Goal: Transaction & Acquisition: Purchase product/service

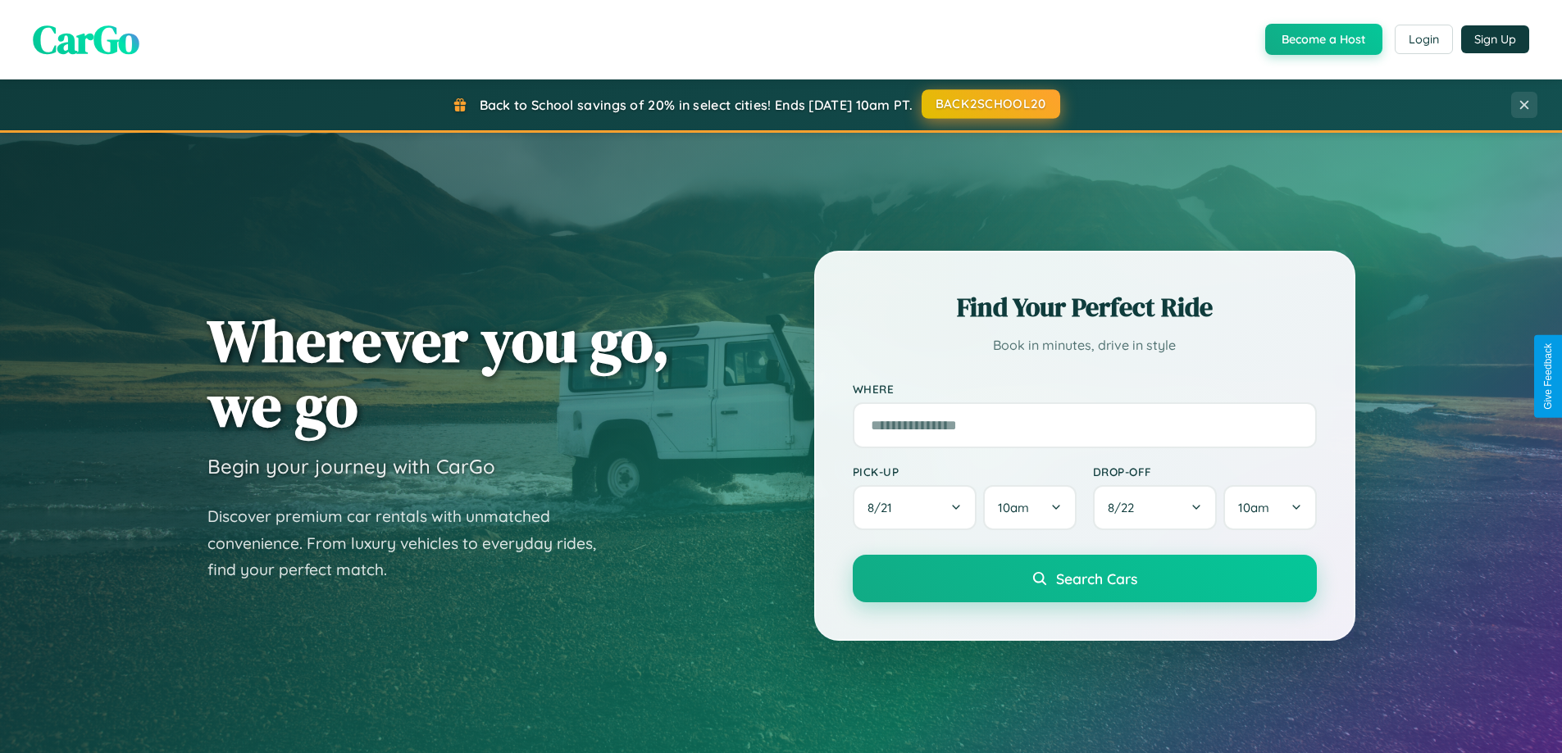
click at [990, 104] on button "BACK2SCHOOL20" at bounding box center [991, 104] width 139 height 30
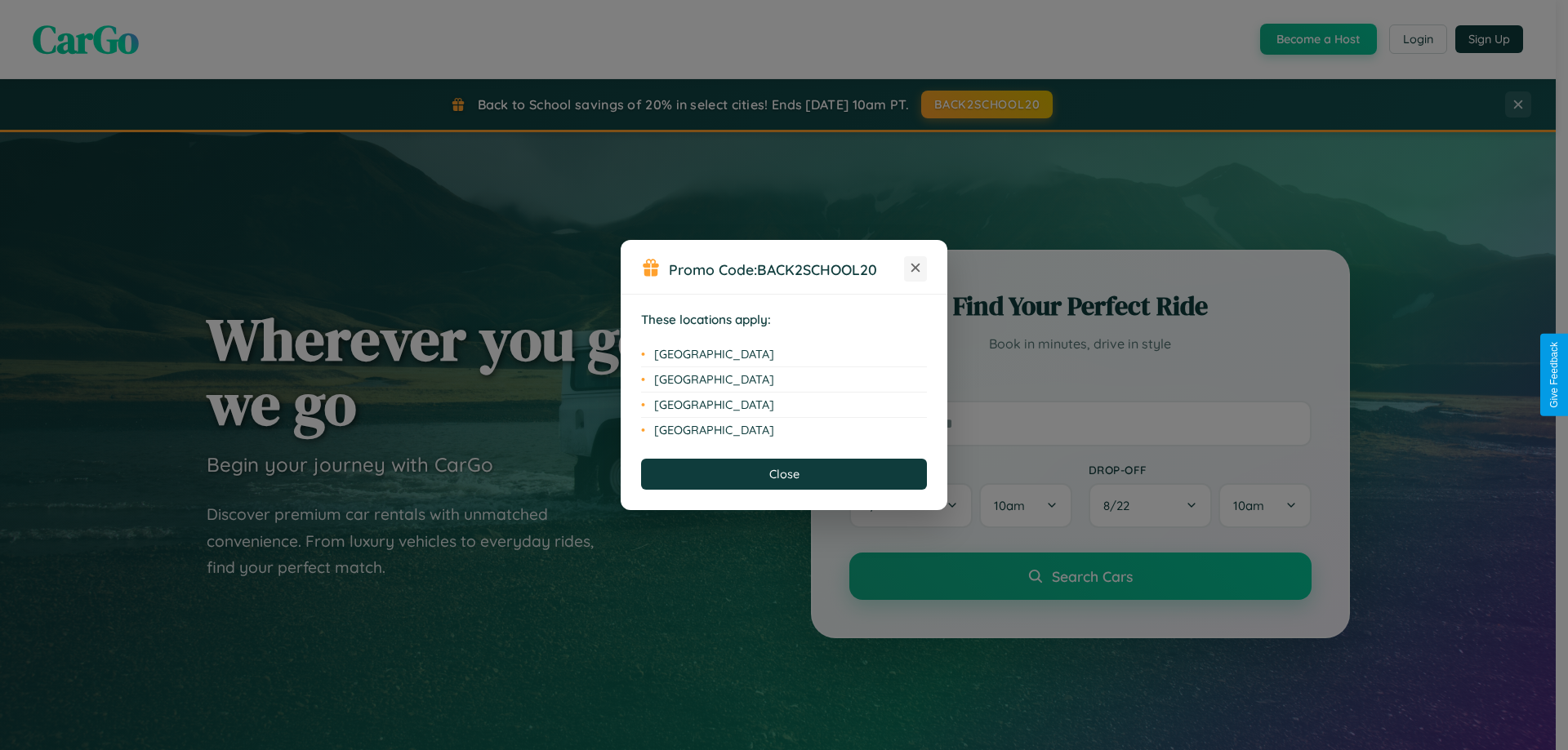
click at [915, 269] on icon at bounding box center [915, 268] width 9 height 9
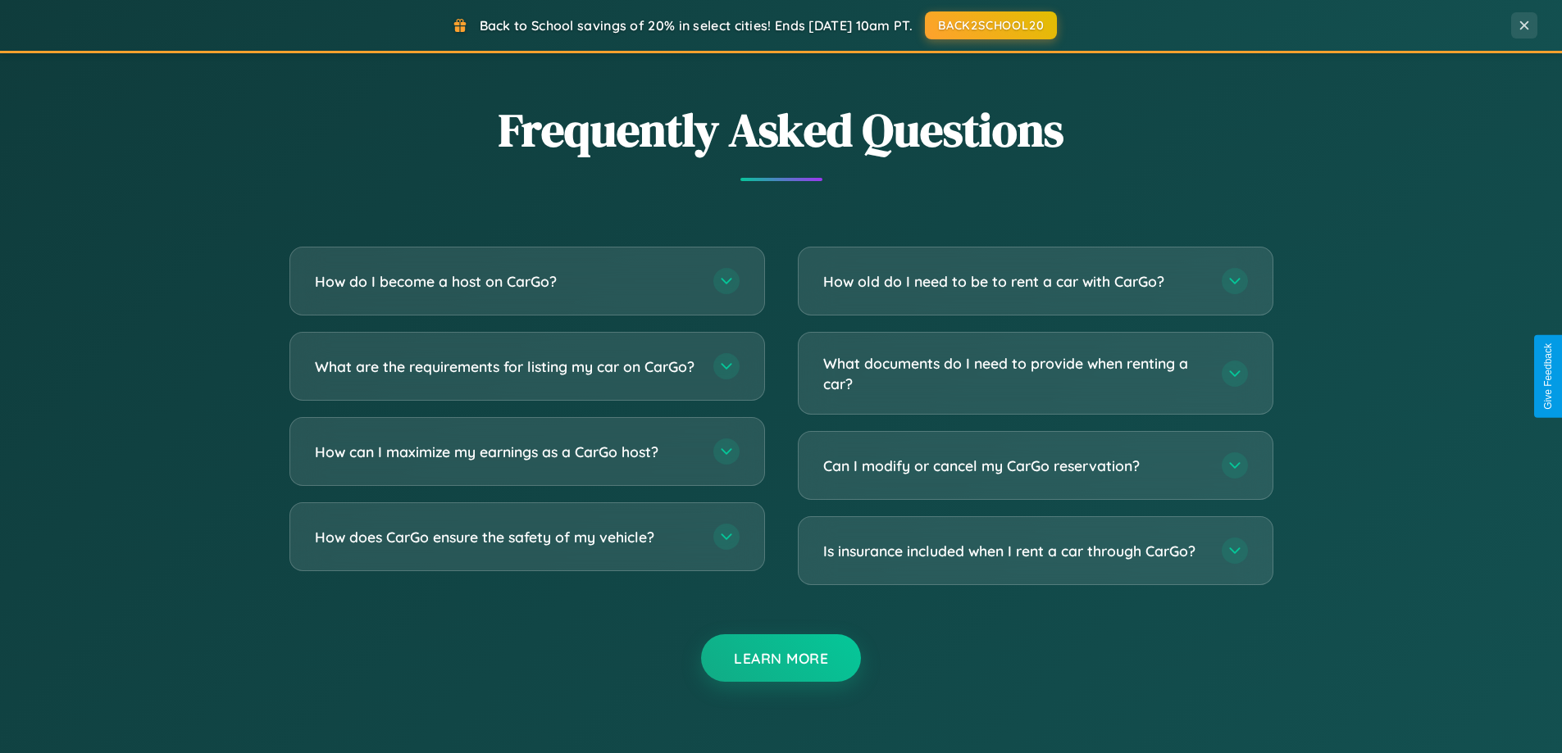
scroll to position [3155, 0]
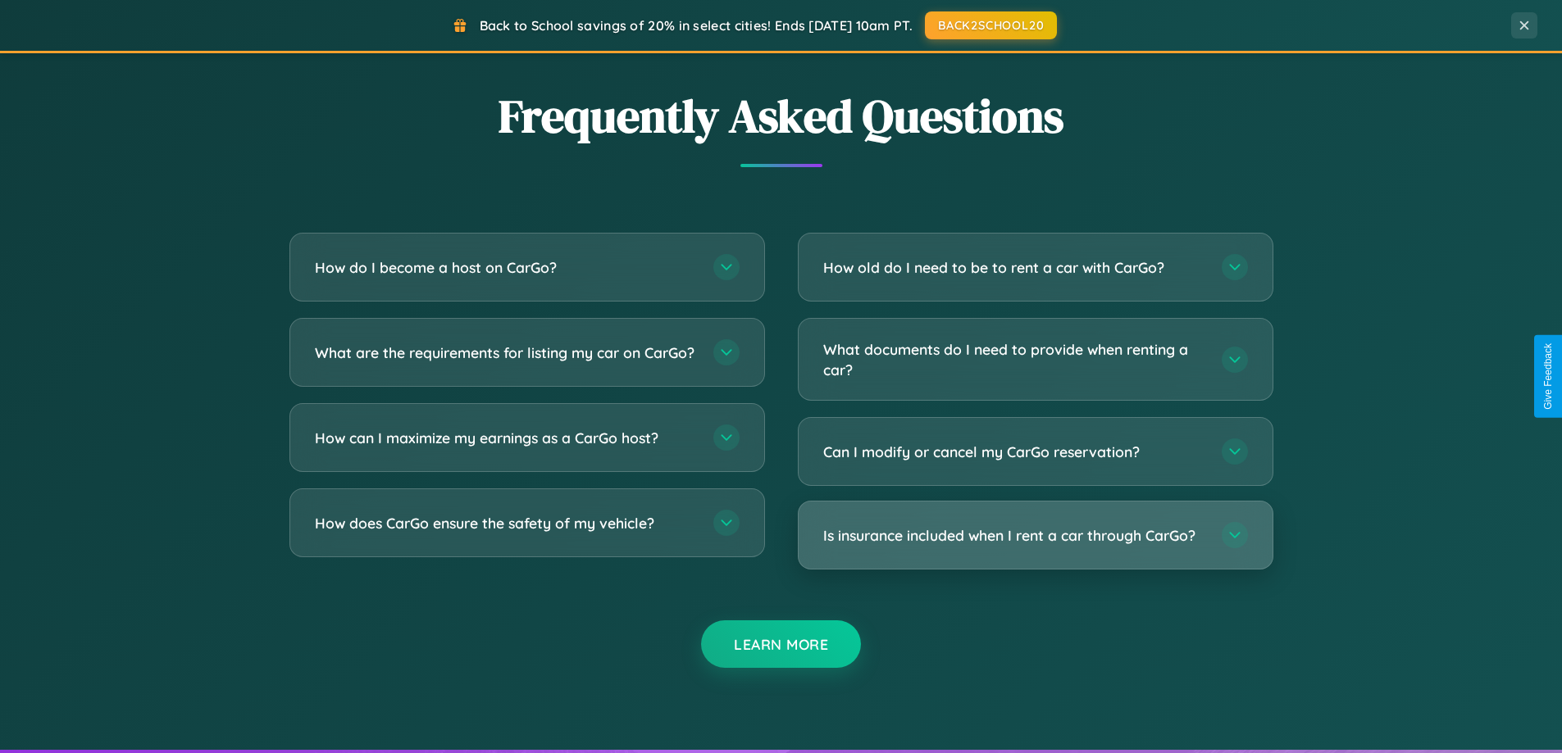
click at [1035, 537] on h3 "Is insurance included when I rent a car through CarGo?" at bounding box center [1014, 536] width 382 height 20
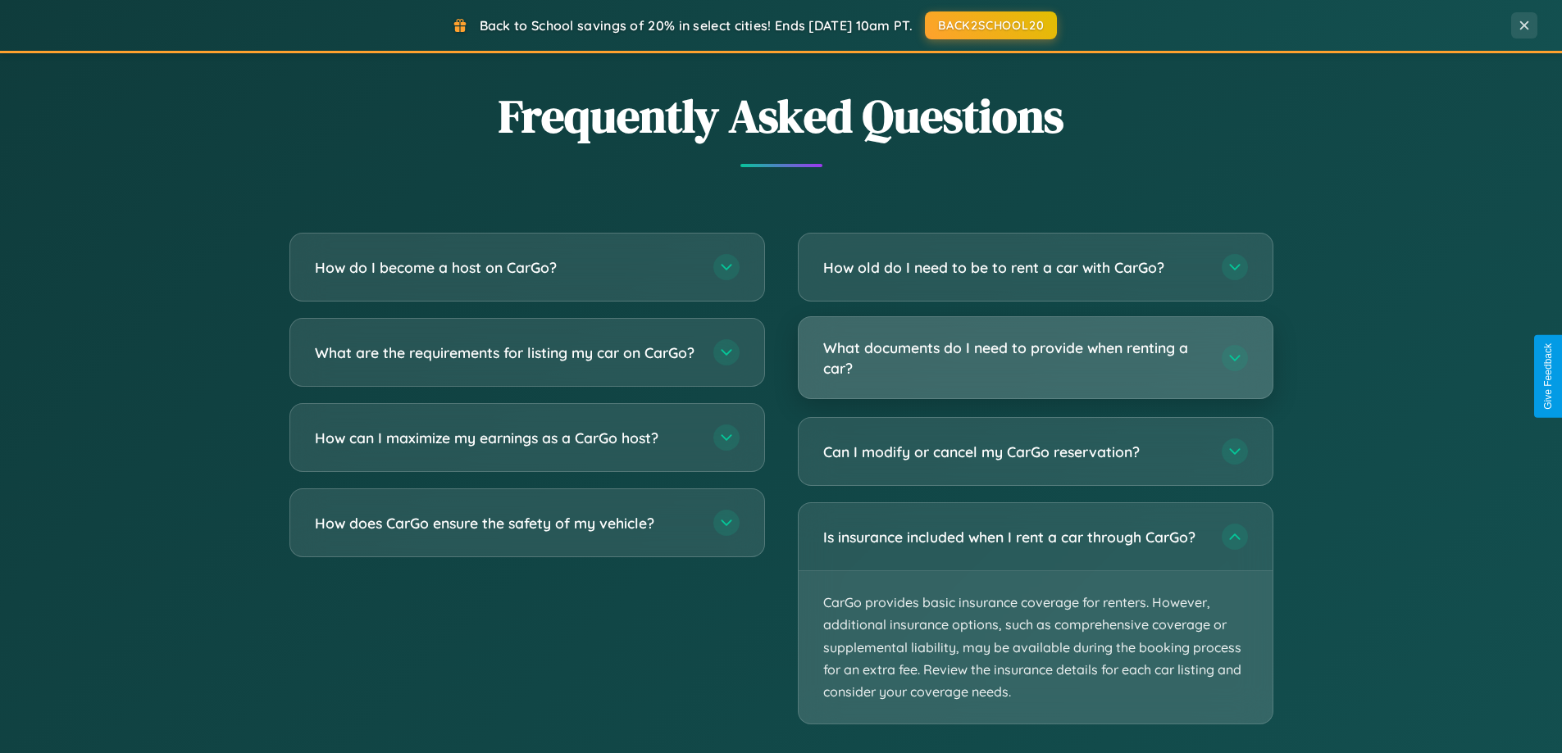
click at [1035, 359] on h3 "What documents do I need to provide when renting a car?" at bounding box center [1014, 358] width 382 height 40
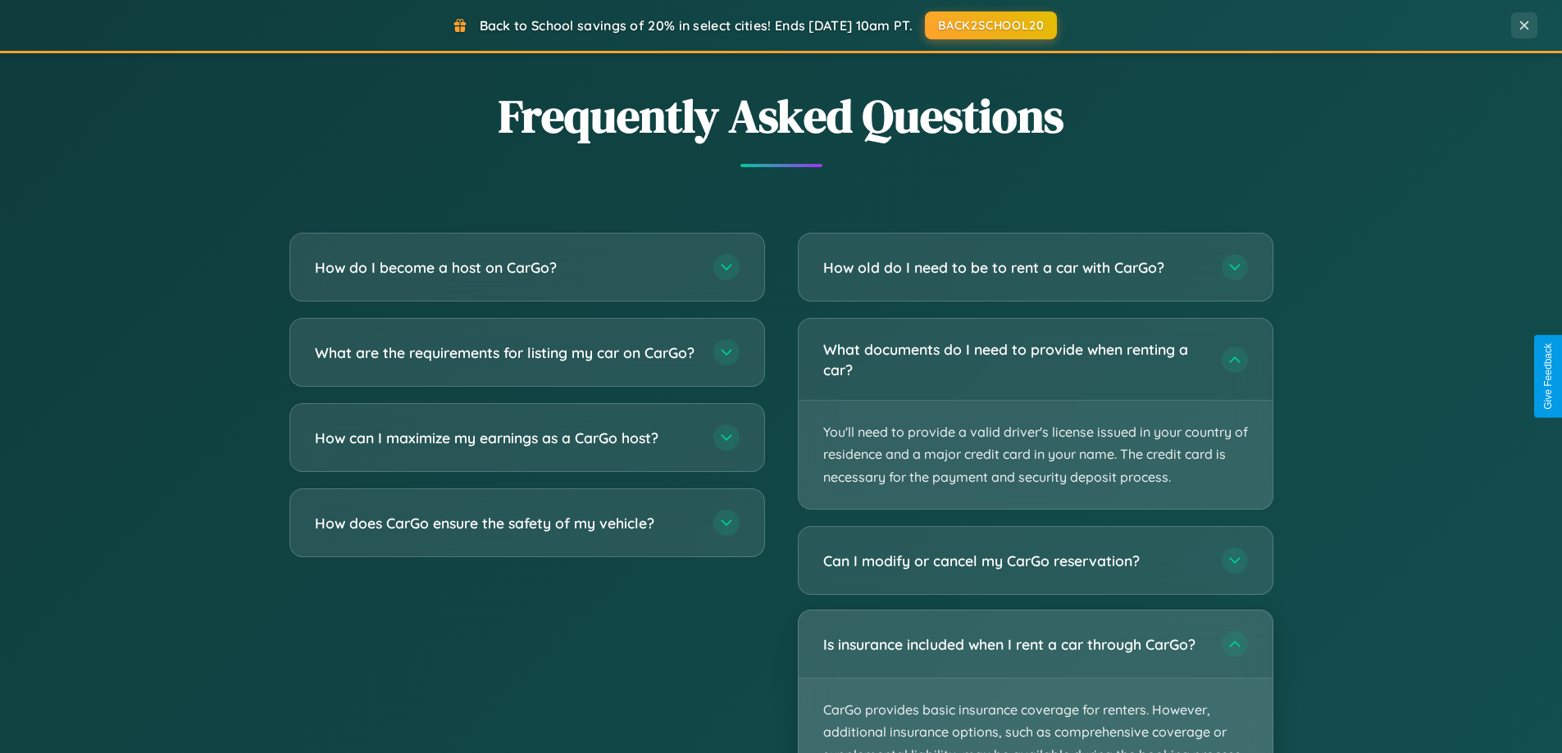
click at [1035, 682] on p "CarGo provides basic insurance coverage for renters. However, additional insura…" at bounding box center [1036, 755] width 474 height 153
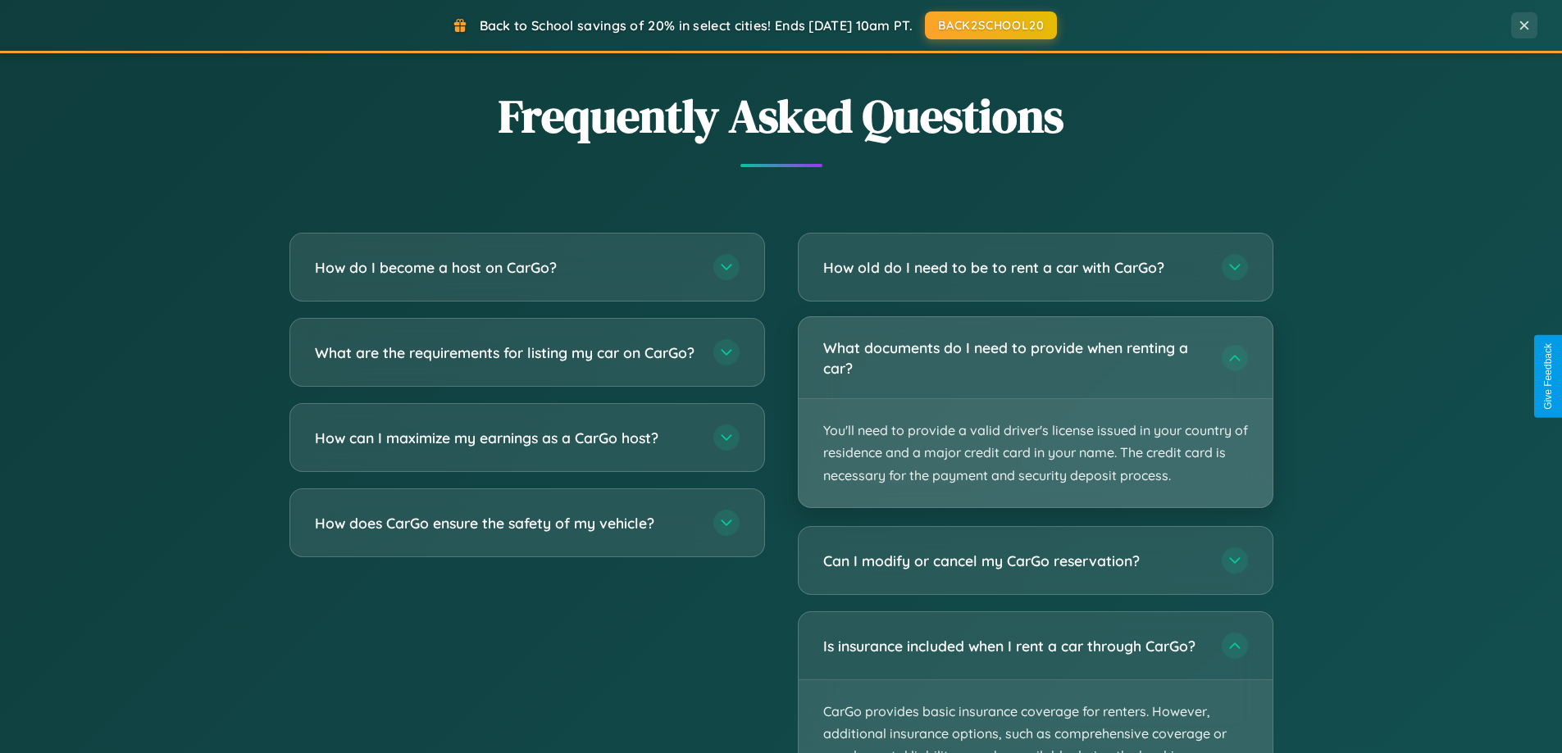
click at [1035, 413] on p "You'll need to provide a valid driver's license issued in your country of resid…" at bounding box center [1036, 453] width 474 height 108
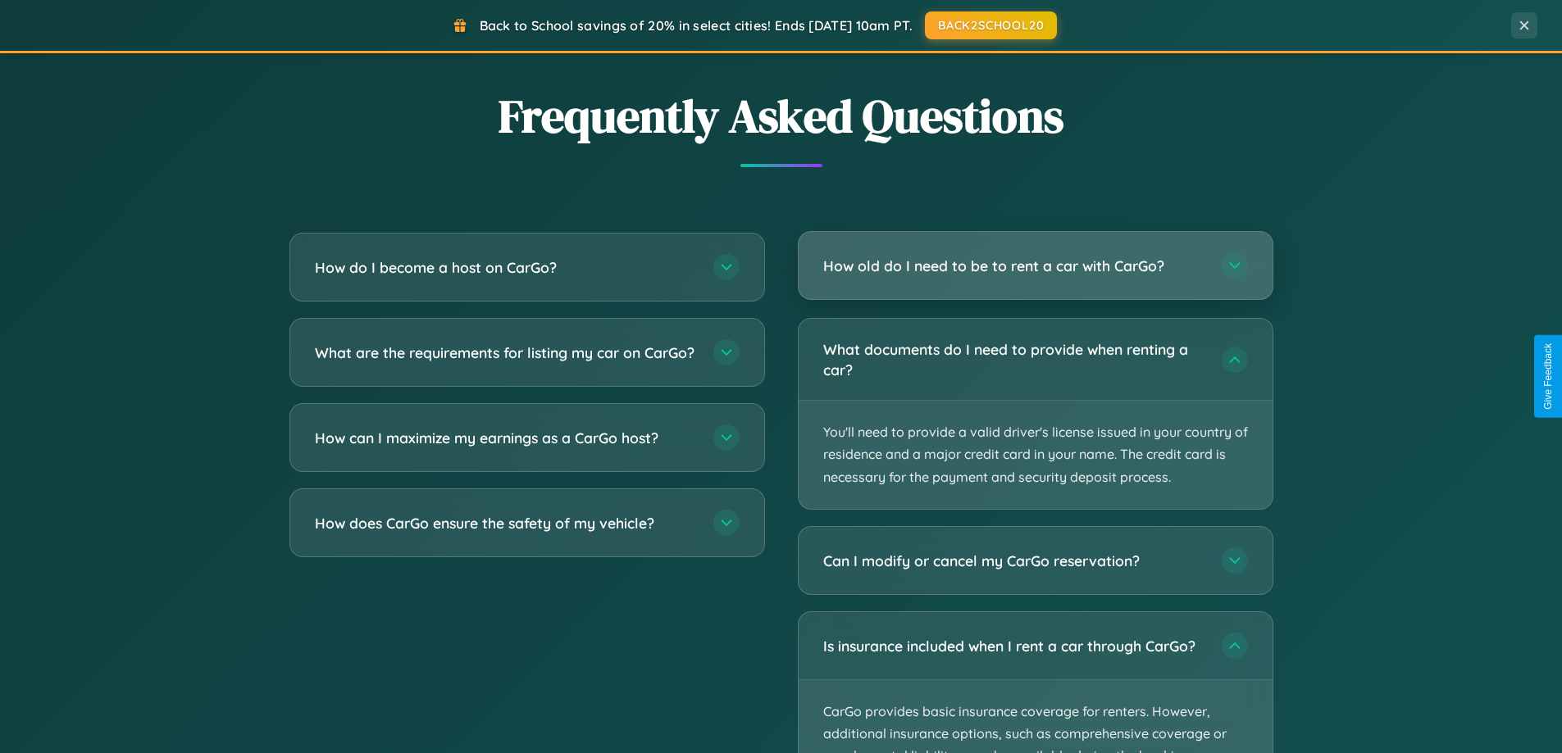
click at [1035, 267] on h3 "How old do I need to be to rent a car with CarGo?" at bounding box center [1014, 266] width 382 height 20
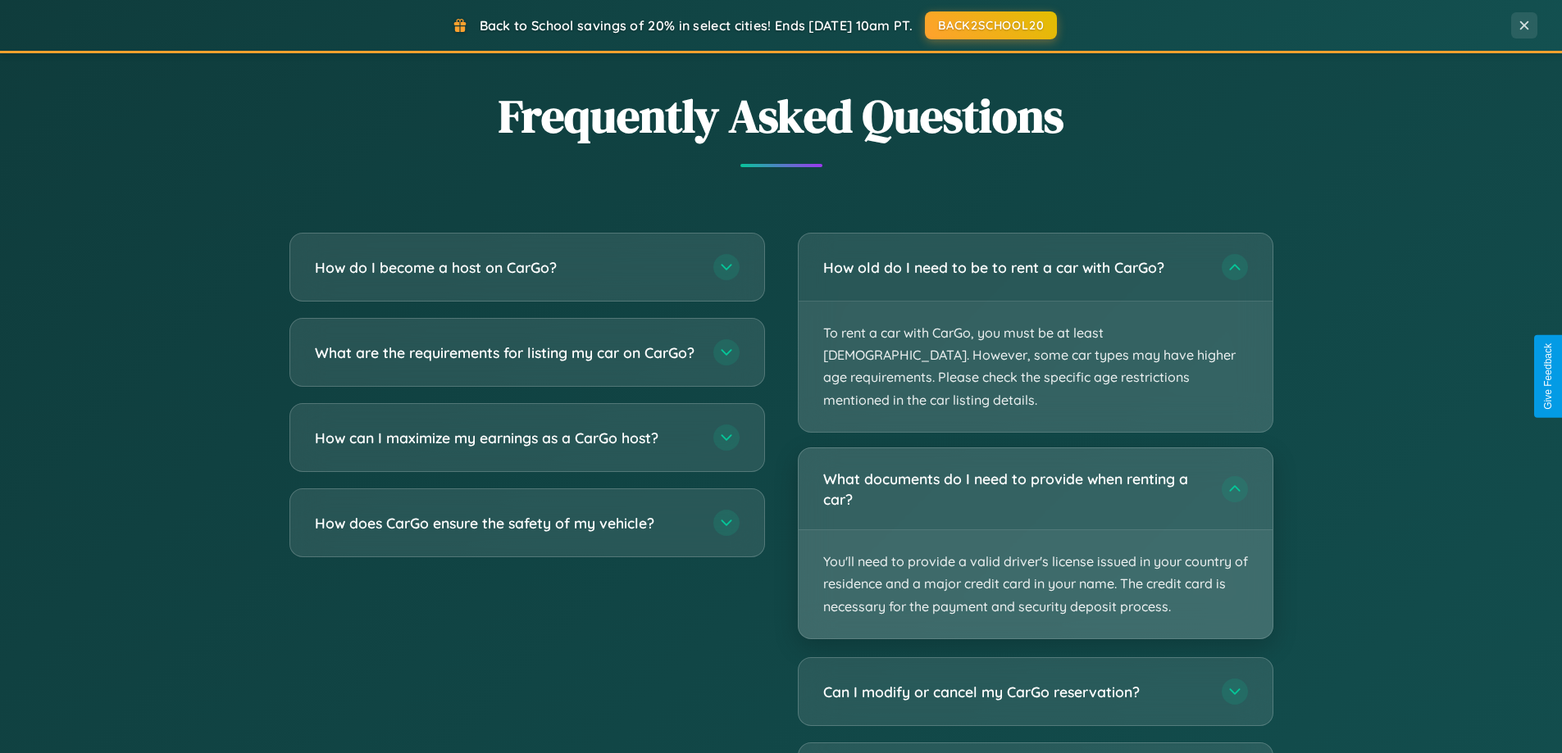
click at [1035, 530] on p "You'll need to provide a valid driver's license issued in your country of resid…" at bounding box center [1036, 584] width 474 height 108
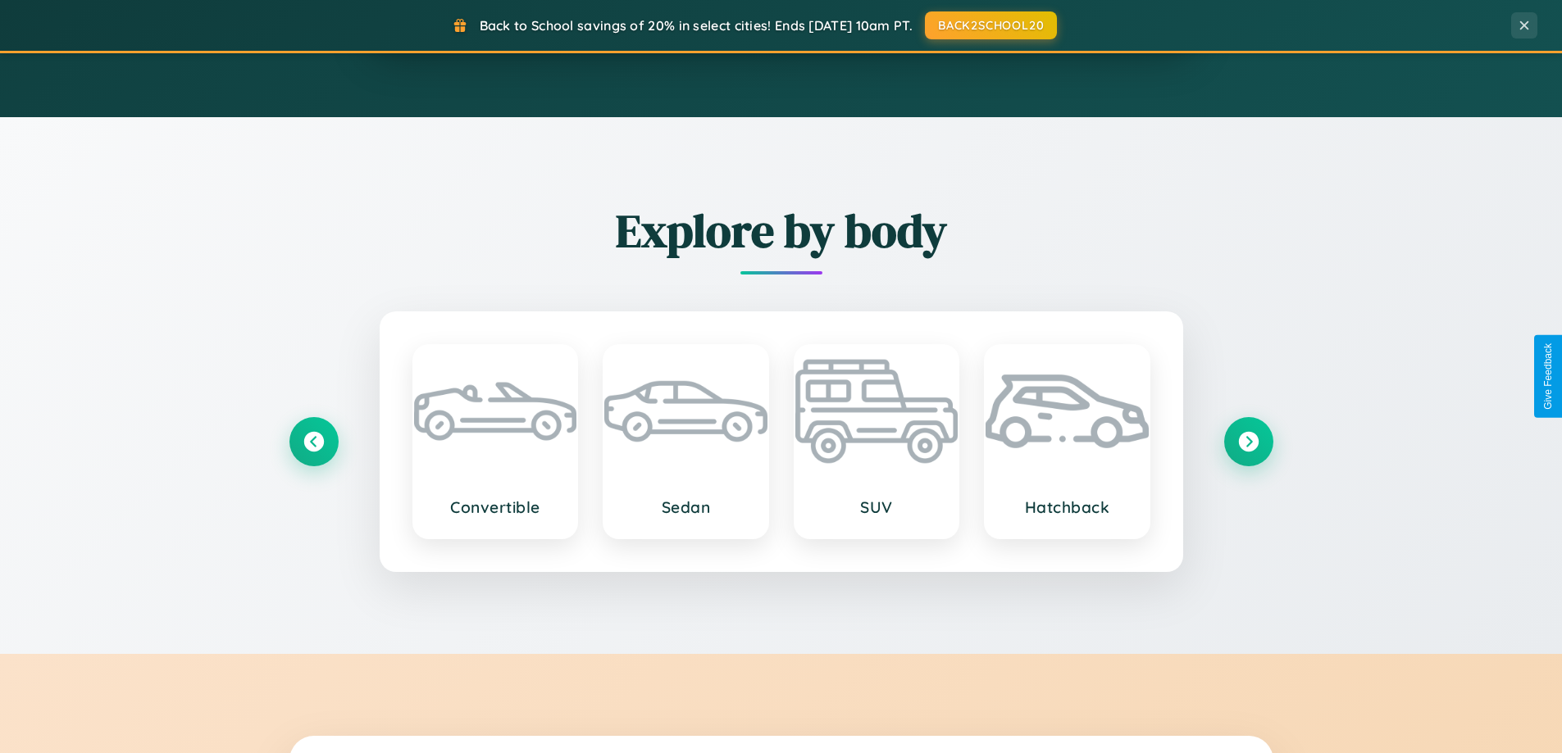
scroll to position [48, 0]
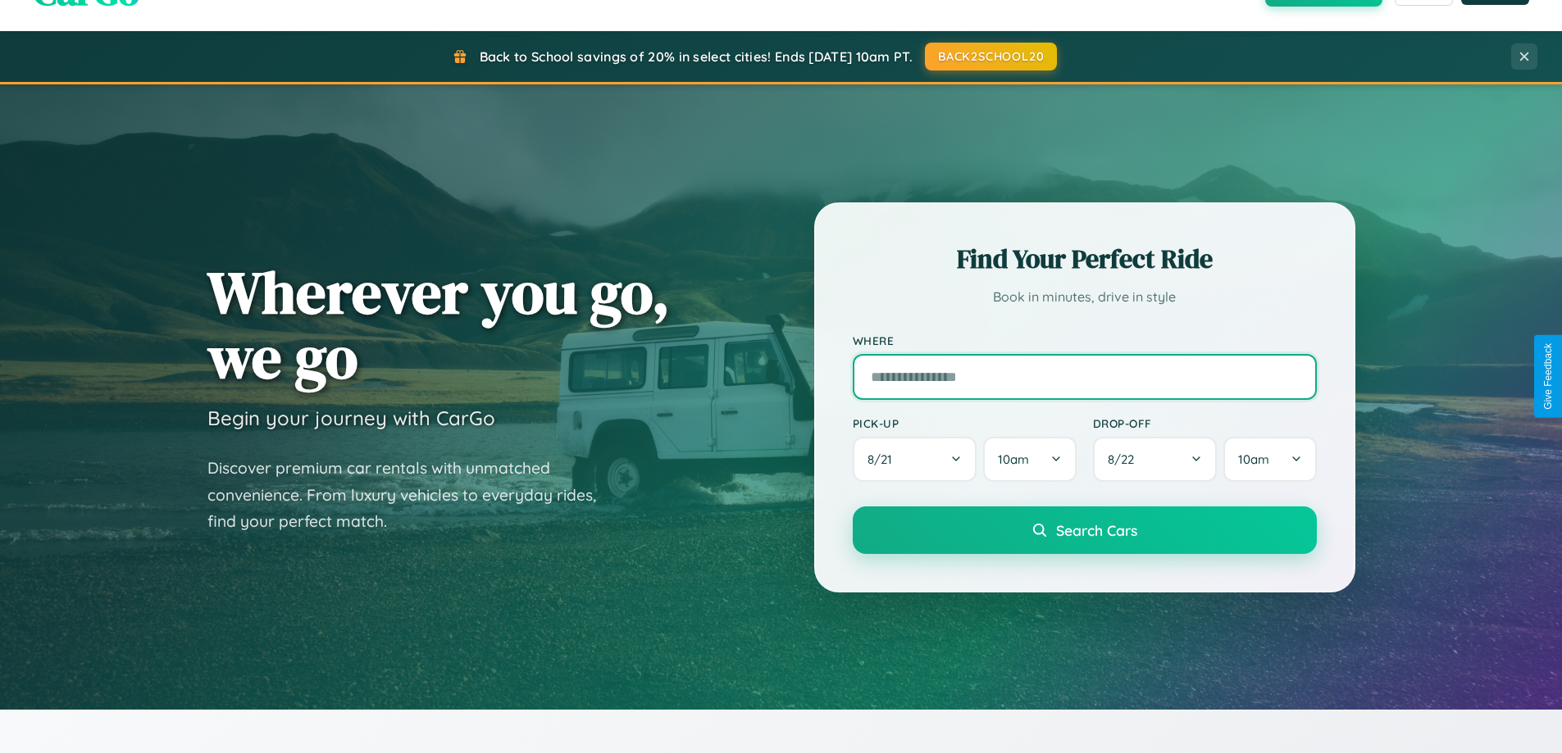
click at [1084, 376] on input "text" at bounding box center [1085, 377] width 464 height 46
type input "**********"
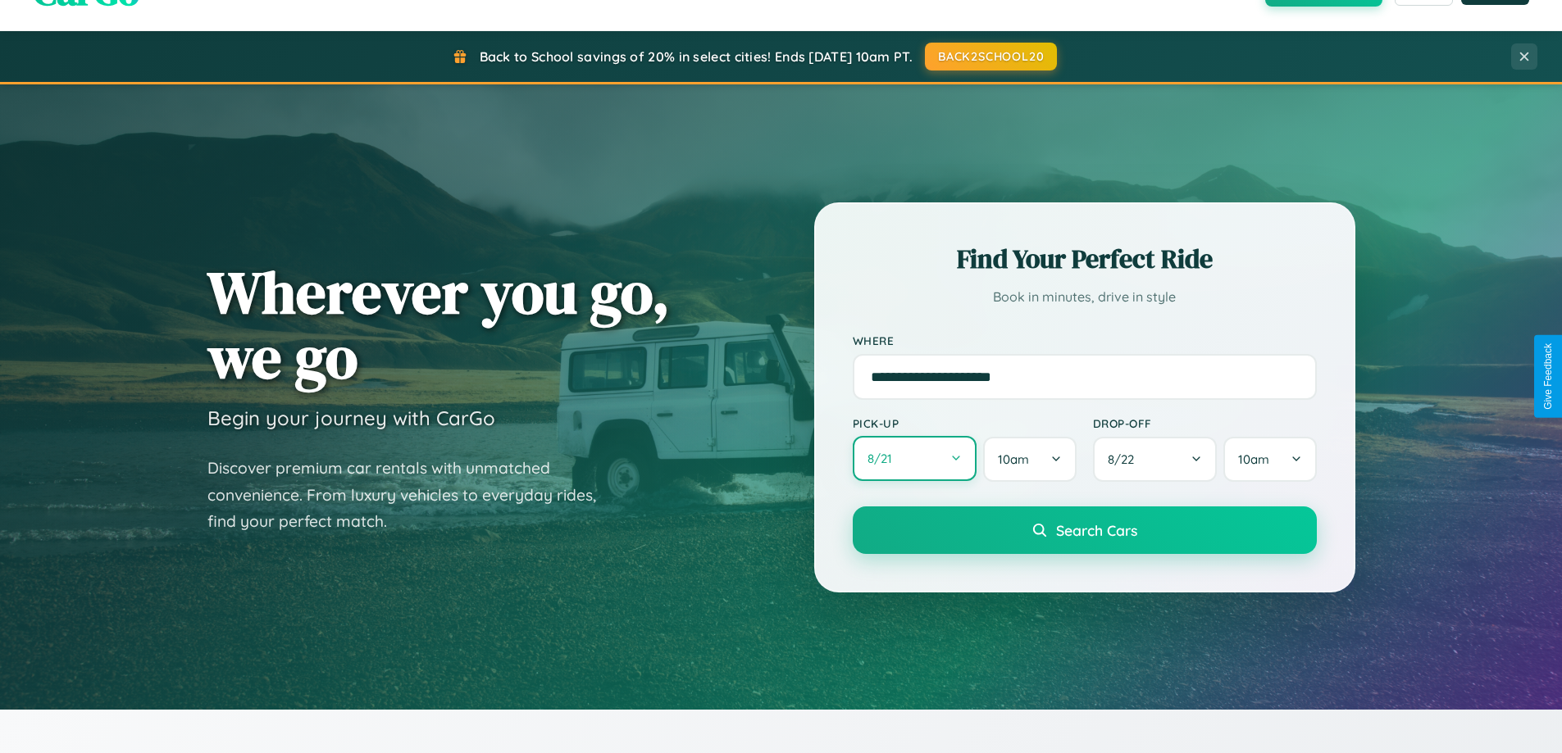
click at [914, 460] on button "8 / 21" at bounding box center [915, 458] width 125 height 45
select select "*"
select select "****"
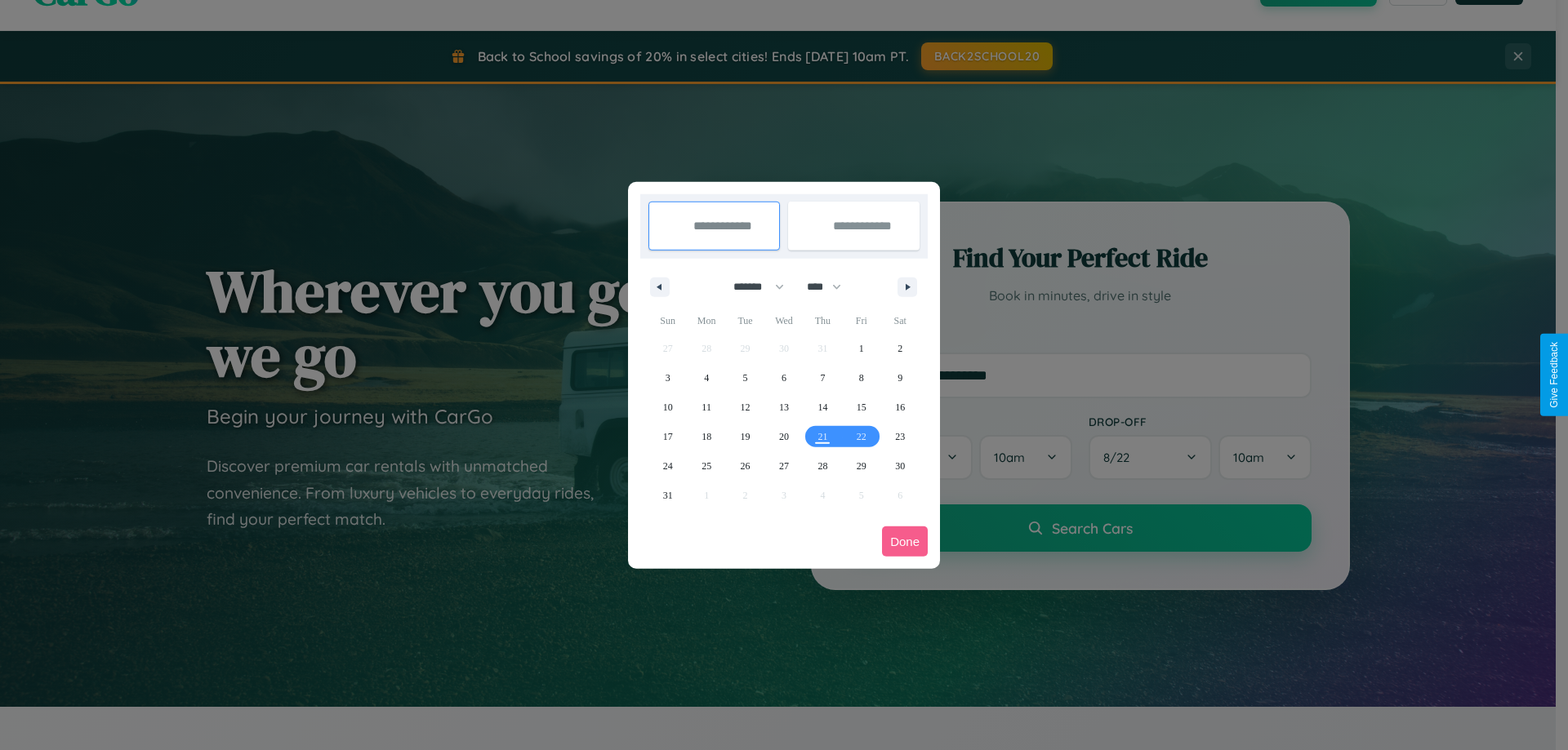
click at [751, 287] on select "******* ******** ***** ***** *** **** **** ****** ********* ******* ******** **…" at bounding box center [756, 287] width 70 height 27
select select "*"
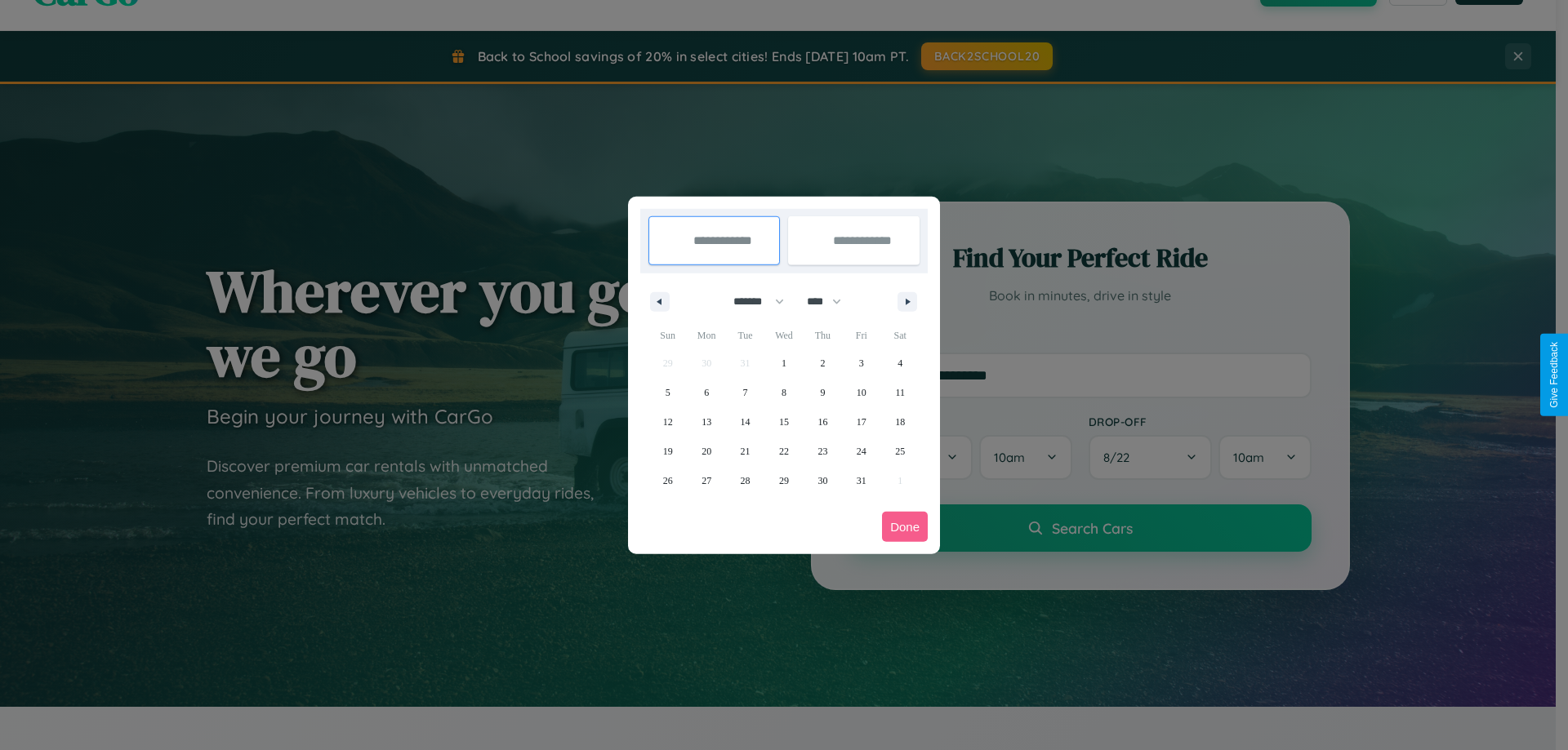
click at [832, 302] on select "**** **** **** **** **** **** **** **** **** **** **** **** **** **** **** ****…" at bounding box center [823, 301] width 49 height 27
select select "****"
click at [823, 363] on span "1" at bounding box center [822, 364] width 5 height 30
type input "**********"
click at [783, 392] on span "7" at bounding box center [784, 393] width 5 height 30
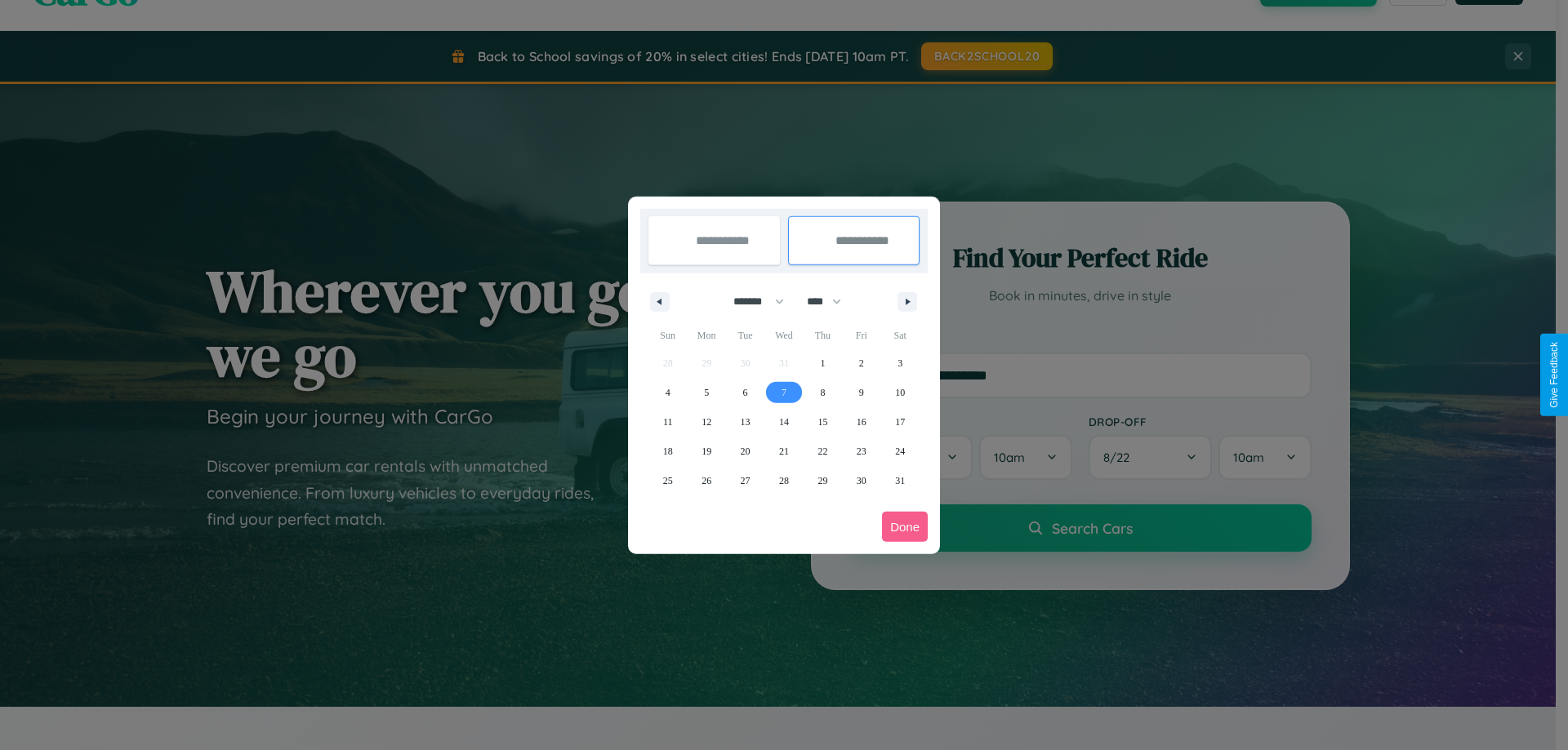
type input "**********"
click at [905, 527] on button "Done" at bounding box center [905, 527] width 46 height 30
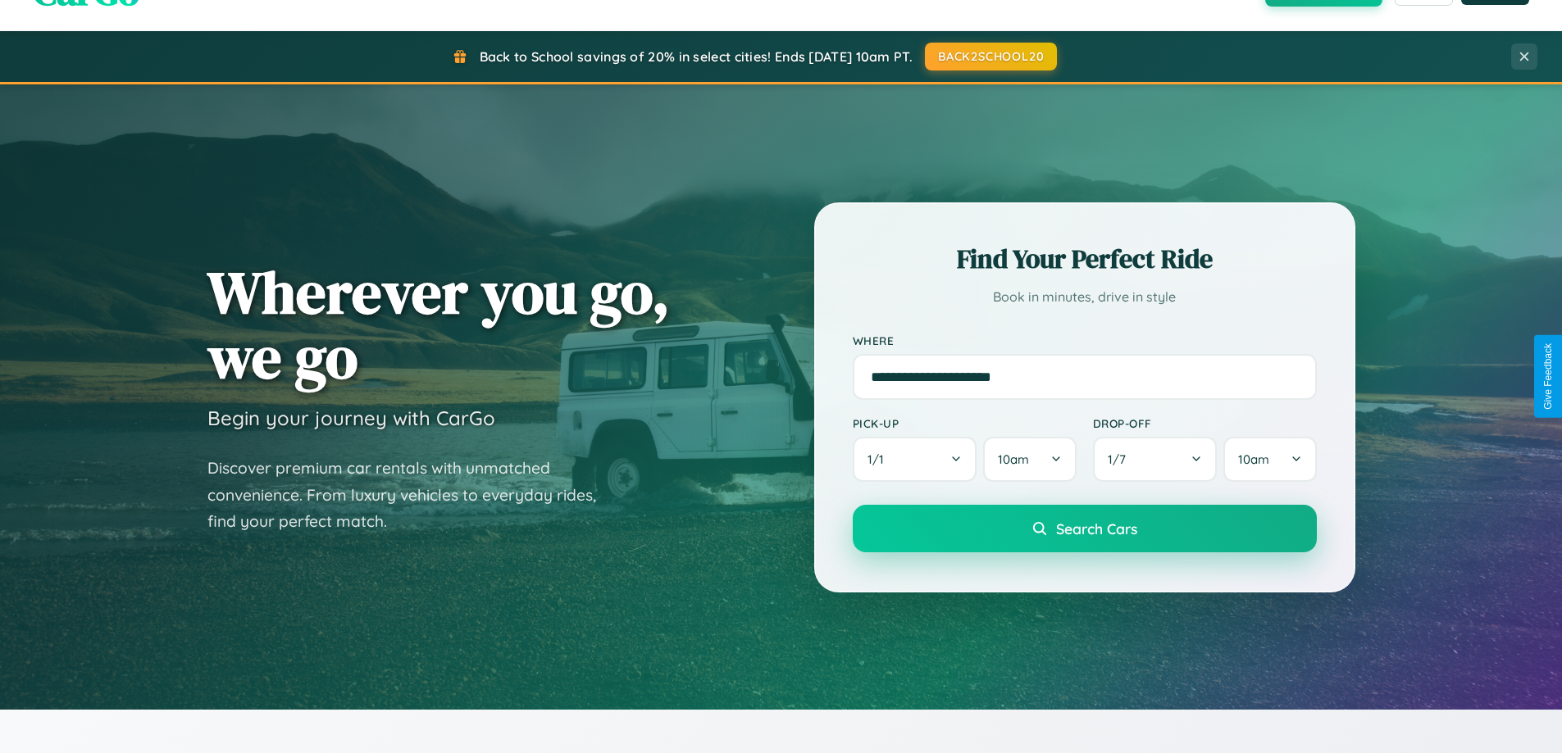
click at [1084, 529] on span "Search Cars" at bounding box center [1096, 529] width 81 height 18
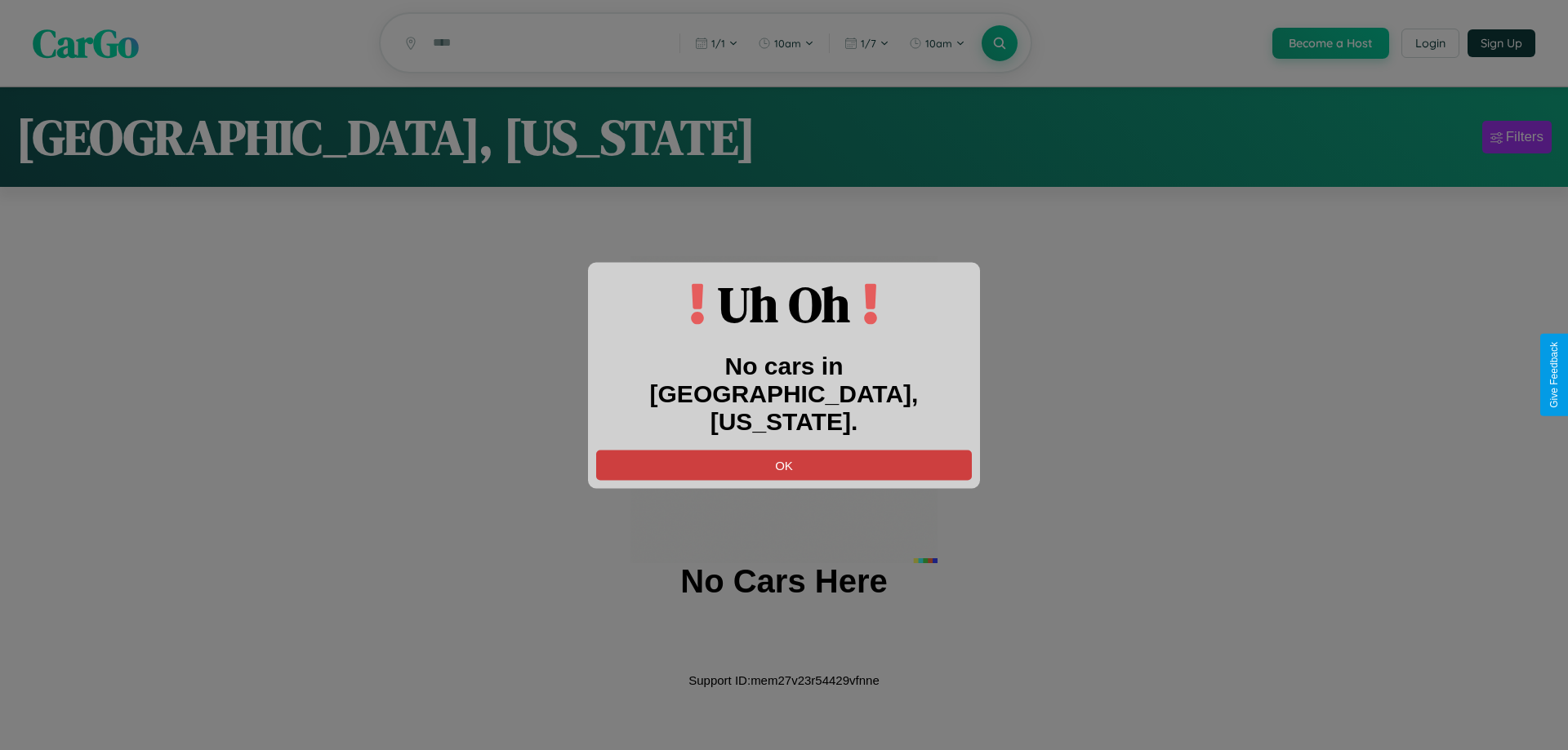
click at [784, 450] on button "OK" at bounding box center [784, 465] width 376 height 30
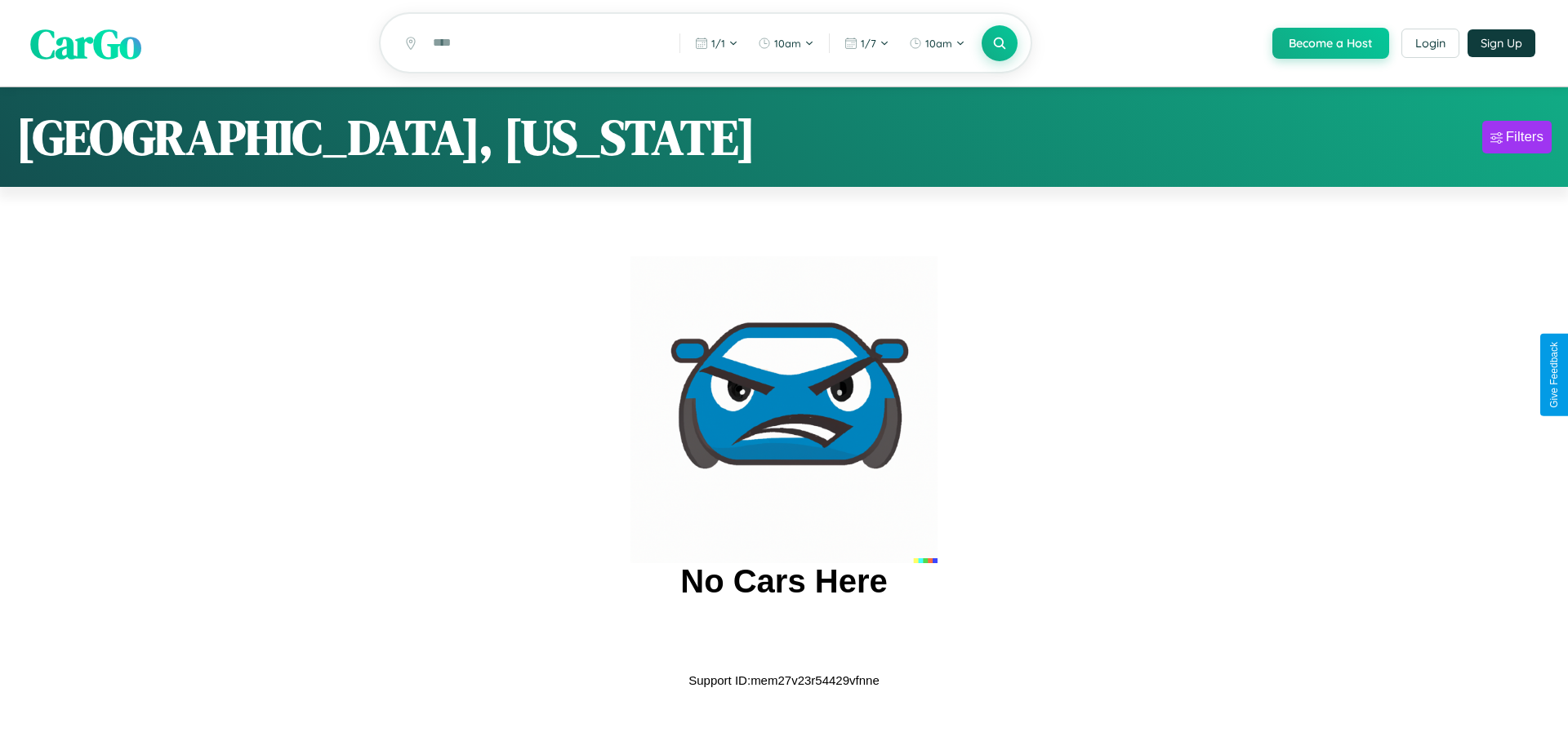
click at [86, 44] on span "CarGo" at bounding box center [86, 43] width 112 height 57
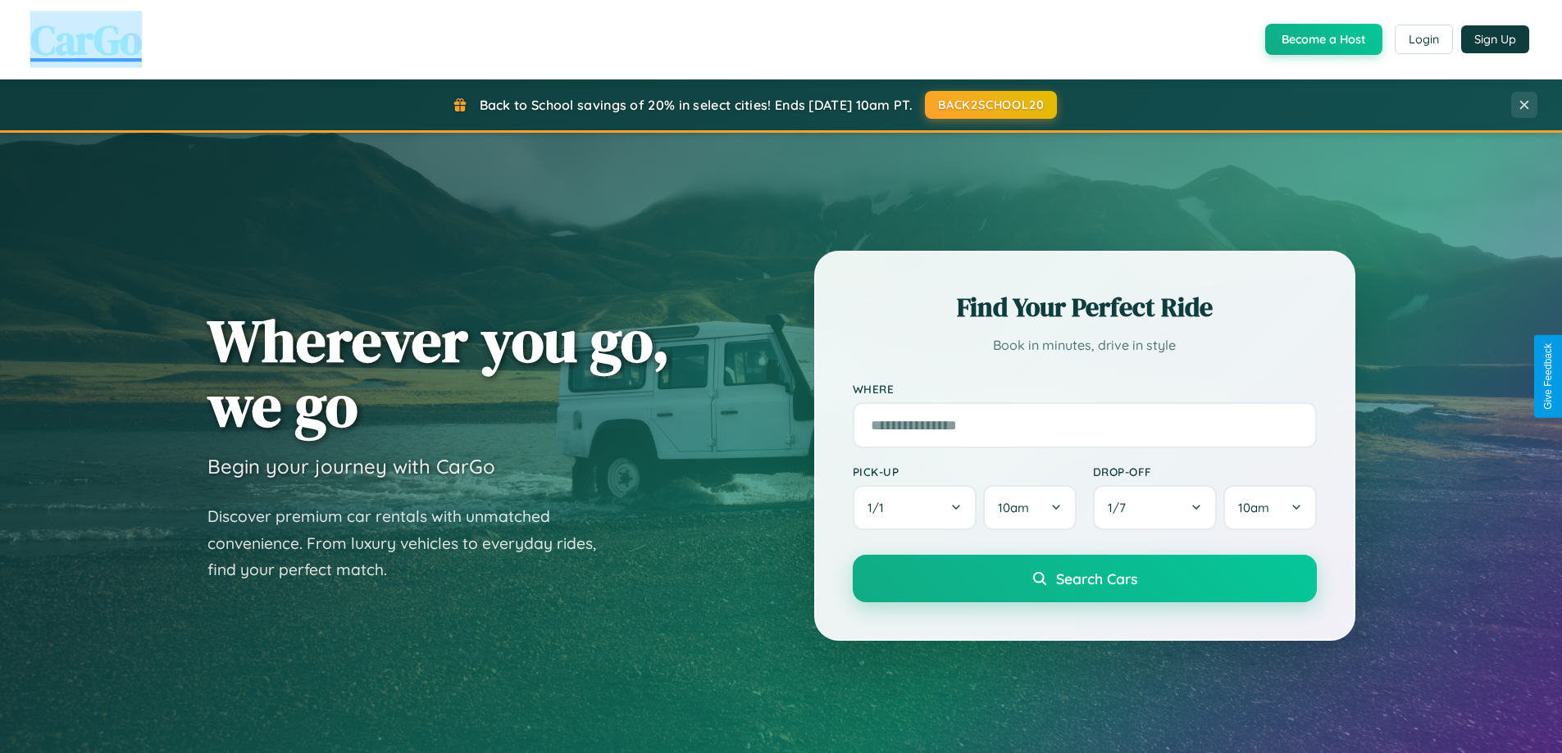
scroll to position [48, 0]
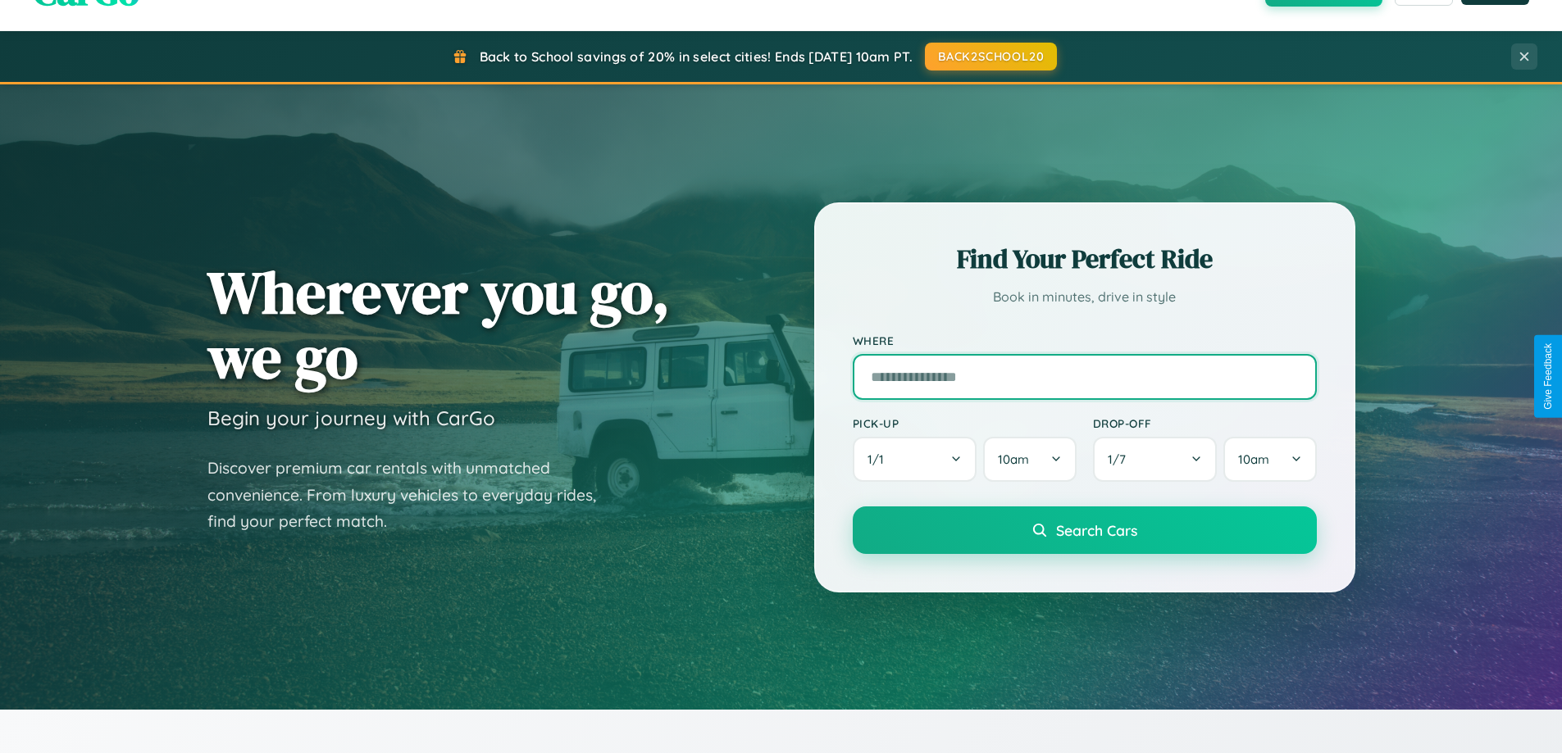
click at [1084, 376] on input "text" at bounding box center [1085, 377] width 464 height 46
type input "*********"
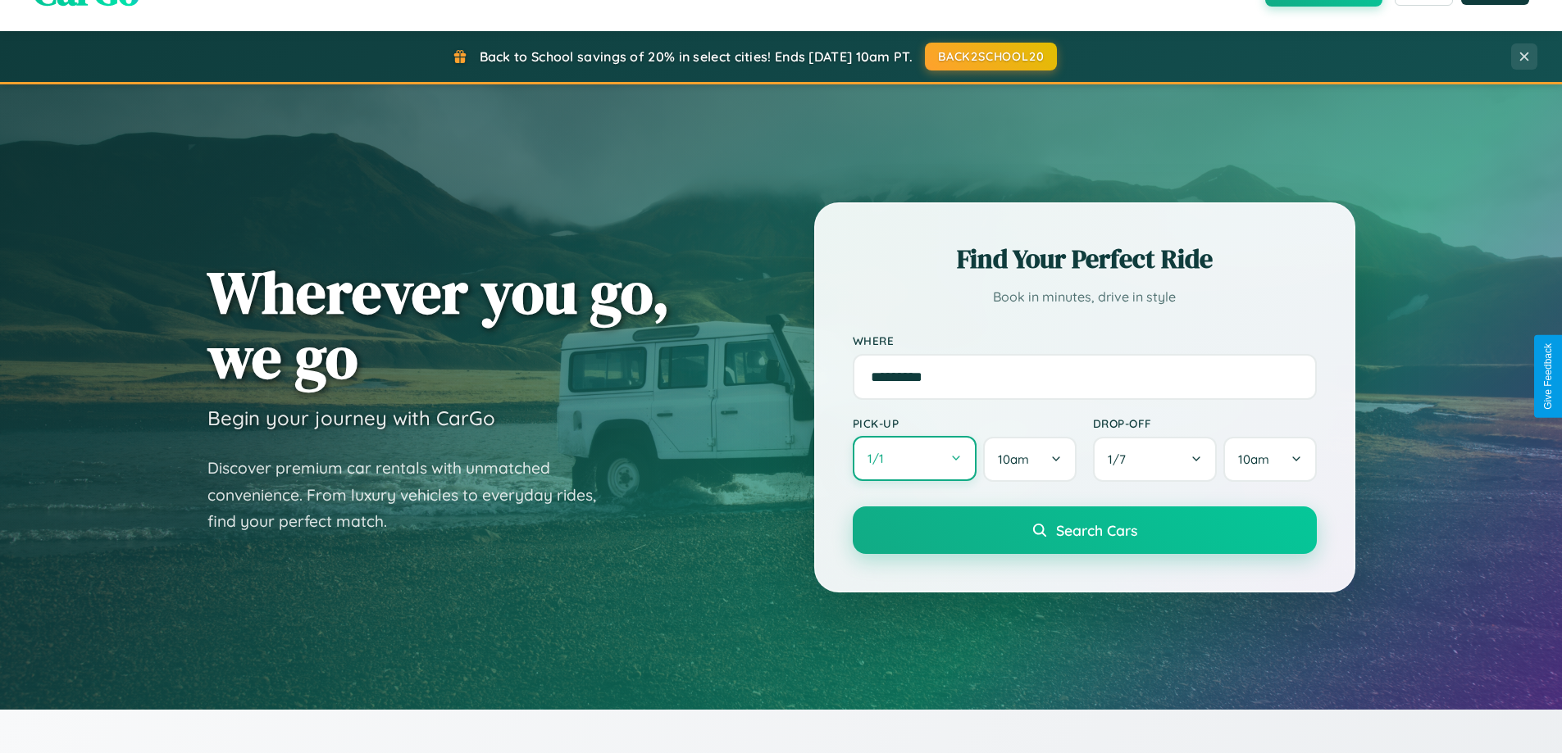
click at [914, 460] on button "1 / 1" at bounding box center [915, 458] width 125 height 45
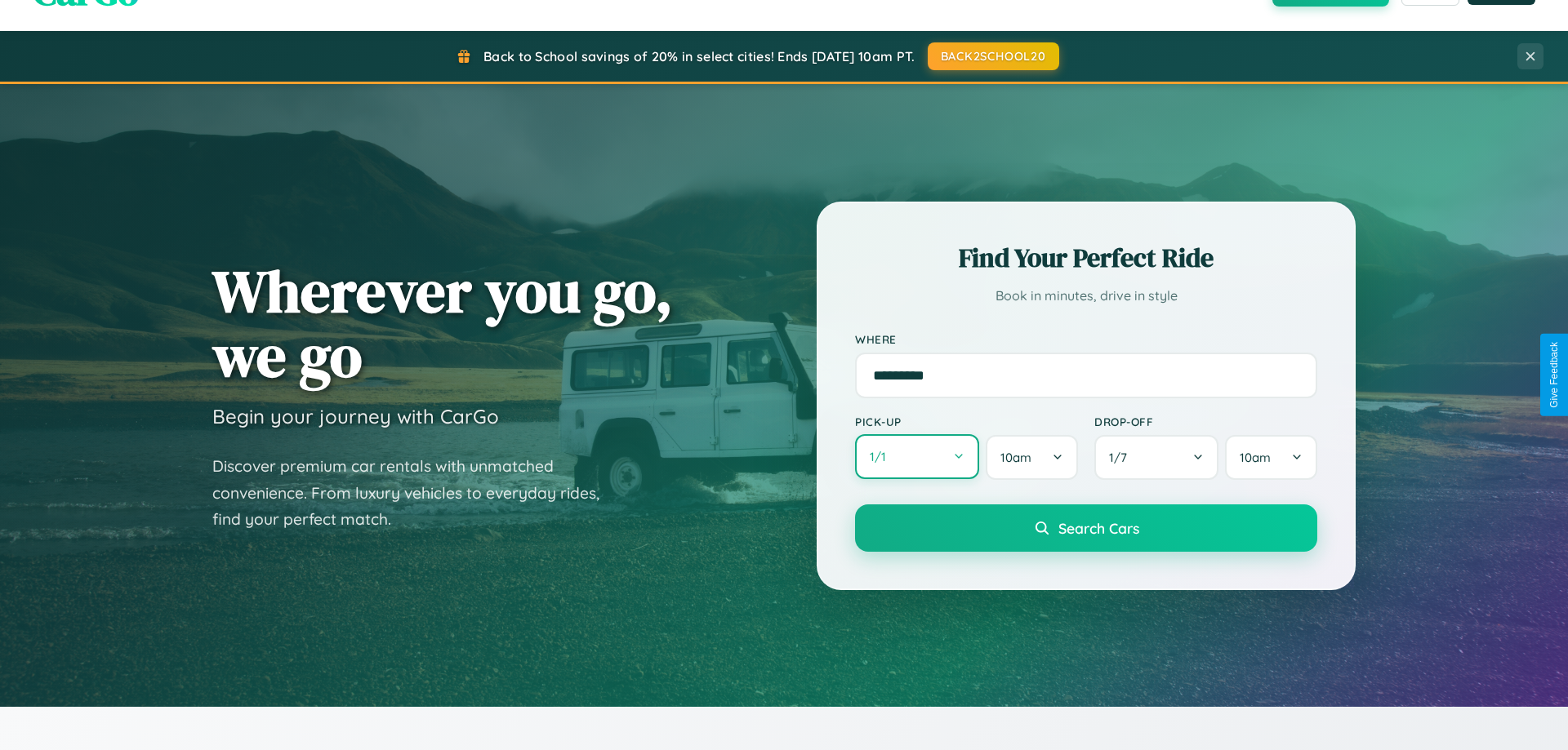
select select "*"
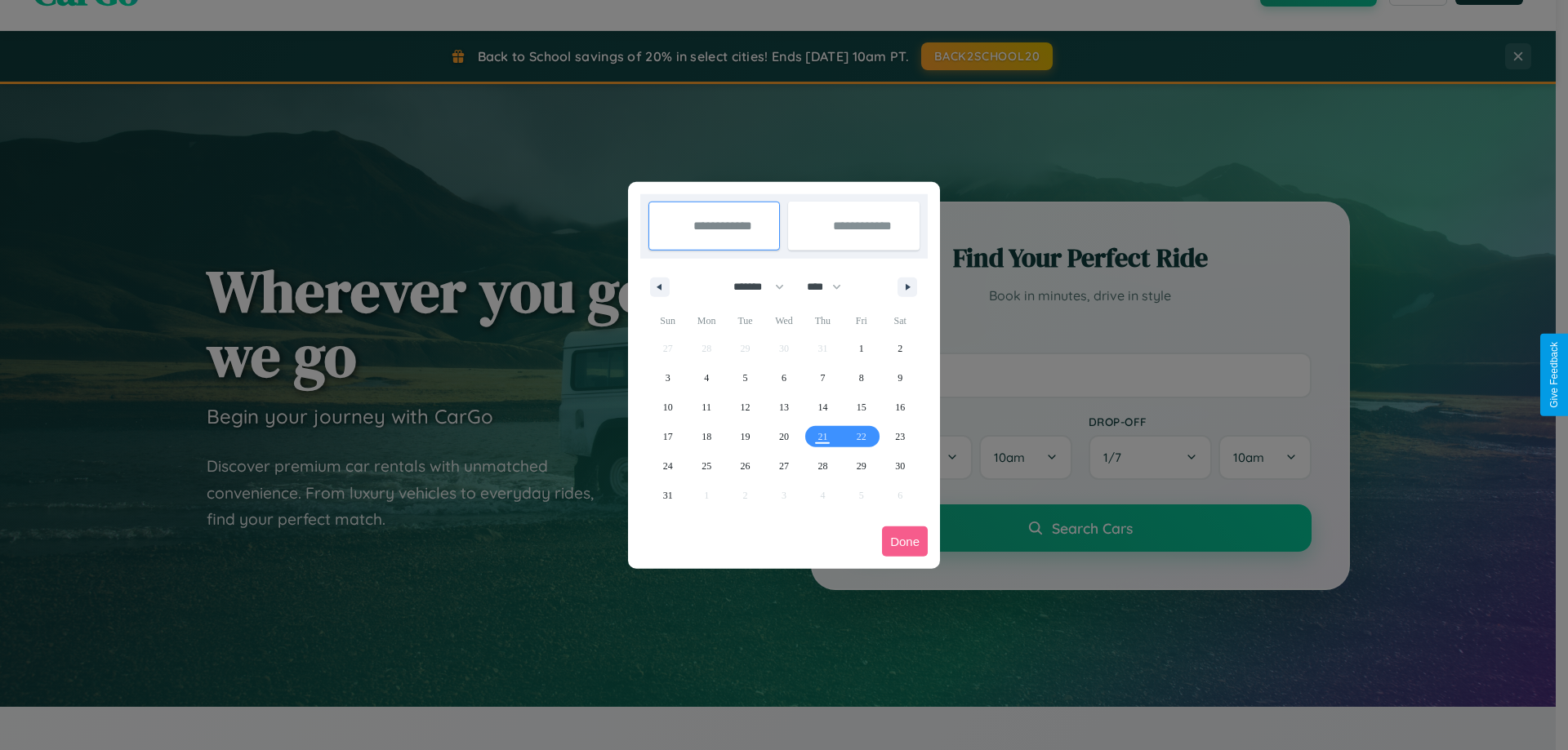
drag, startPoint x: 751, startPoint y: 287, endPoint x: 784, endPoint y: 328, distance: 52.6
click at [751, 287] on select "******* ******** ***** ***** *** **** **** ****** ********* ******* ******** **…" at bounding box center [756, 287] width 70 height 27
drag, startPoint x: 832, startPoint y: 287, endPoint x: 784, endPoint y: 328, distance: 63.1
click at [832, 287] on select "**** **** **** **** **** **** **** **** **** **** **** **** **** **** **** ****…" at bounding box center [823, 287] width 49 height 27
select select "****"
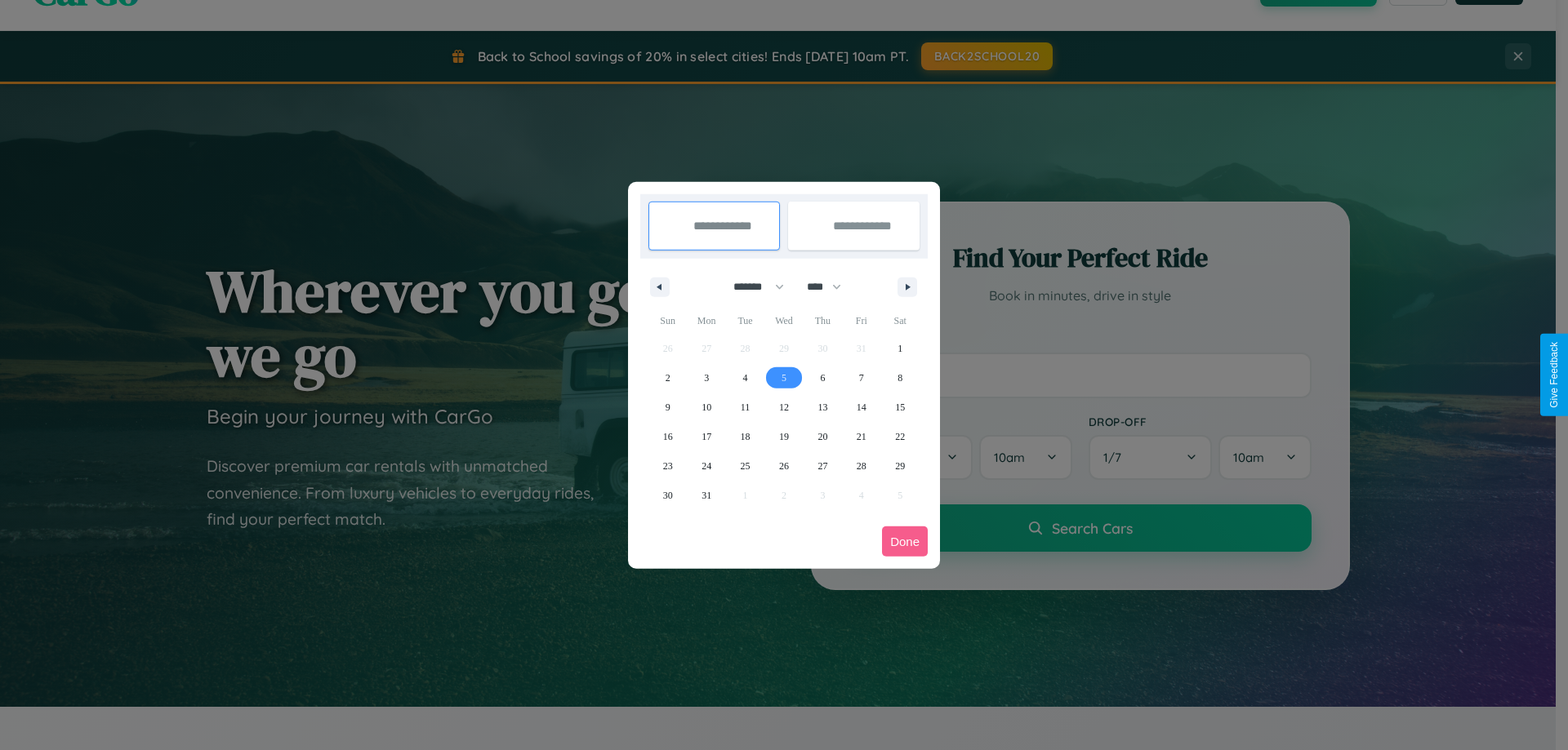
click at [783, 377] on span "5" at bounding box center [784, 378] width 5 height 30
type input "**********"
click at [706, 406] on span "10" at bounding box center [706, 407] width 10 height 30
type input "**********"
click at [905, 542] on button "Done" at bounding box center [905, 542] width 46 height 30
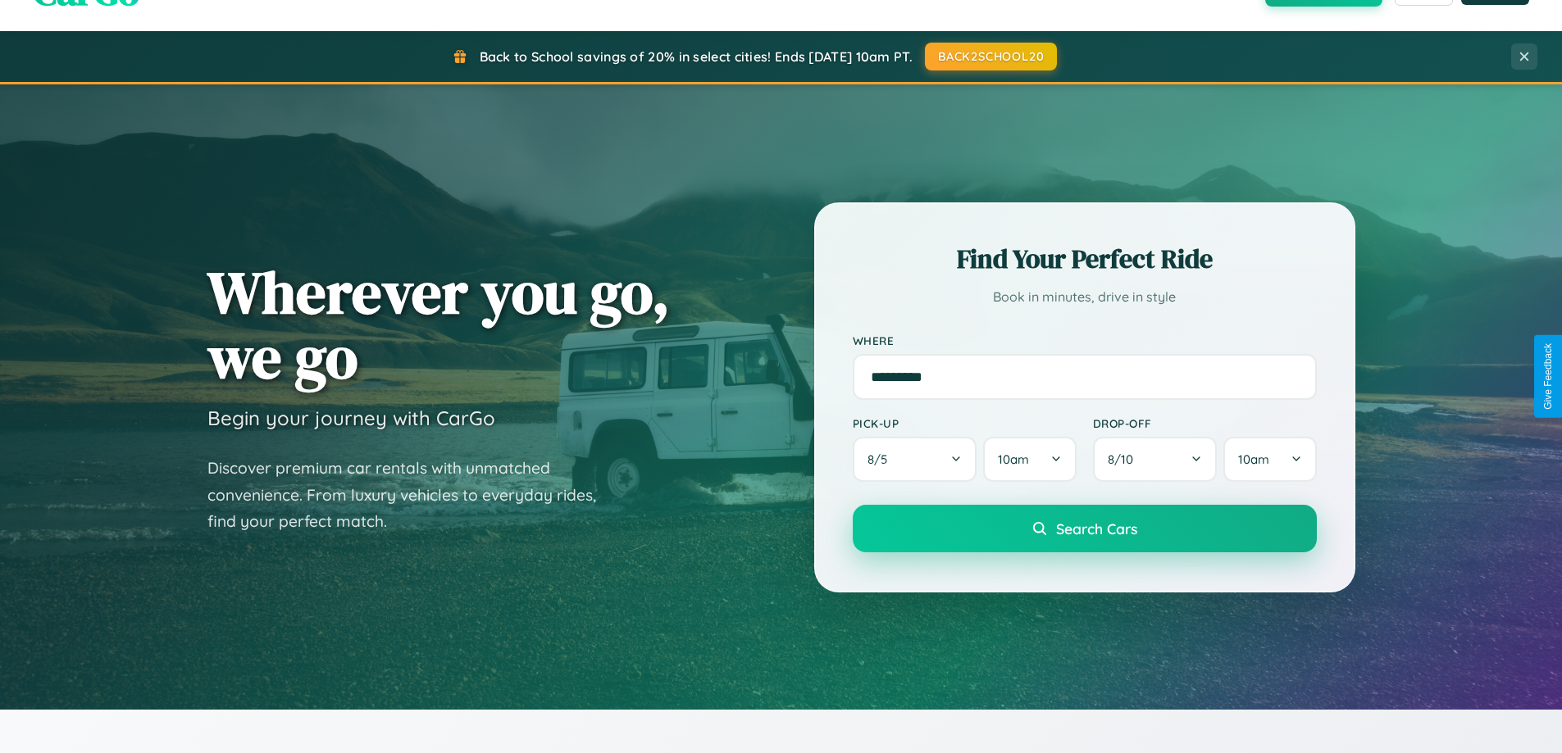
click at [1084, 529] on span "Search Cars" at bounding box center [1096, 529] width 81 height 18
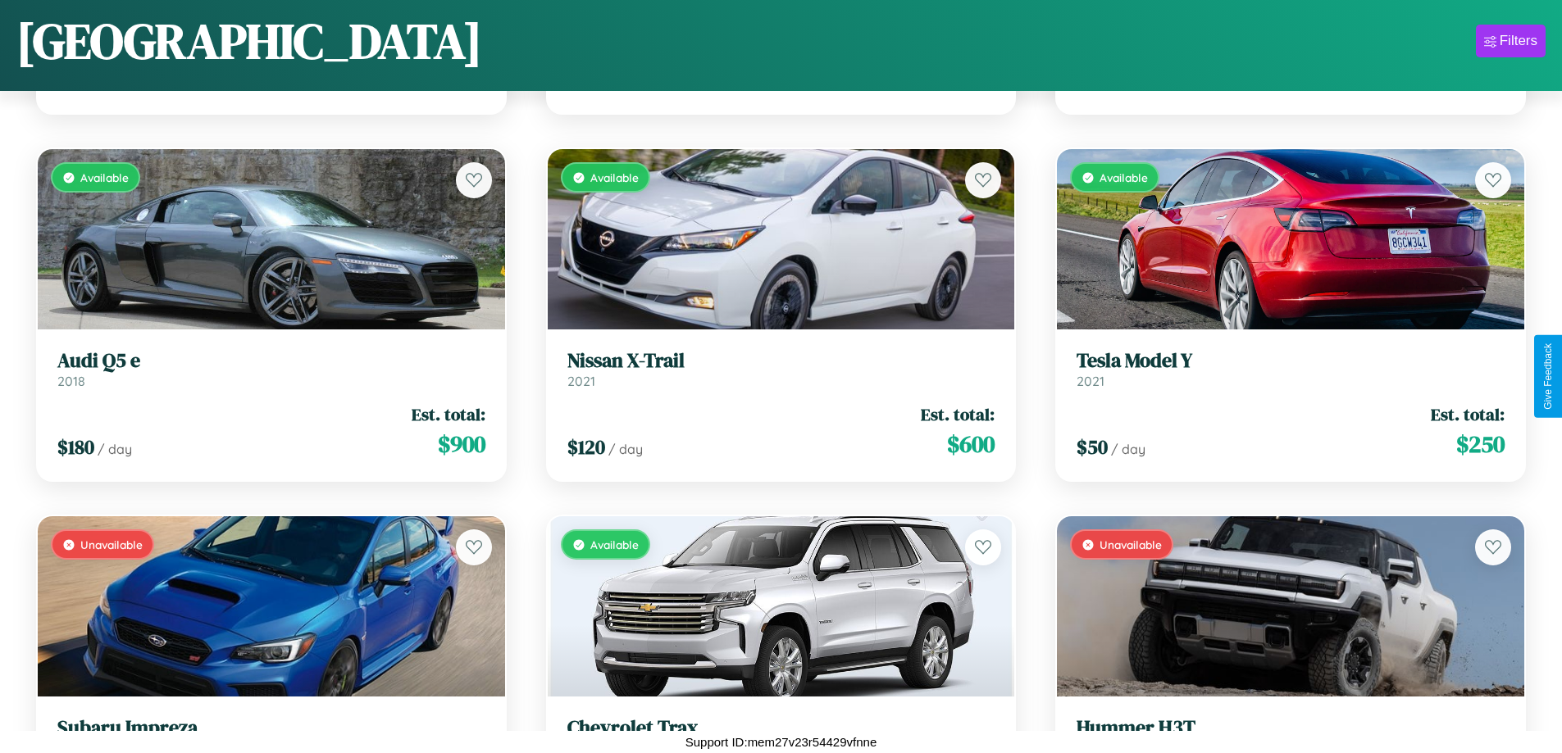
scroll to position [9409, 0]
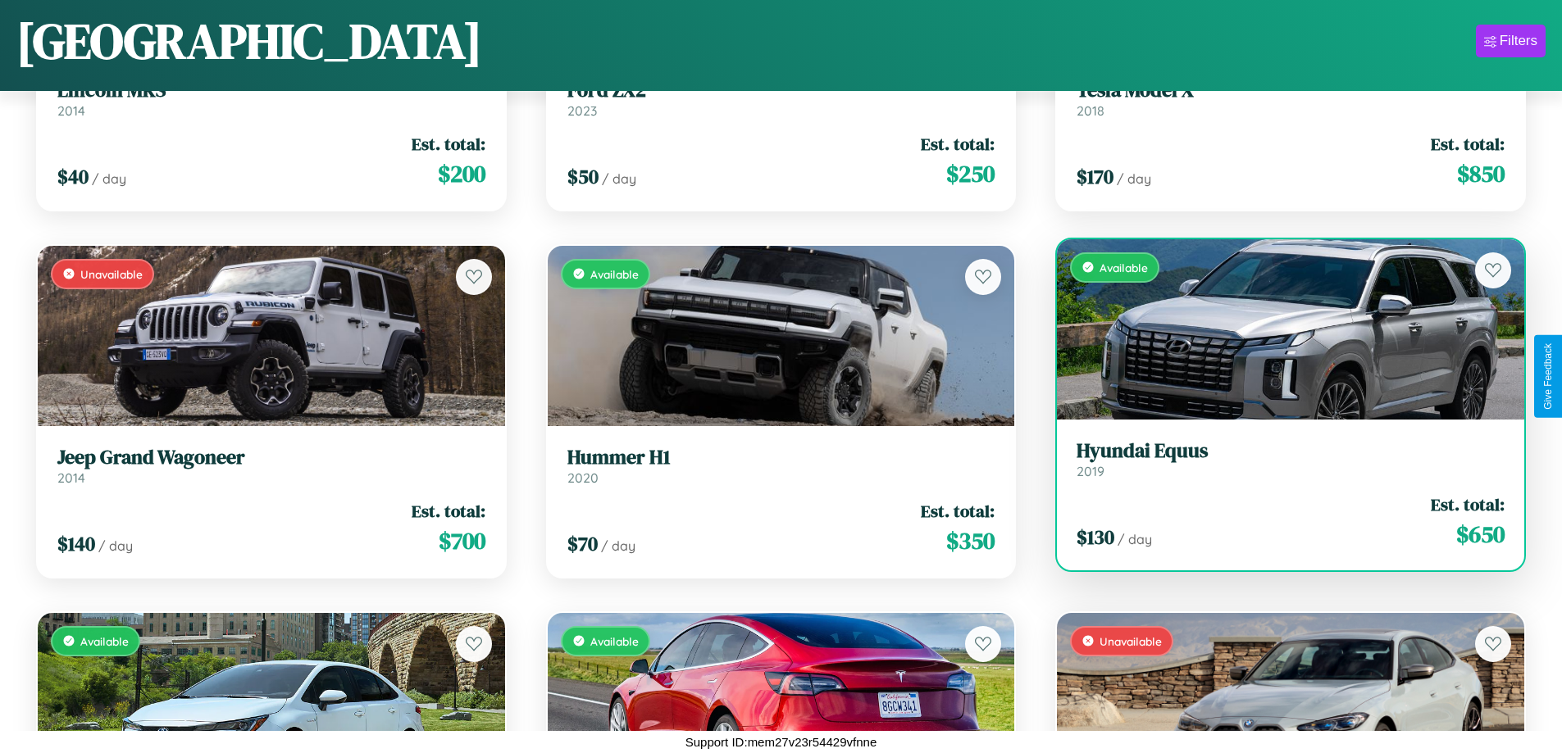
click at [1280, 459] on h3 "Hyundai Equus" at bounding box center [1291, 451] width 428 height 24
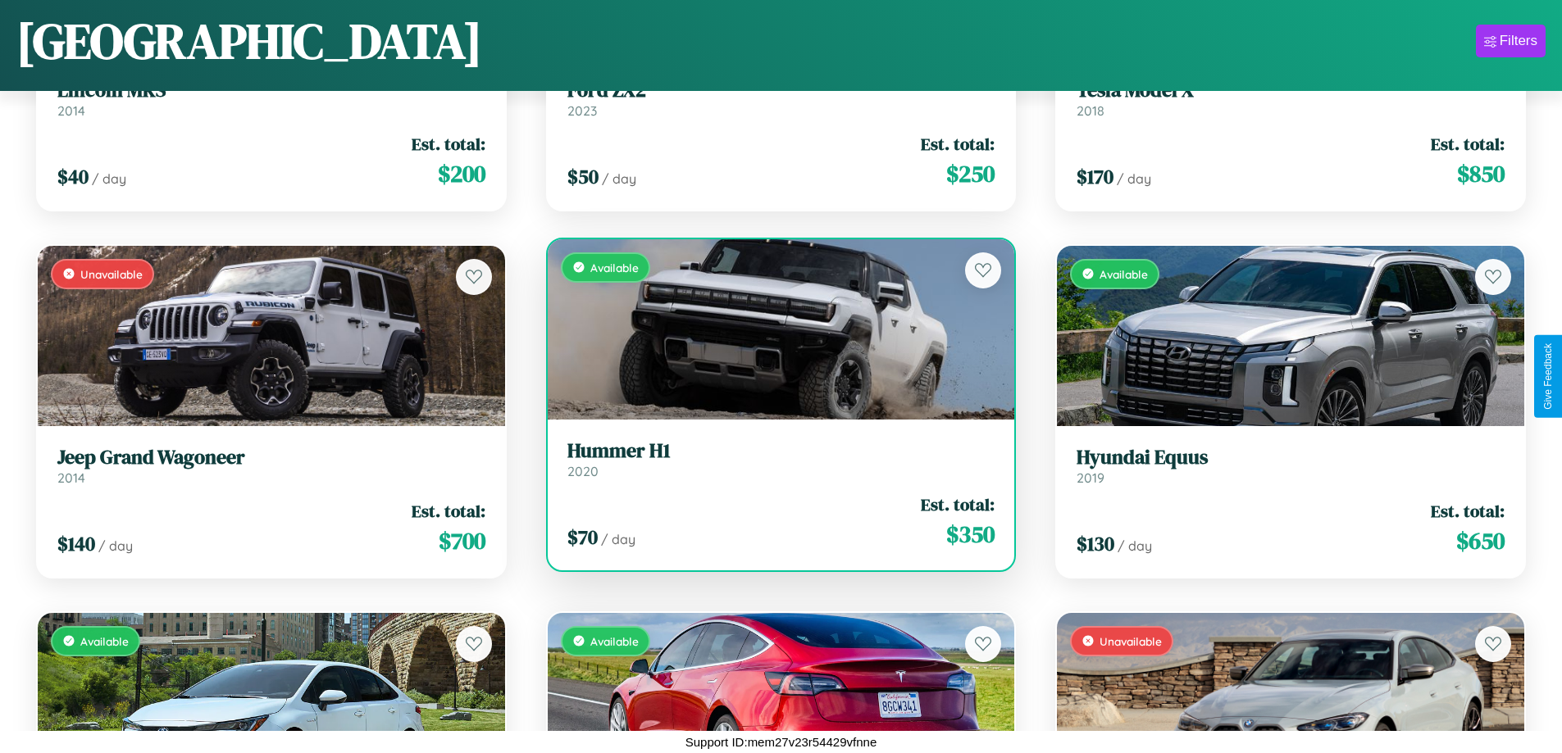
scroll to position [1332, 0]
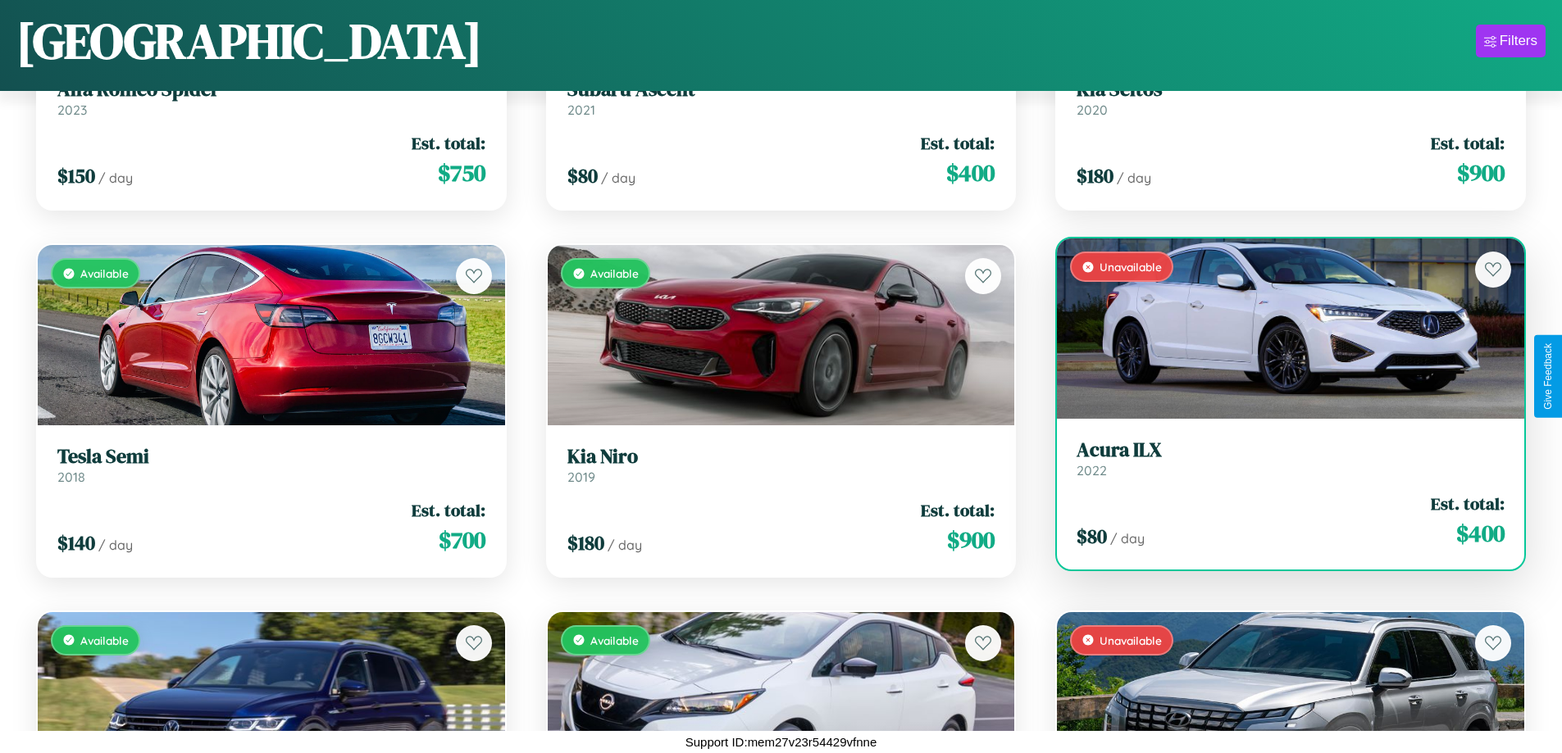
click at [1280, 458] on h3 "Acura ILX" at bounding box center [1291, 451] width 428 height 24
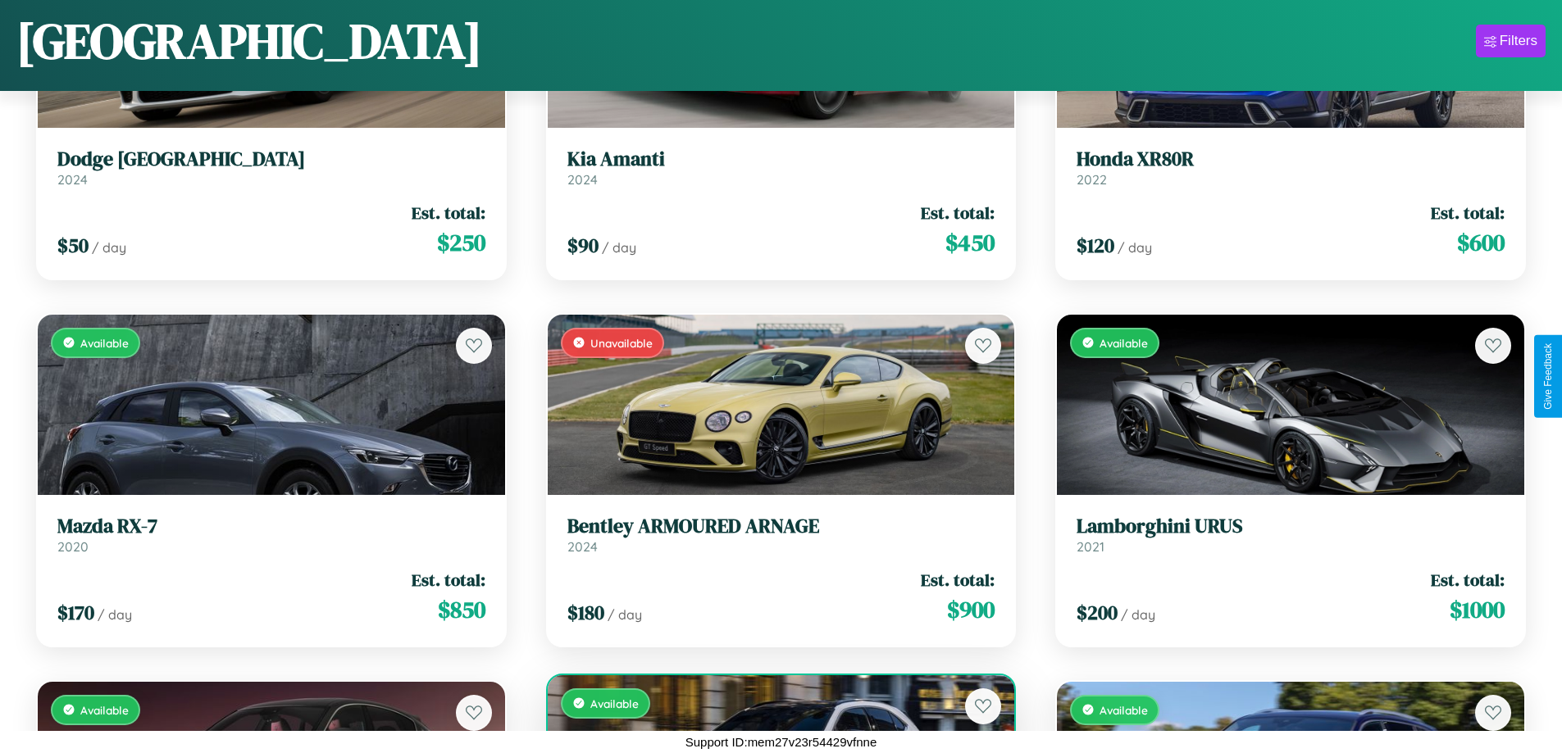
scroll to position [3902, 0]
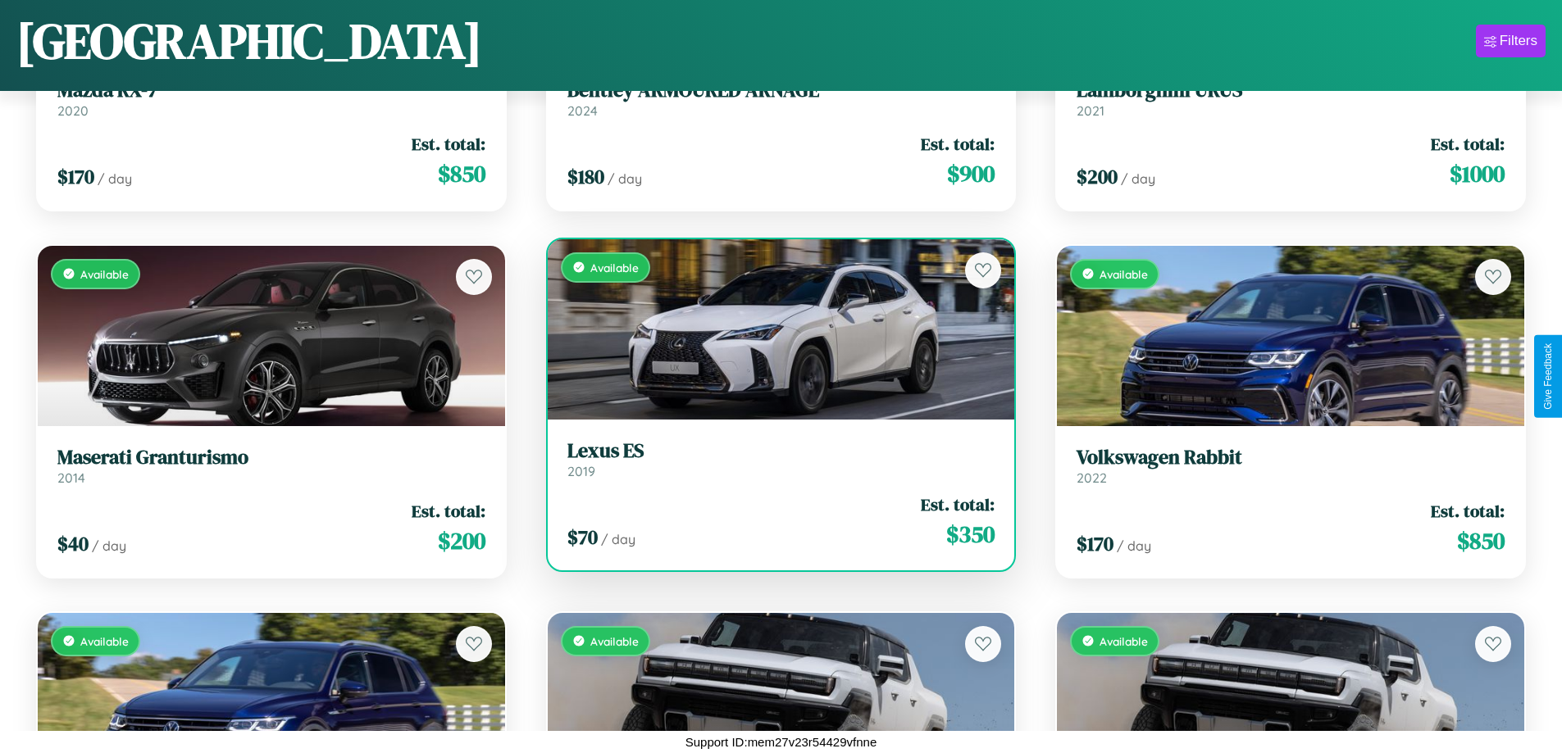
click at [774, 329] on div "Available" at bounding box center [781, 329] width 467 height 180
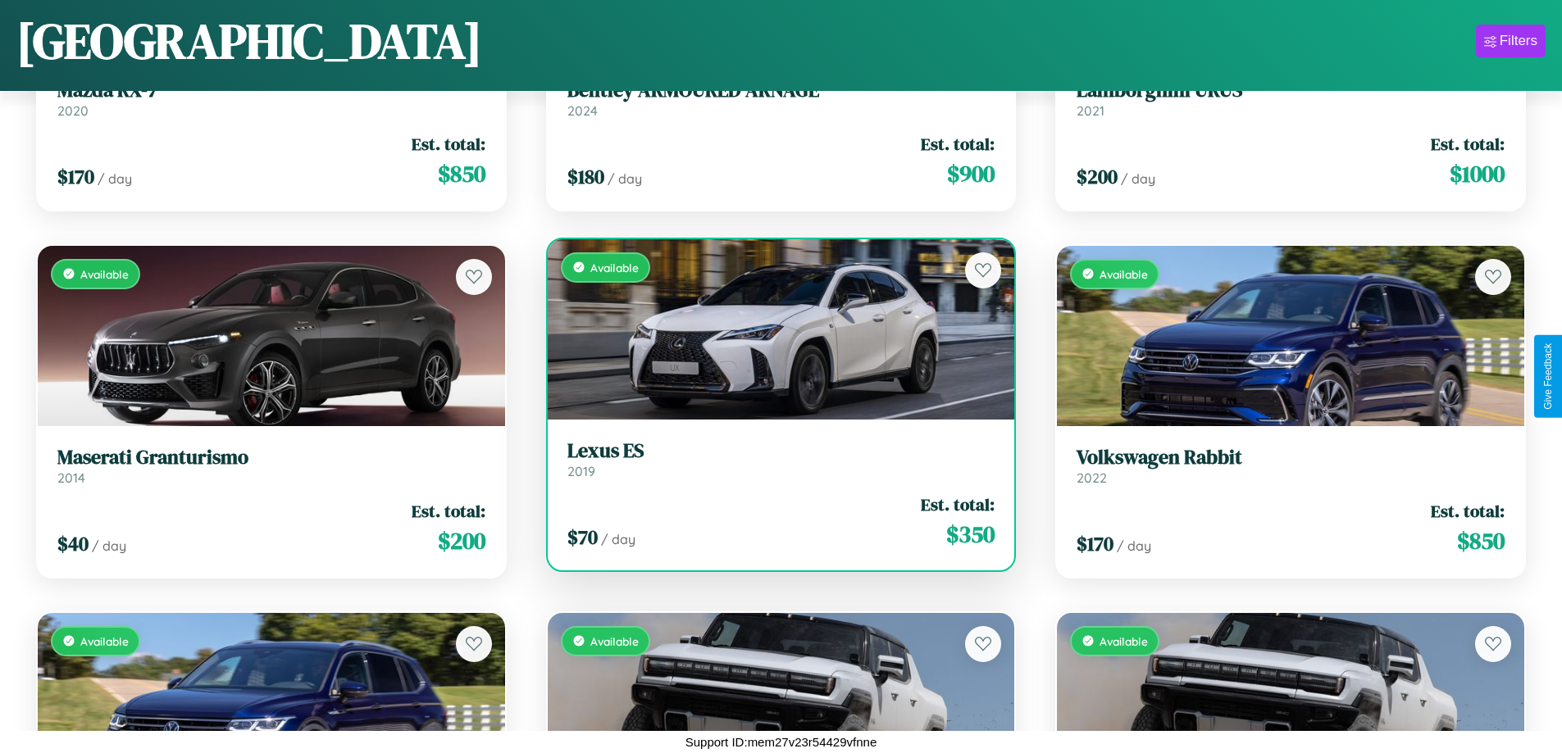
click at [774, 329] on div "Available" at bounding box center [781, 329] width 467 height 180
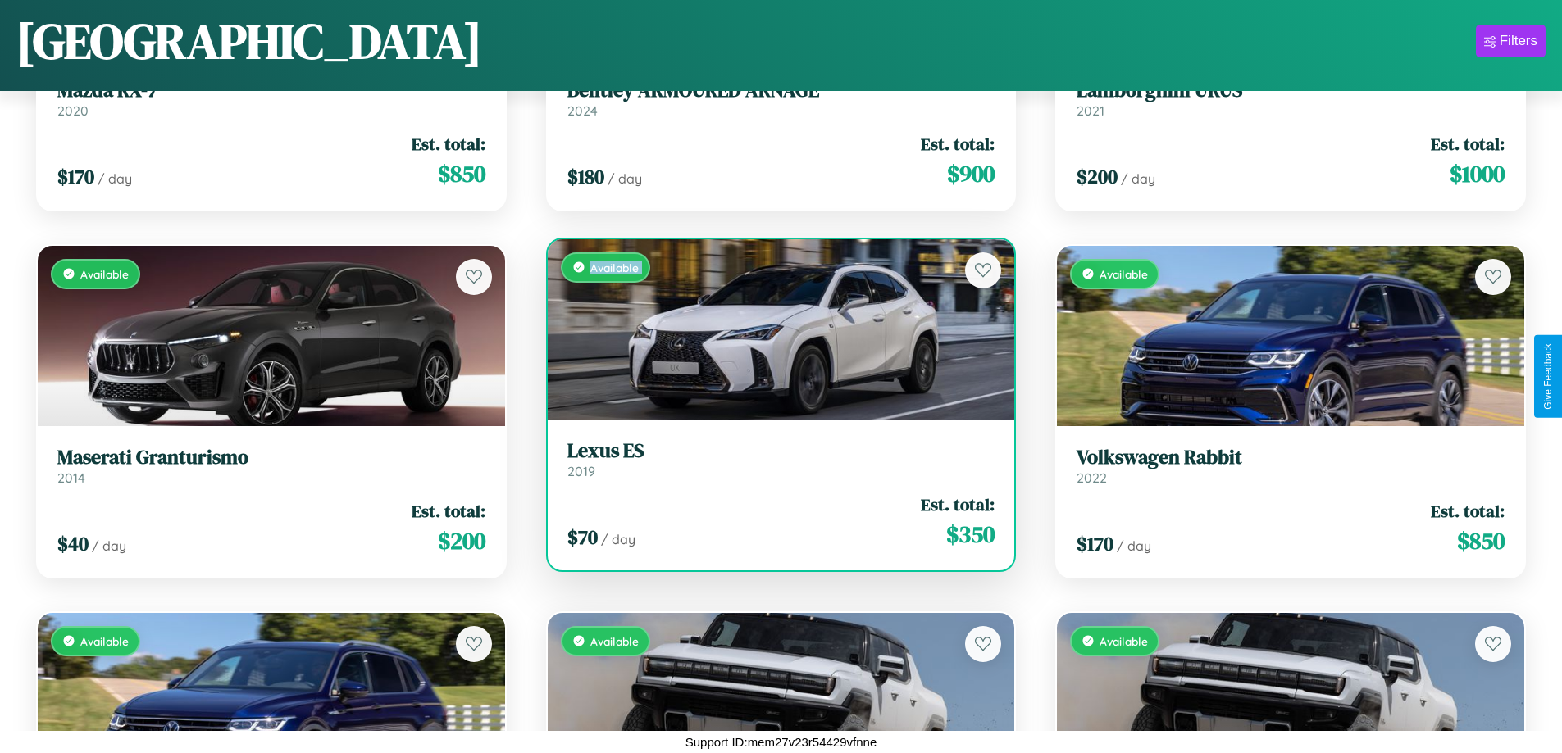
click at [774, 329] on div "Available" at bounding box center [781, 329] width 467 height 180
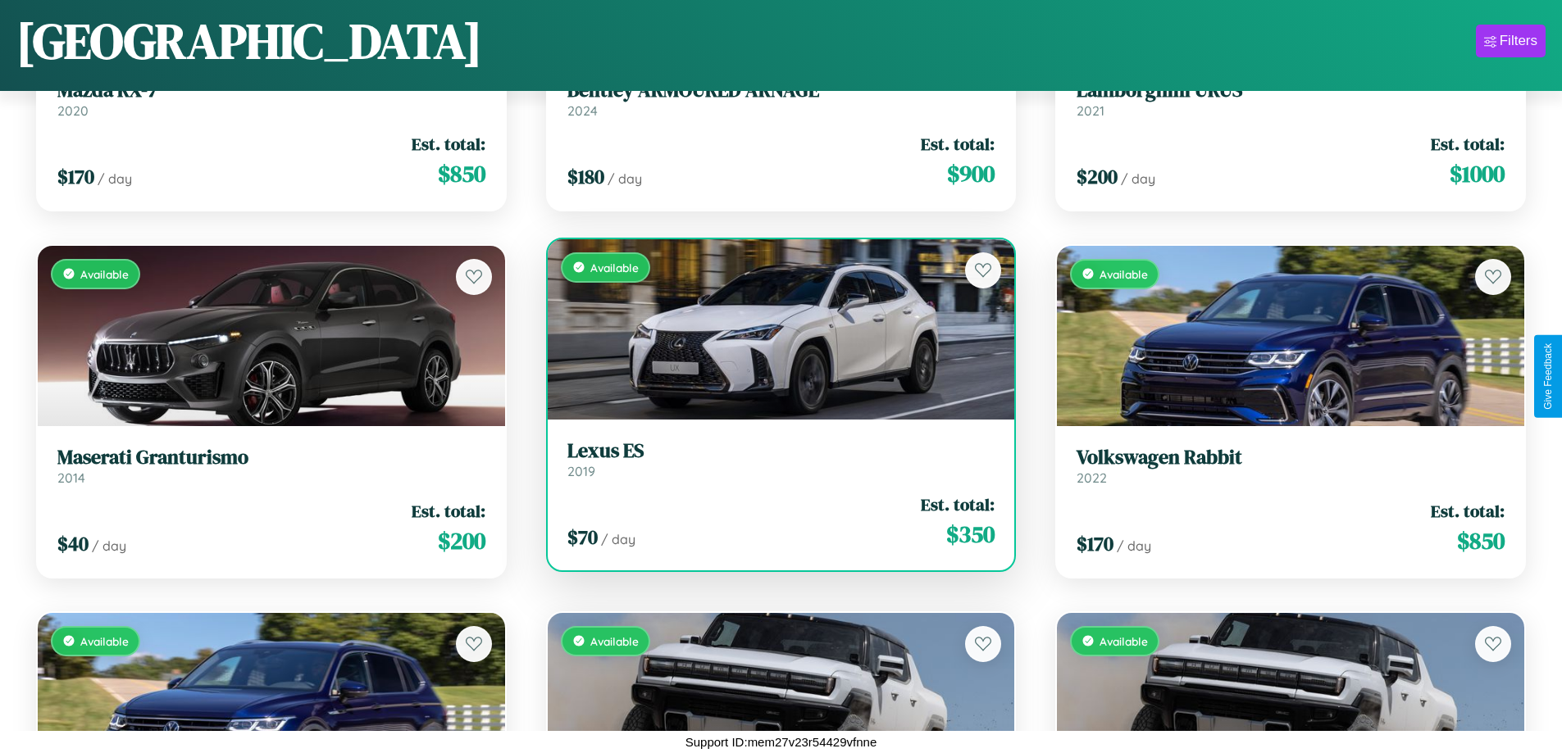
click at [774, 329] on div "Available" at bounding box center [781, 329] width 467 height 180
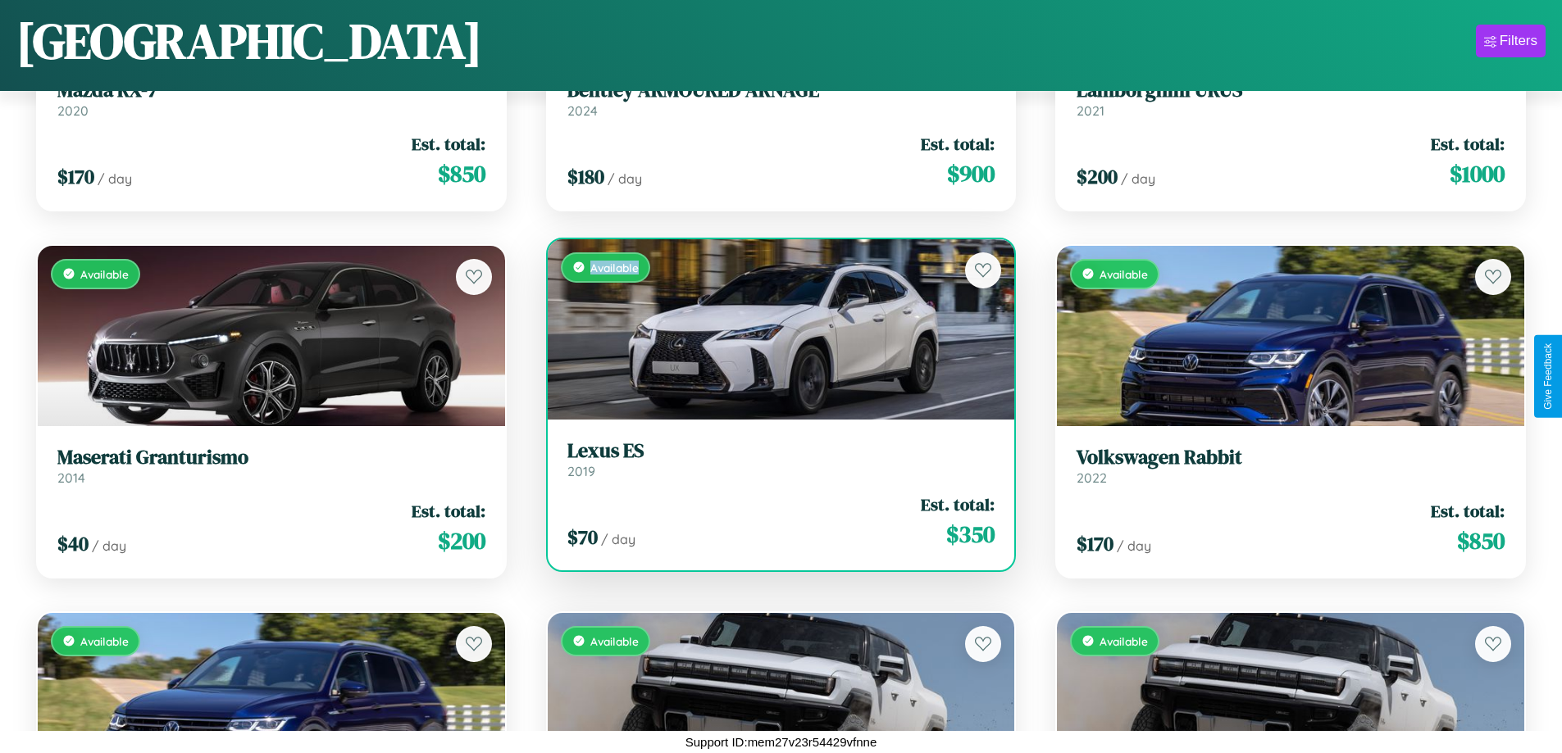
click at [774, 329] on div "Available" at bounding box center [781, 329] width 467 height 180
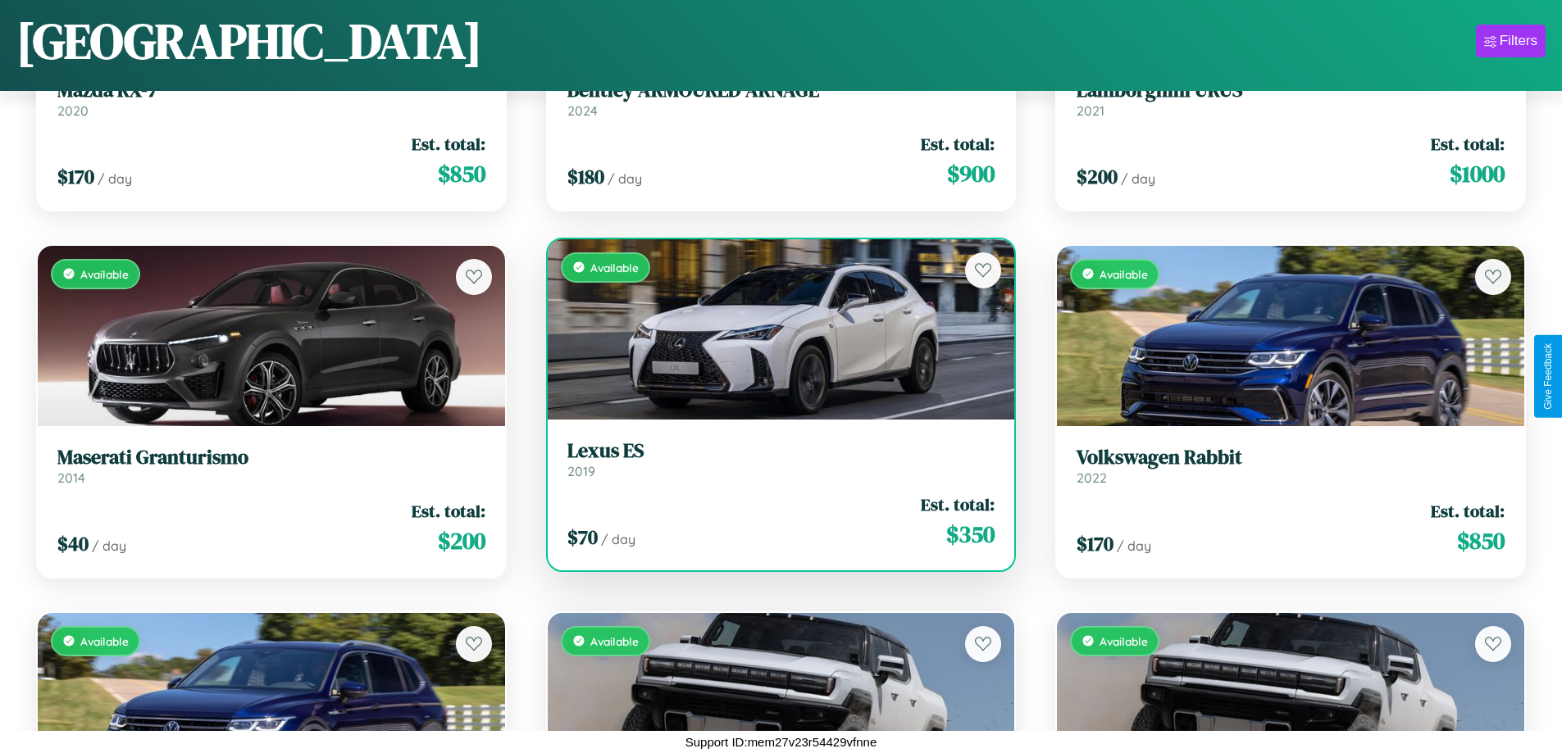
click at [774, 459] on h3 "Lexus ES" at bounding box center [781, 451] width 428 height 24
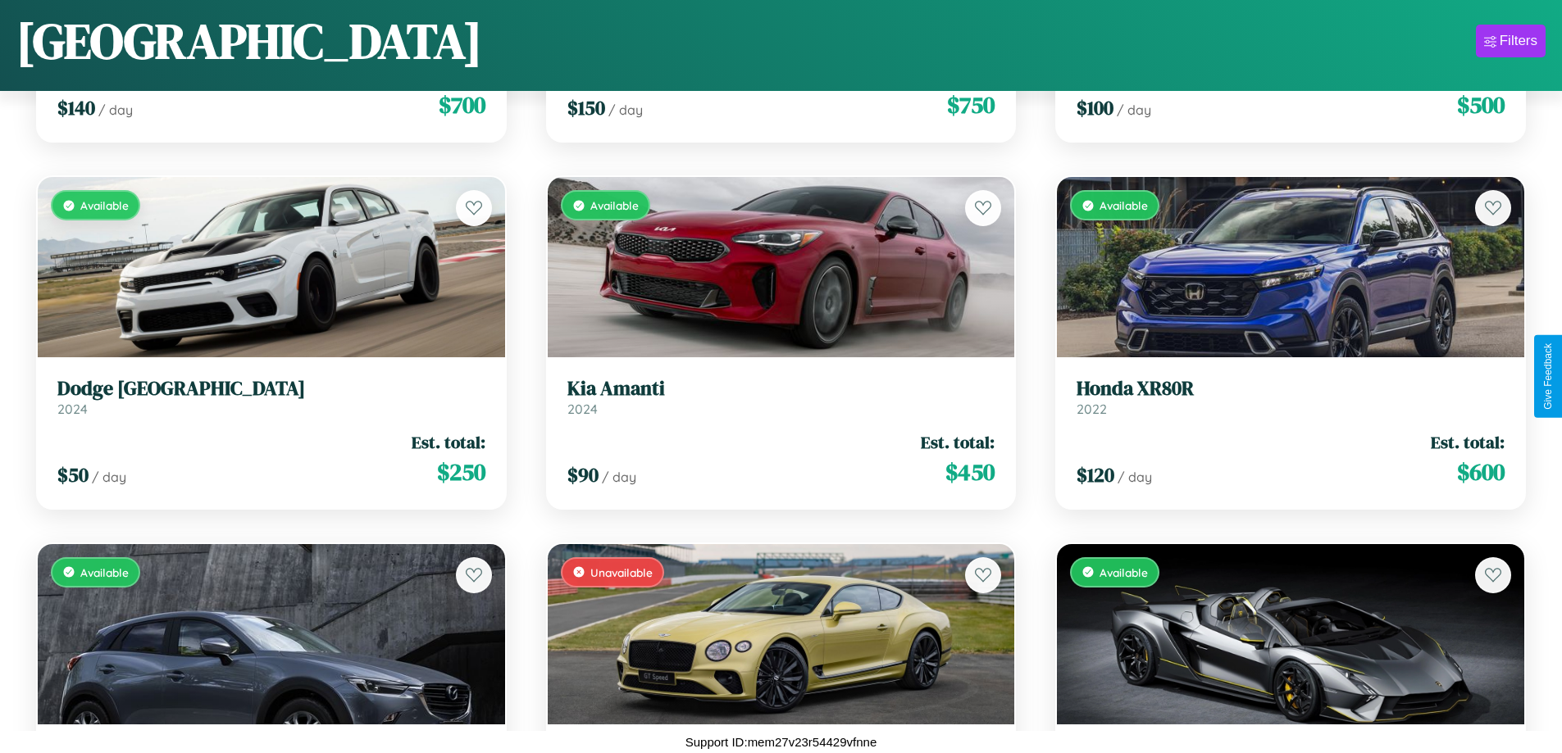
scroll to position [6472, 0]
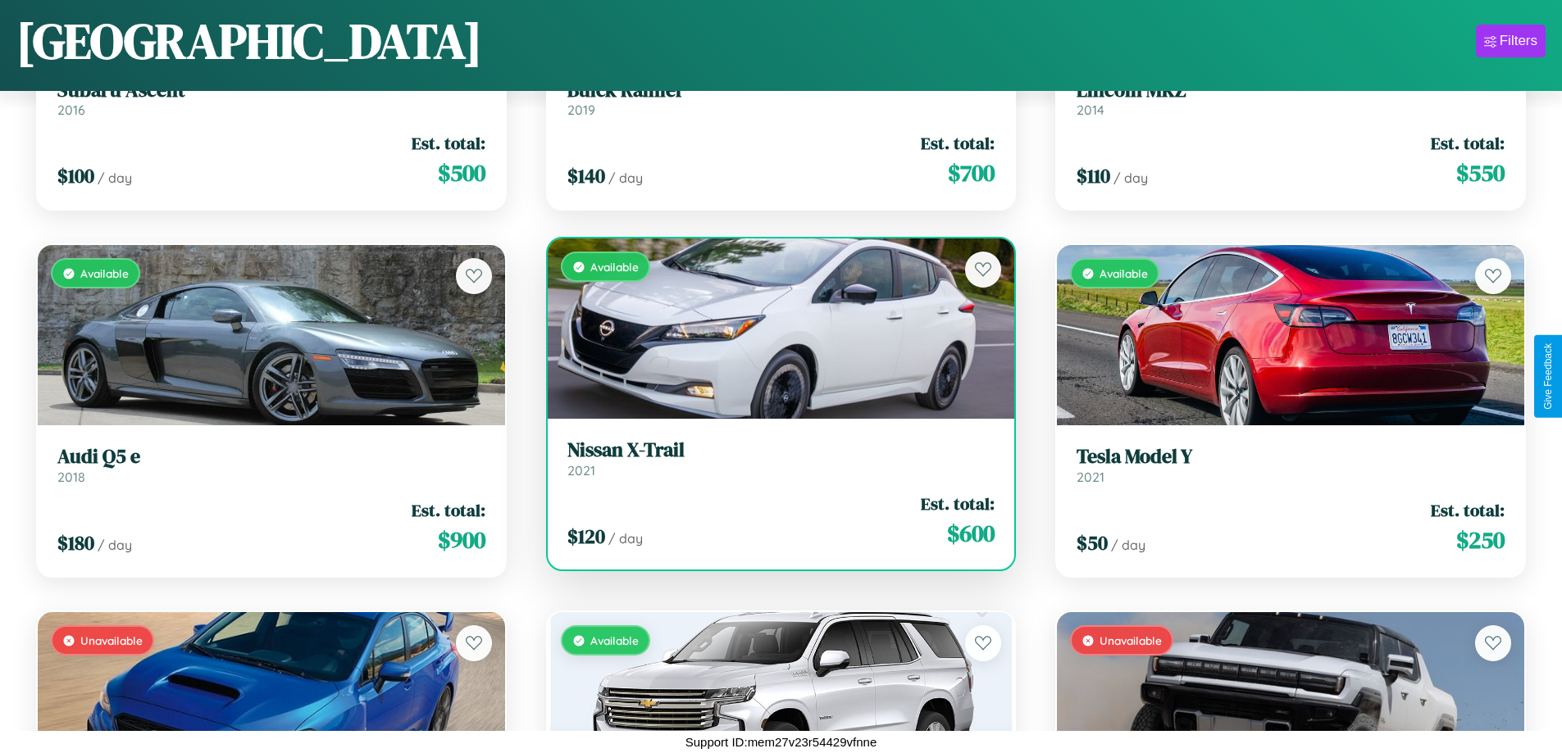
click at [774, 458] on h3 "Nissan X-Trail" at bounding box center [781, 451] width 428 height 24
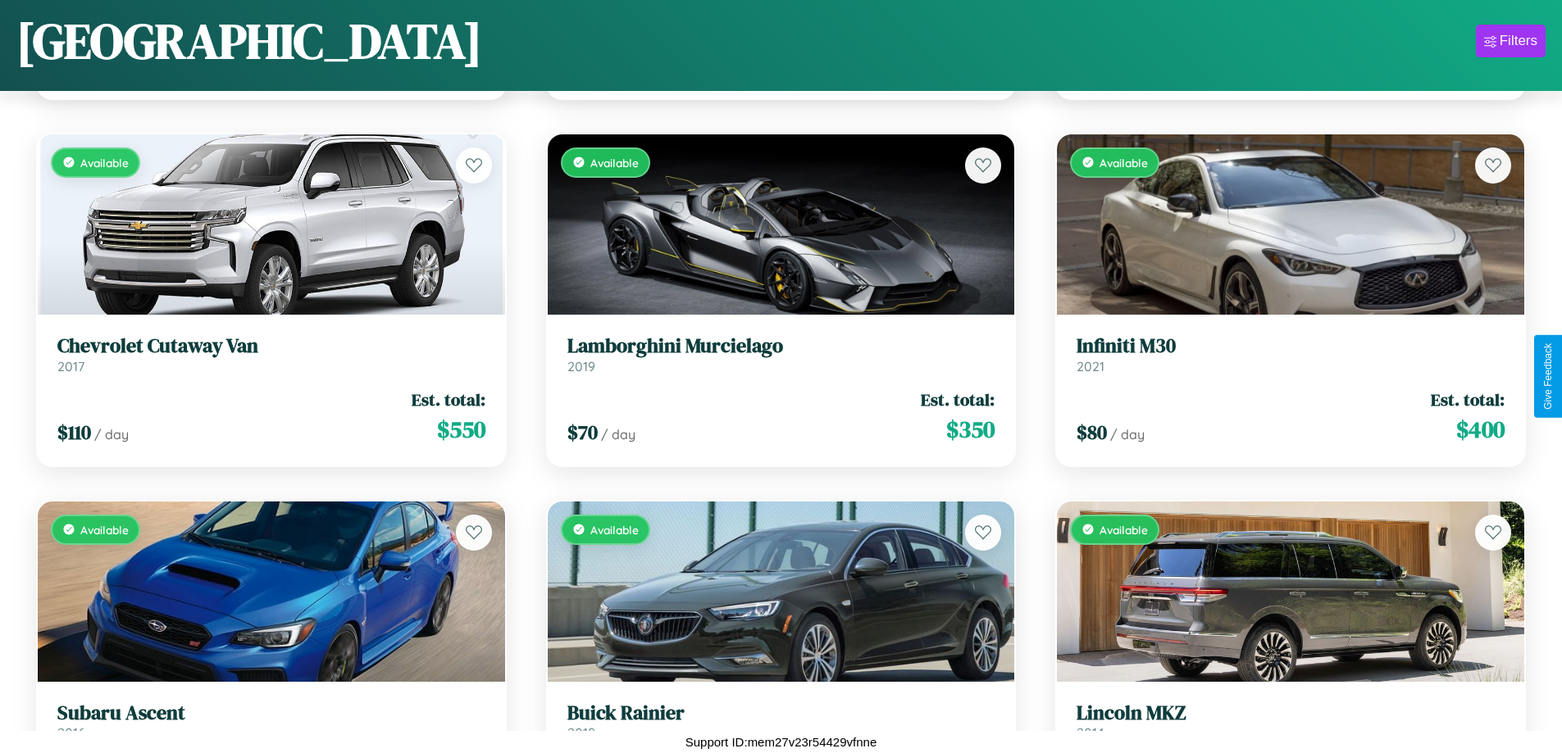
scroll to position [4637, 0]
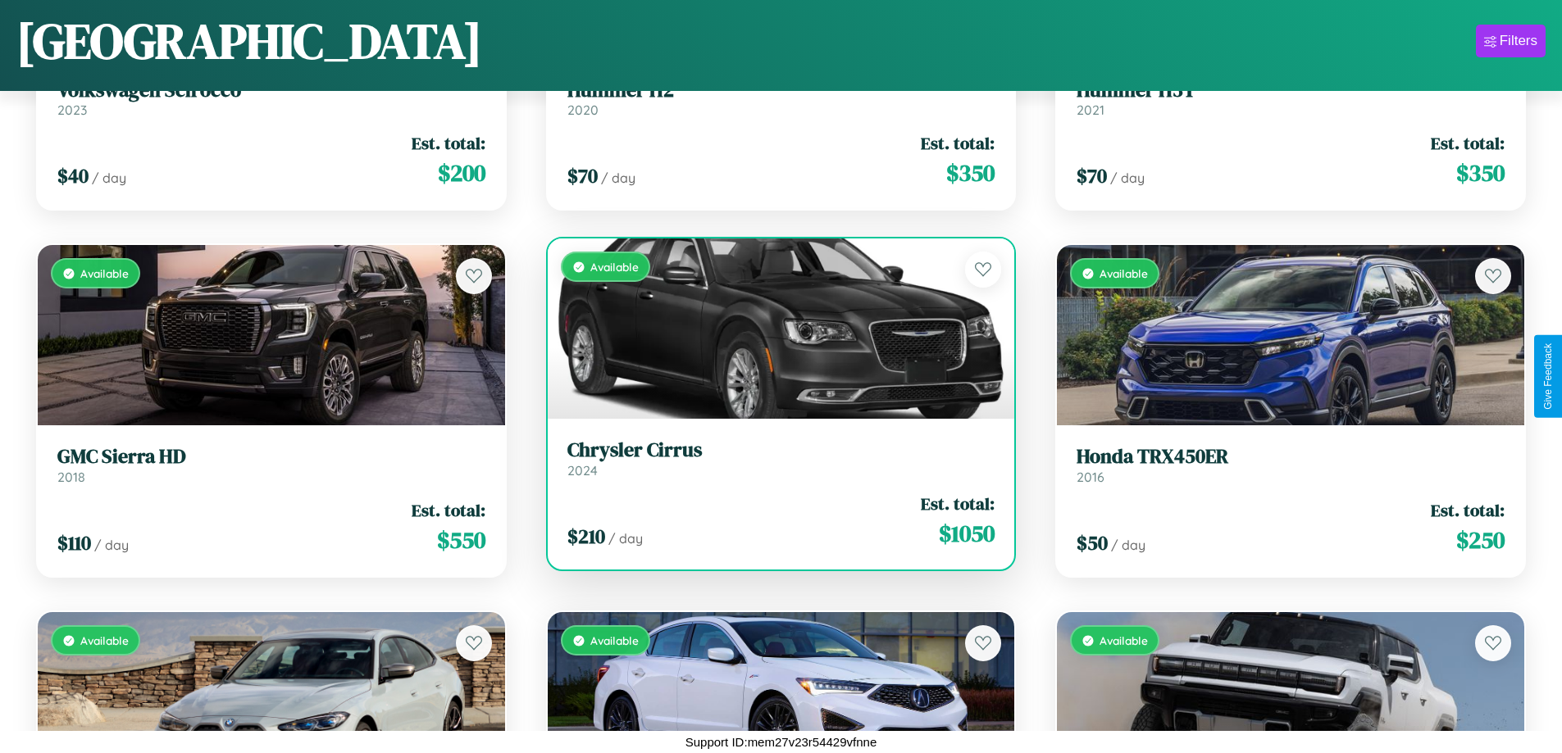
click at [774, 458] on h3 "Chrysler Cirrus" at bounding box center [781, 451] width 428 height 24
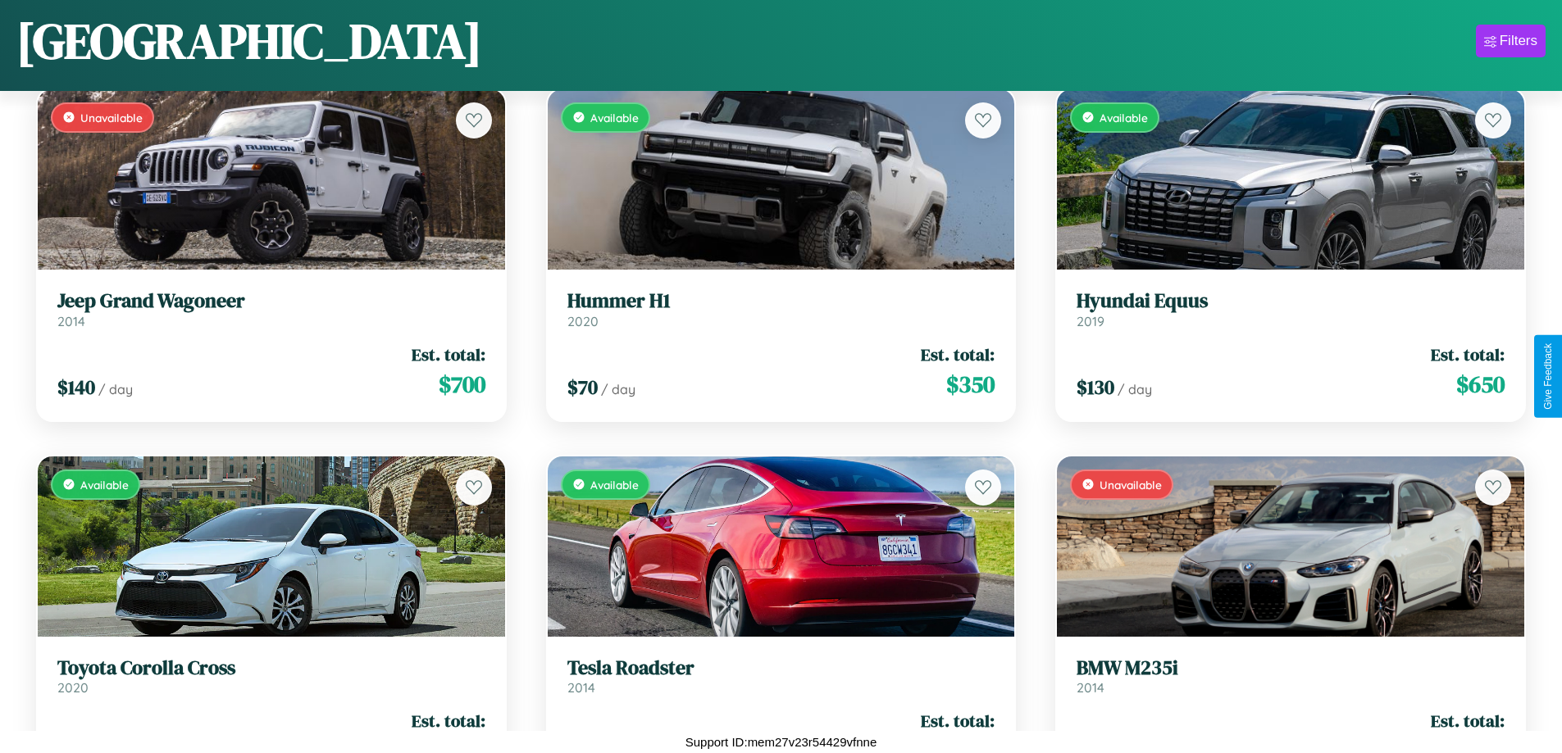
scroll to position [9777, 0]
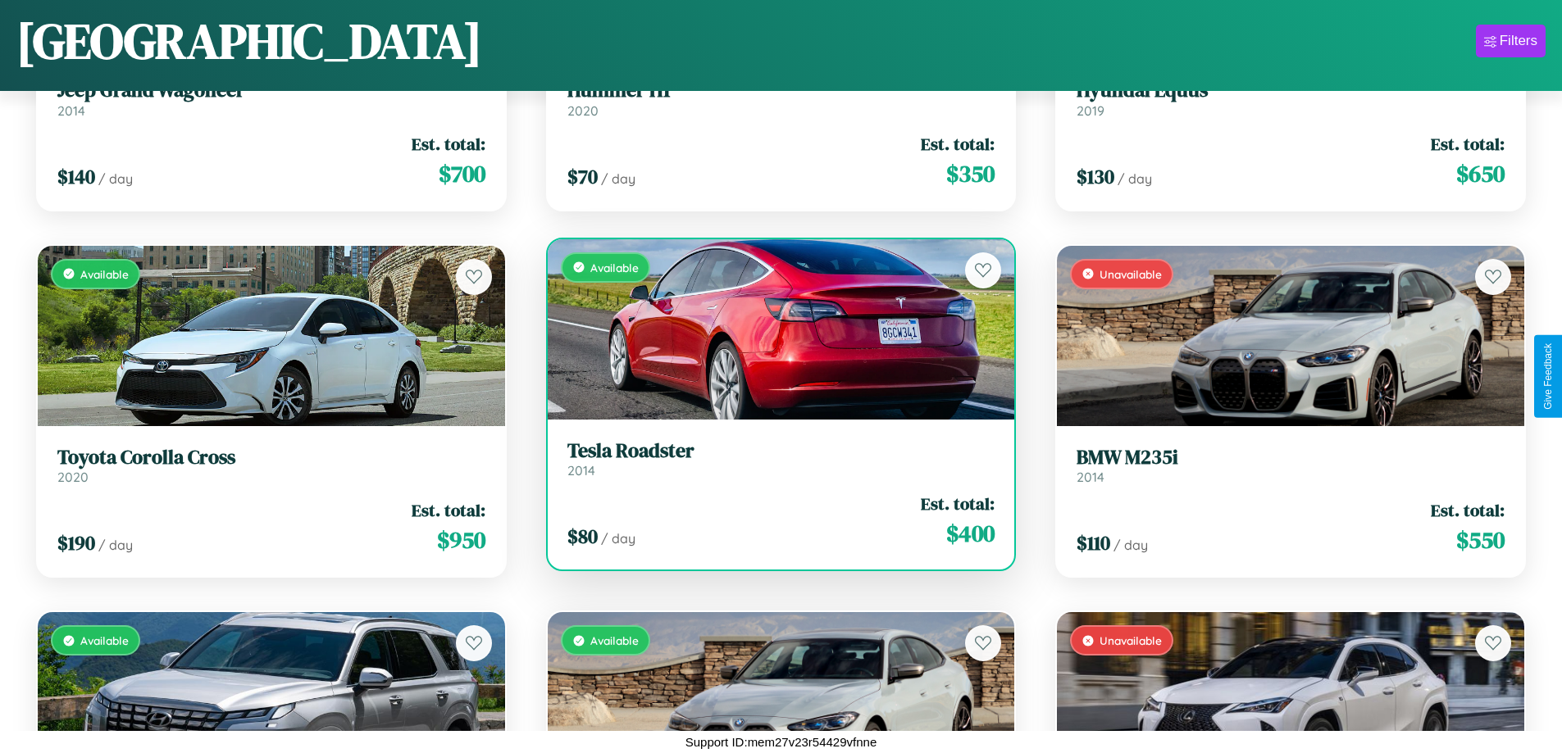
click at [774, 458] on h3 "Tesla Roadster" at bounding box center [781, 451] width 428 height 24
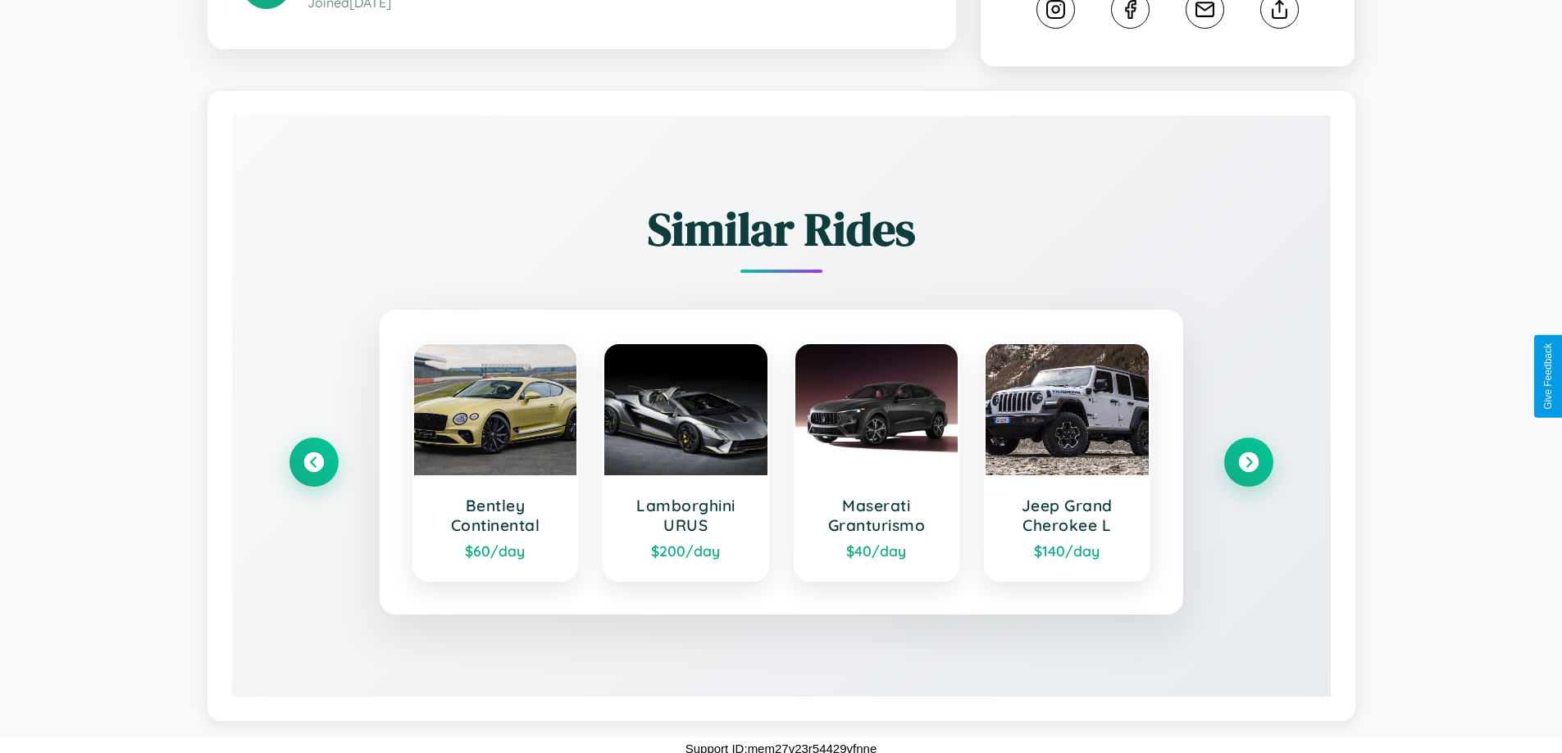
scroll to position [913, 0]
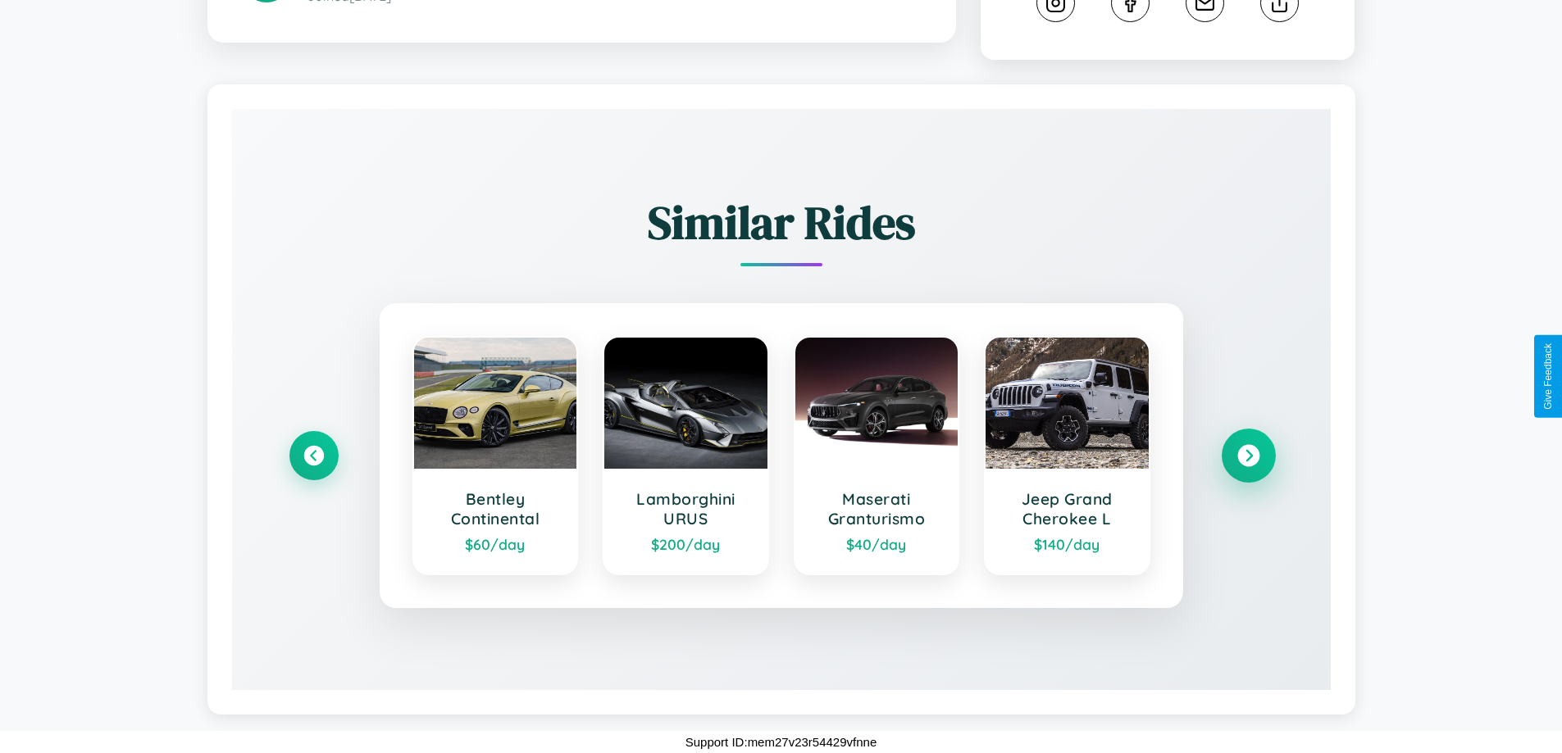
click at [1248, 456] on icon at bounding box center [1248, 456] width 22 height 22
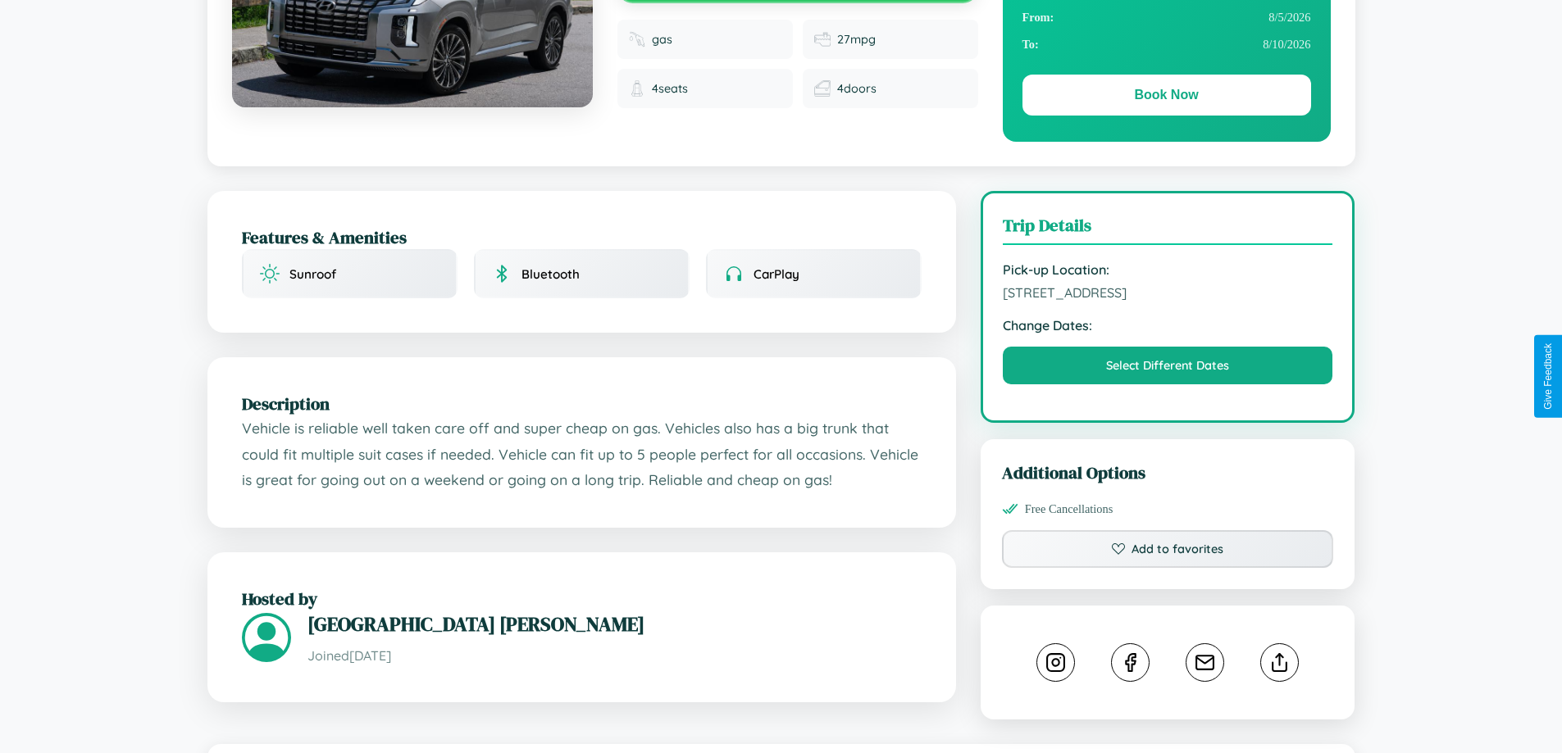
scroll to position [169, 0]
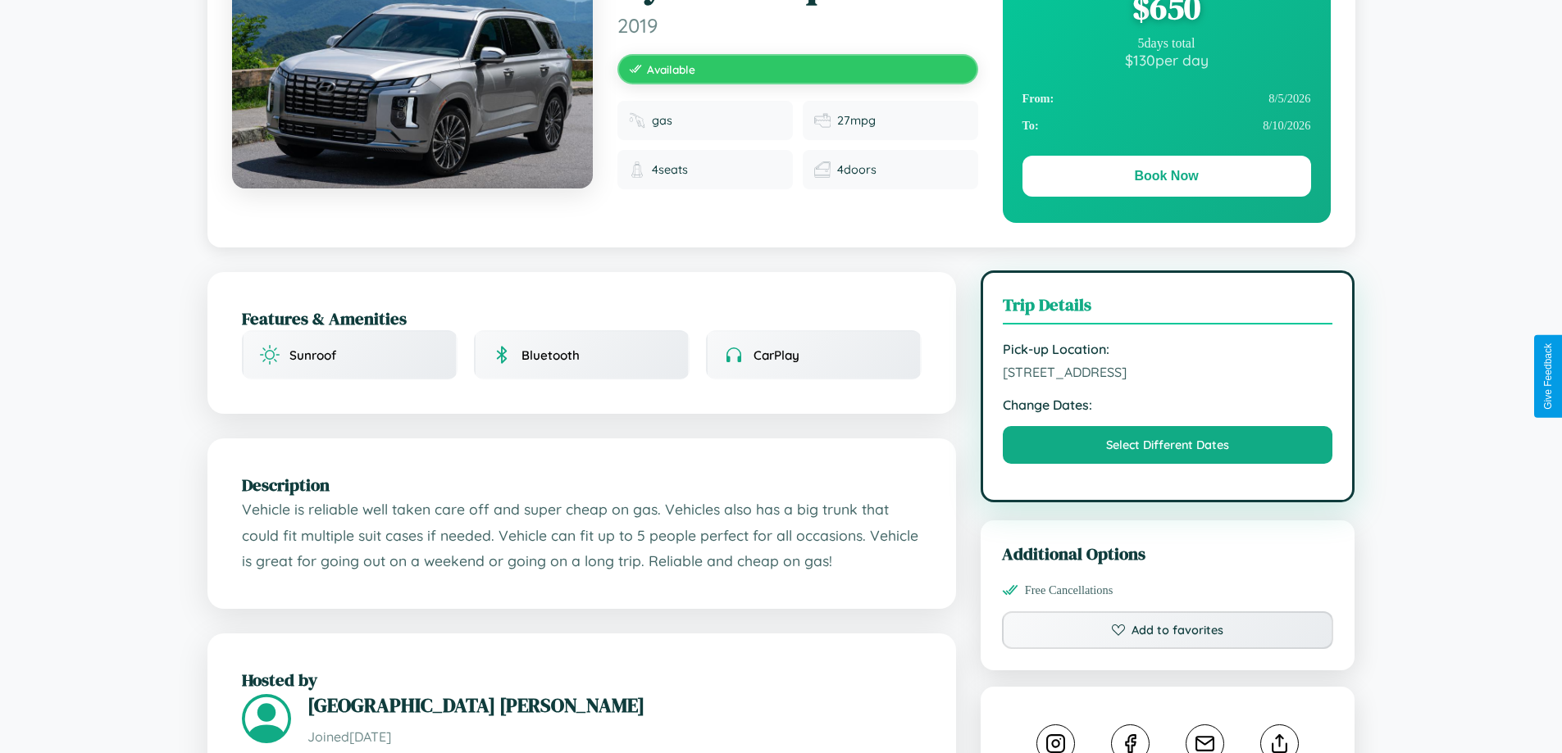
click at [1168, 375] on span "8024 Elm Street Bangalore Karnataka 11101 India" at bounding box center [1168, 372] width 330 height 16
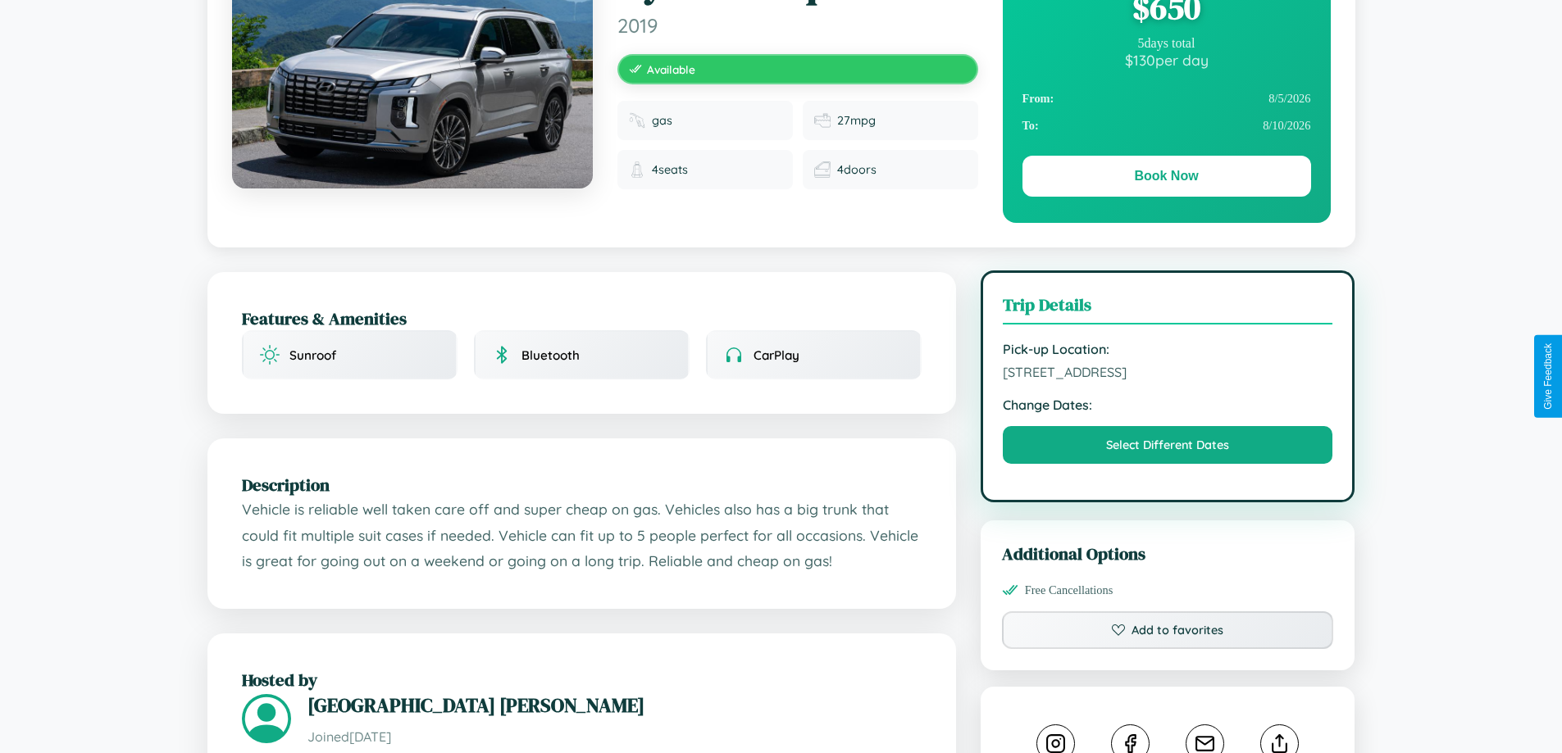
click at [1168, 375] on span "8024 Elm Street Bangalore Karnataka 11101 India" at bounding box center [1168, 372] width 330 height 16
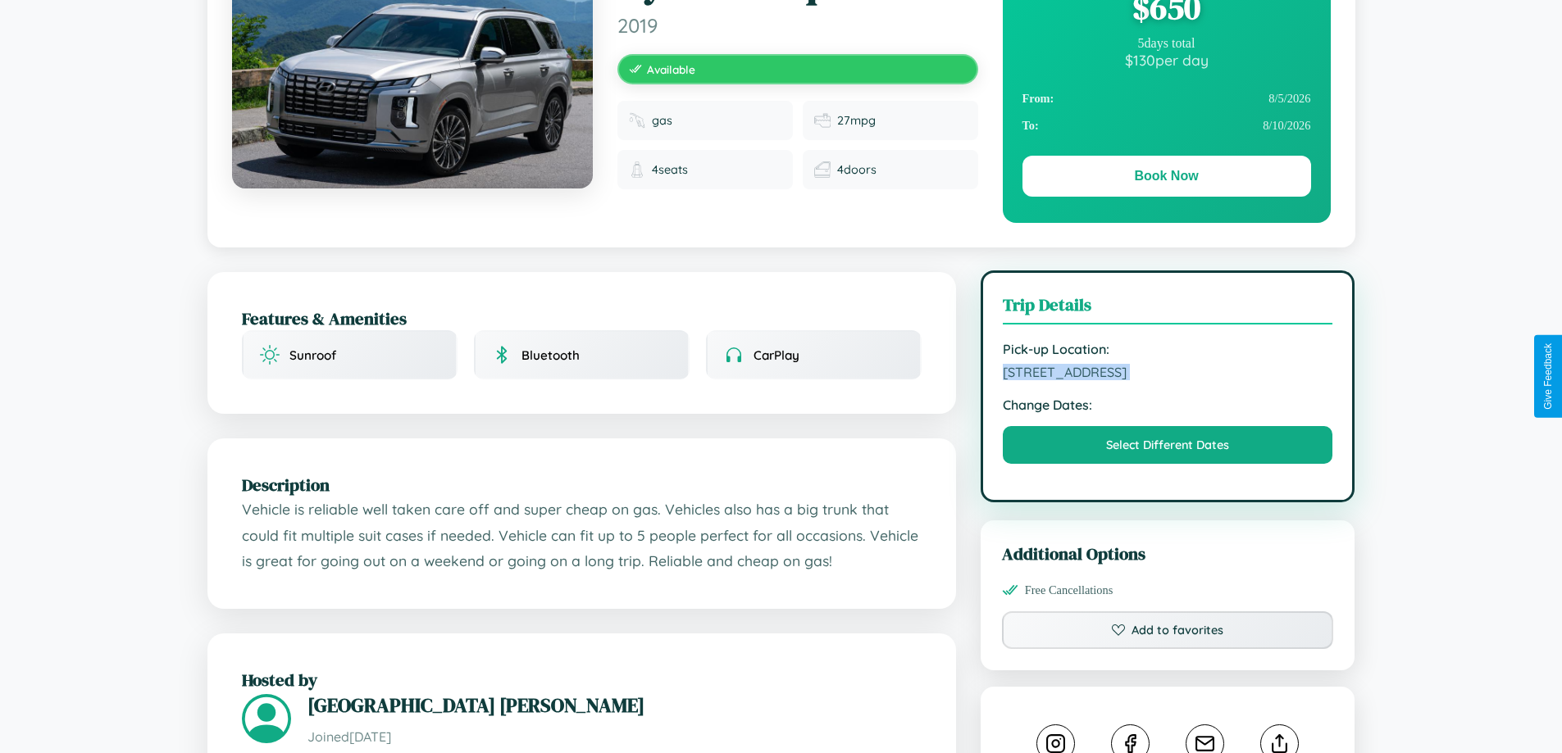
click at [1168, 375] on span "8024 Elm Street Bangalore Karnataka 11101 India" at bounding box center [1168, 372] width 330 height 16
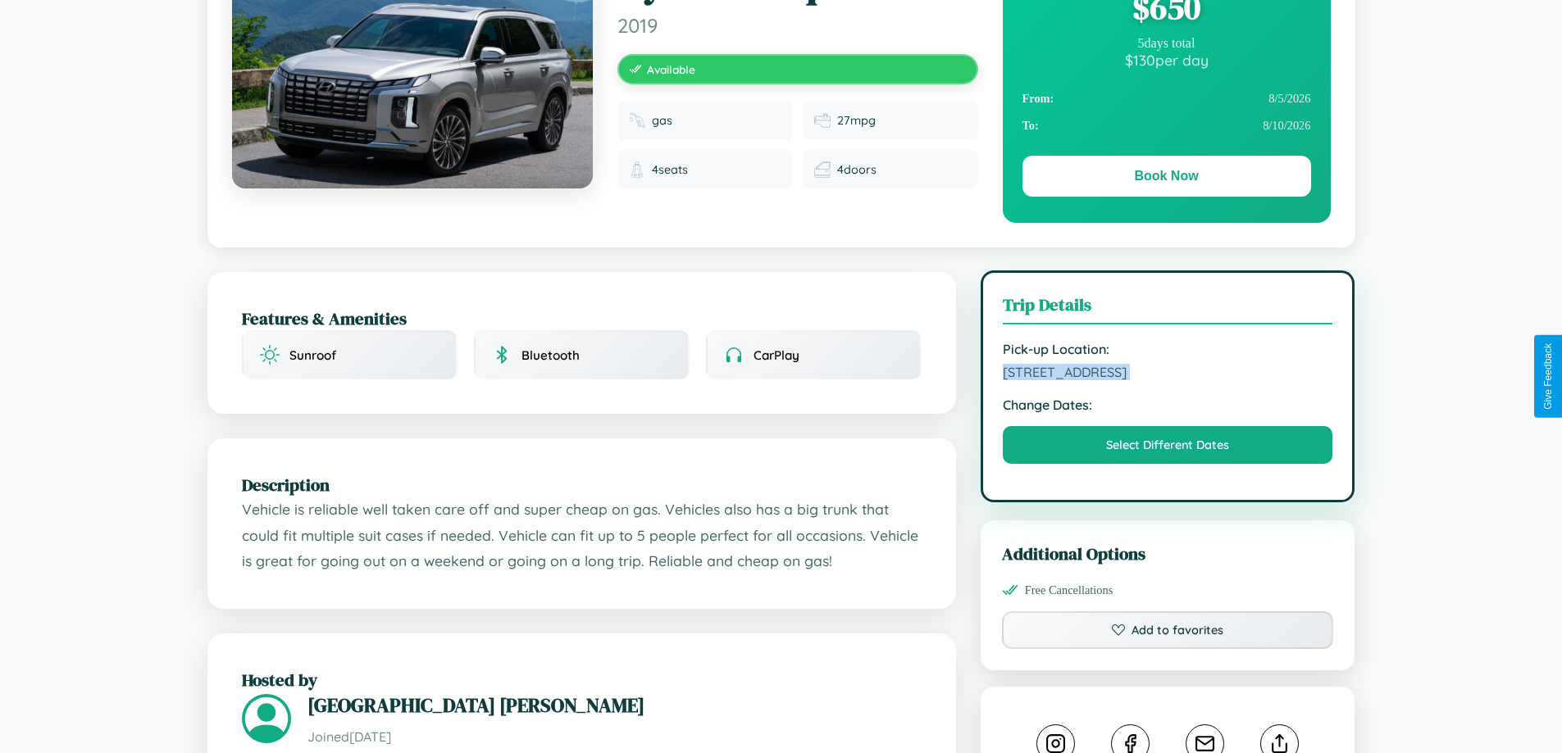
click at [1168, 375] on span "8024 Elm Street Bangalore Karnataka 11101 India" at bounding box center [1168, 372] width 330 height 16
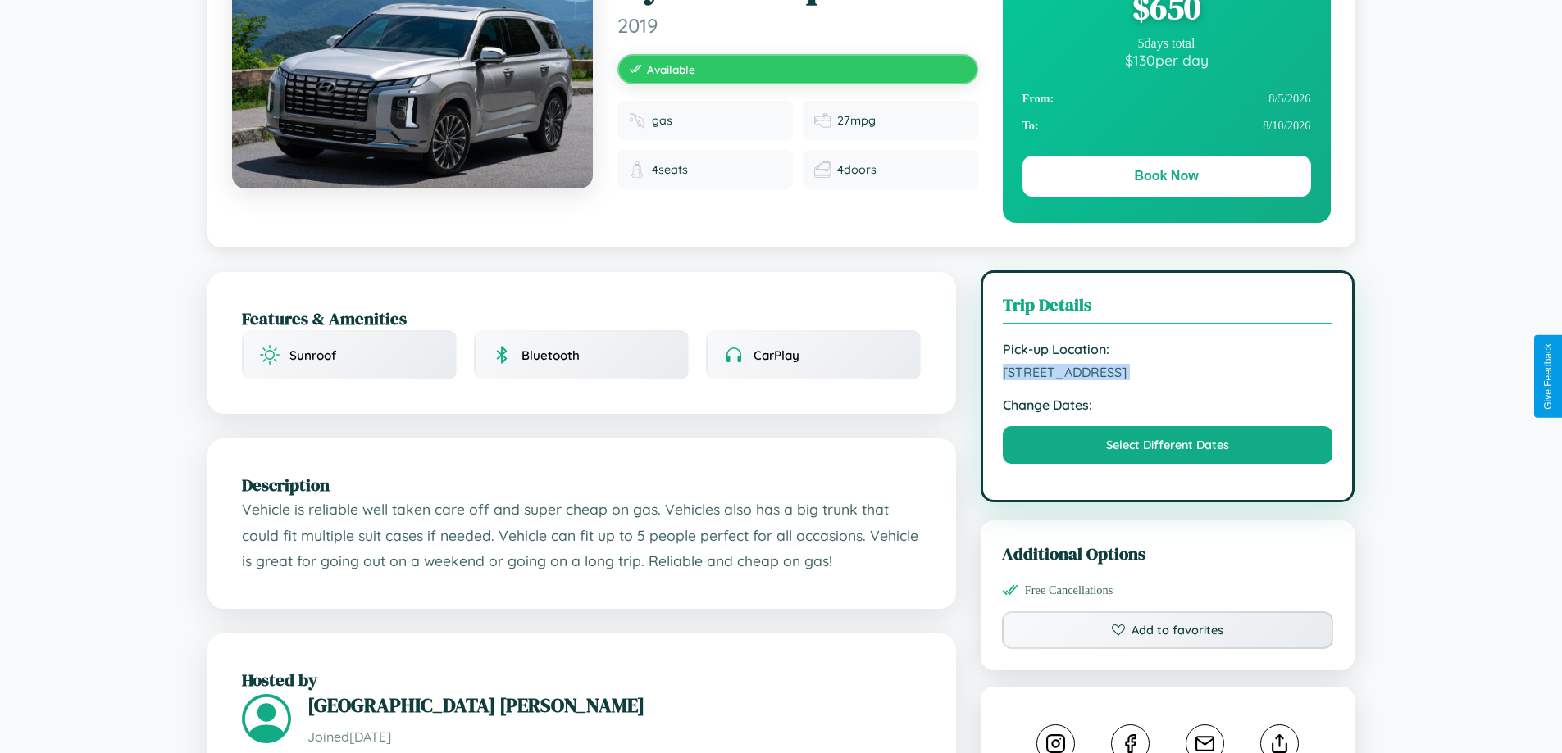
click at [1168, 375] on span "8024 Elm Street Bangalore Karnataka 11101 India" at bounding box center [1168, 372] width 330 height 16
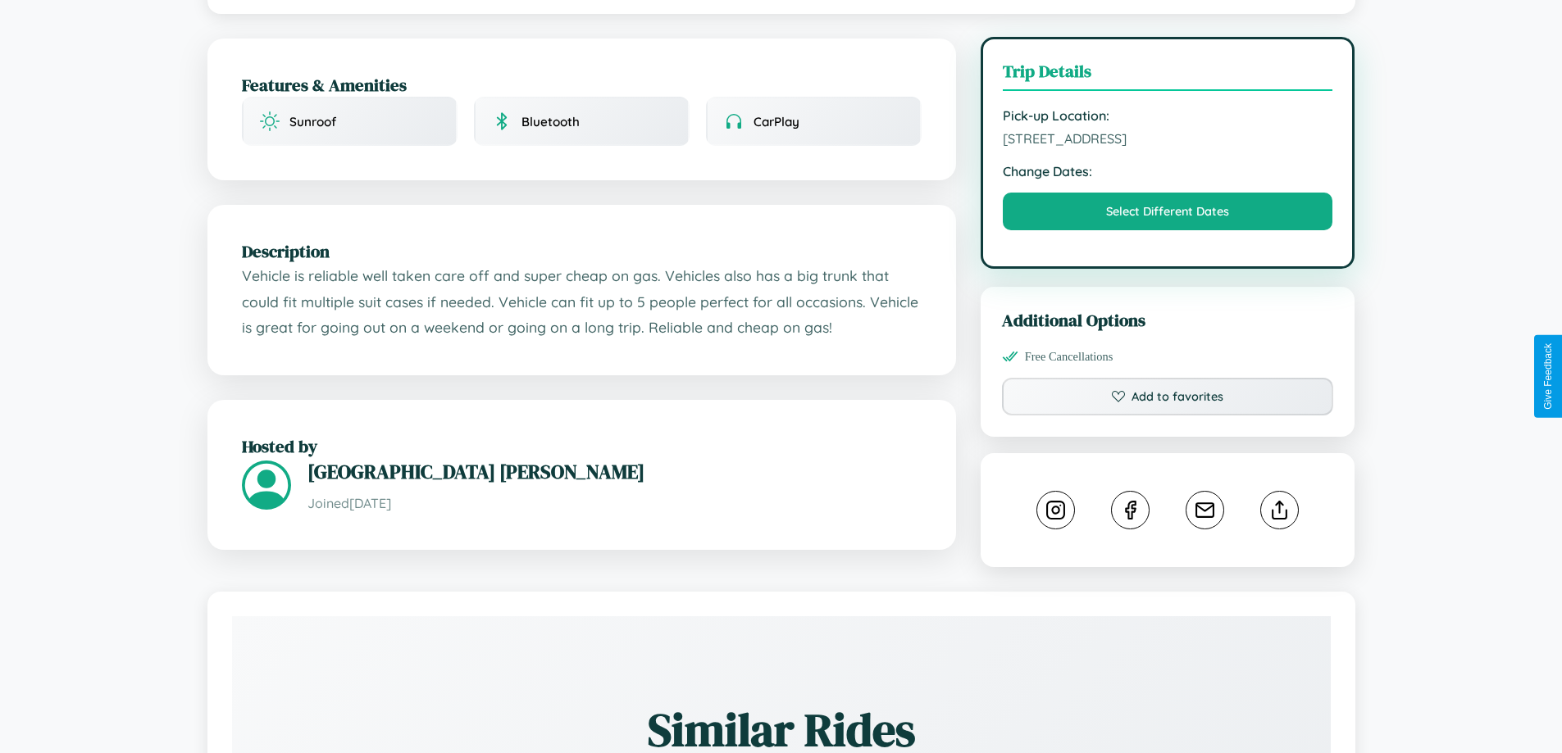
scroll to position [426, 0]
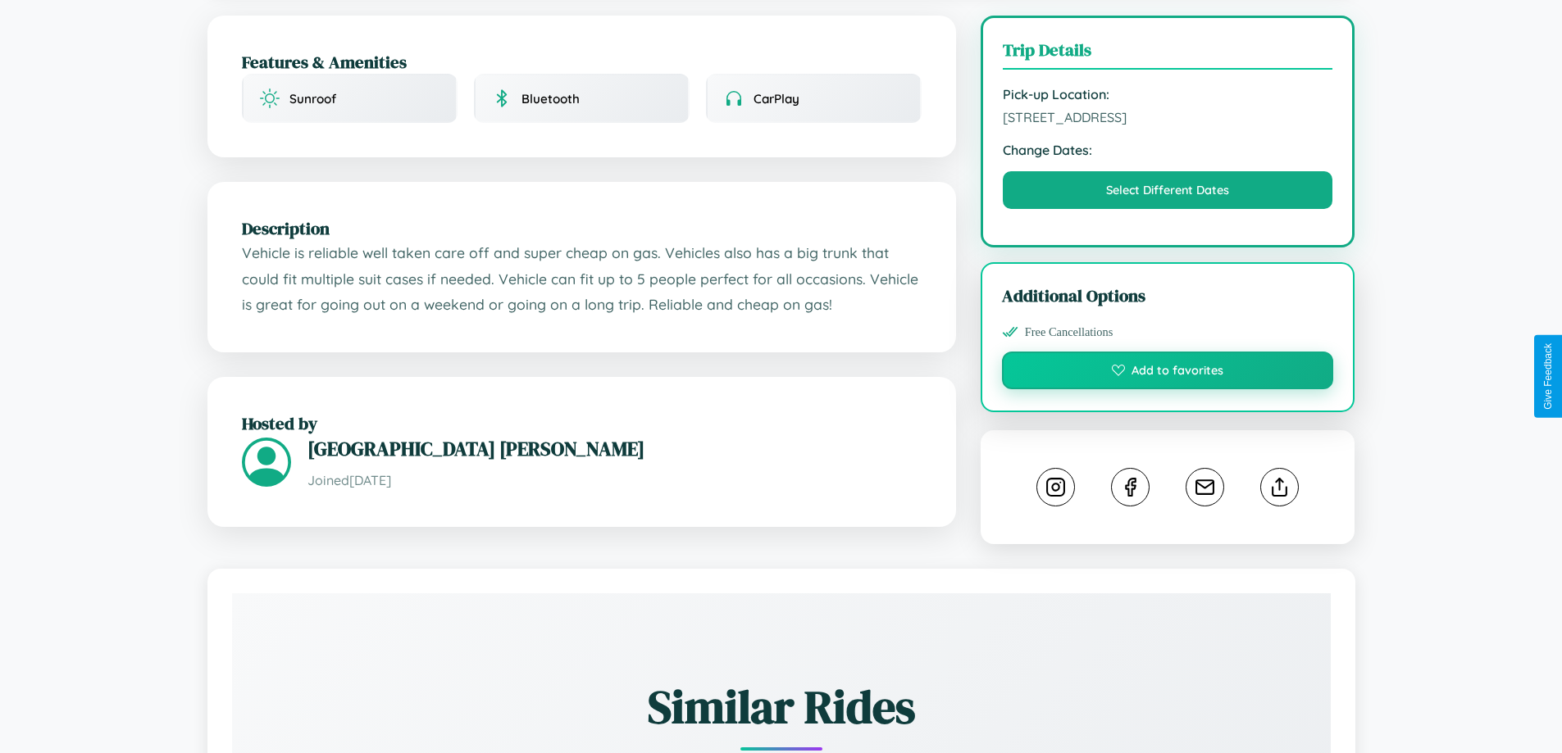
click at [1168, 373] on button "Add to favorites" at bounding box center [1168, 371] width 332 height 38
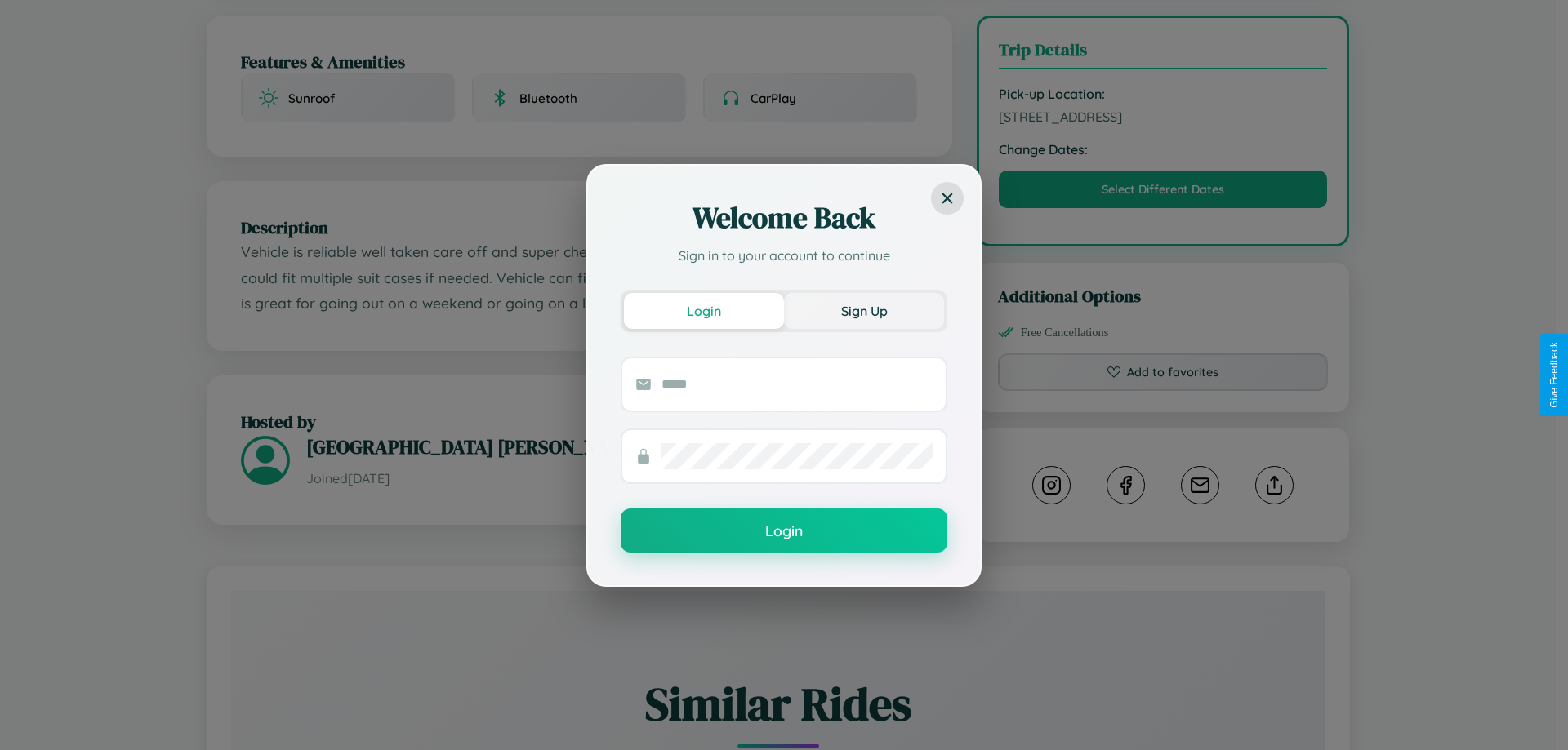
click at [864, 311] on button "Sign Up" at bounding box center [864, 311] width 160 height 36
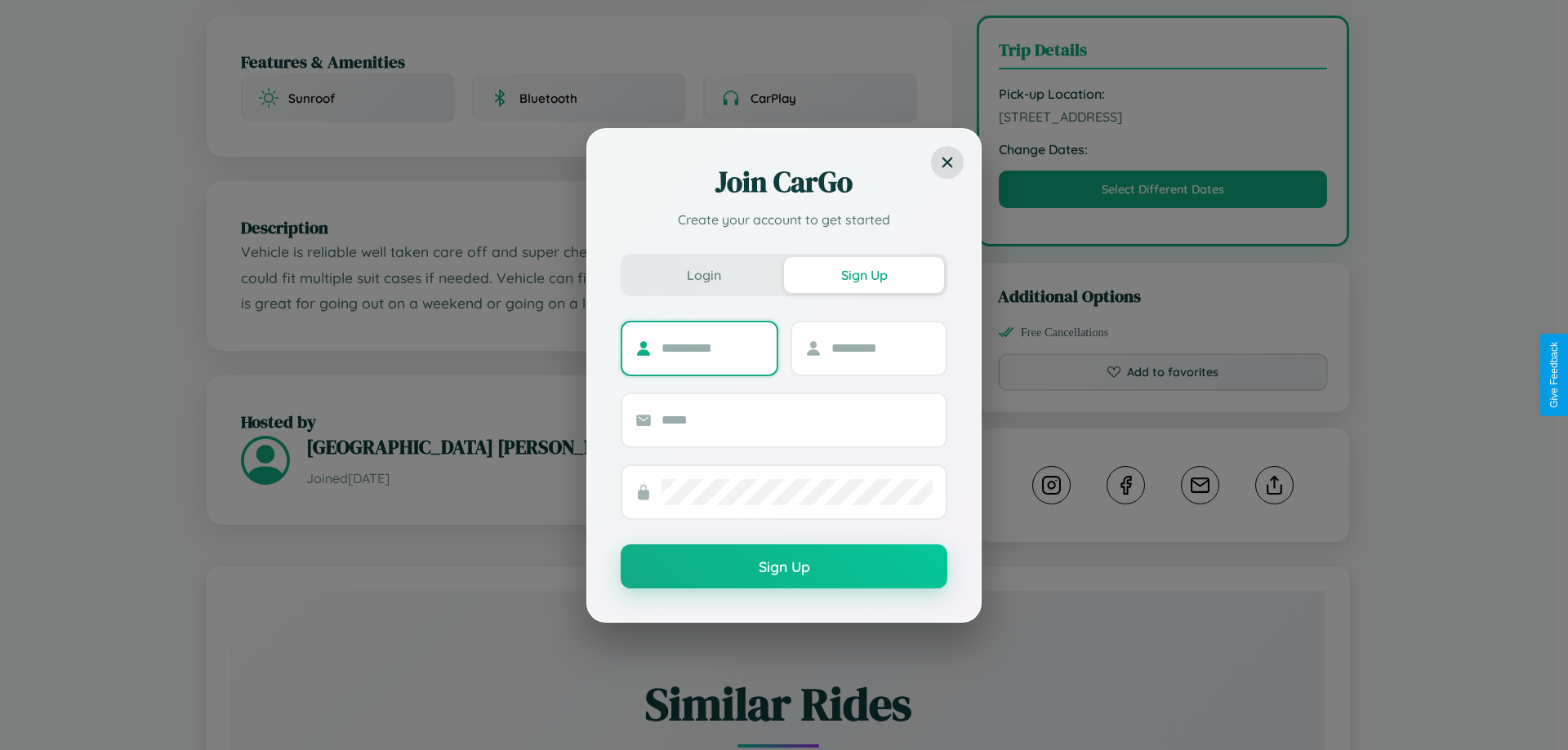
click at [712, 348] on input "text" at bounding box center [712, 349] width 102 height 26
type input "*********"
click at [882, 348] on input "text" at bounding box center [883, 349] width 102 height 26
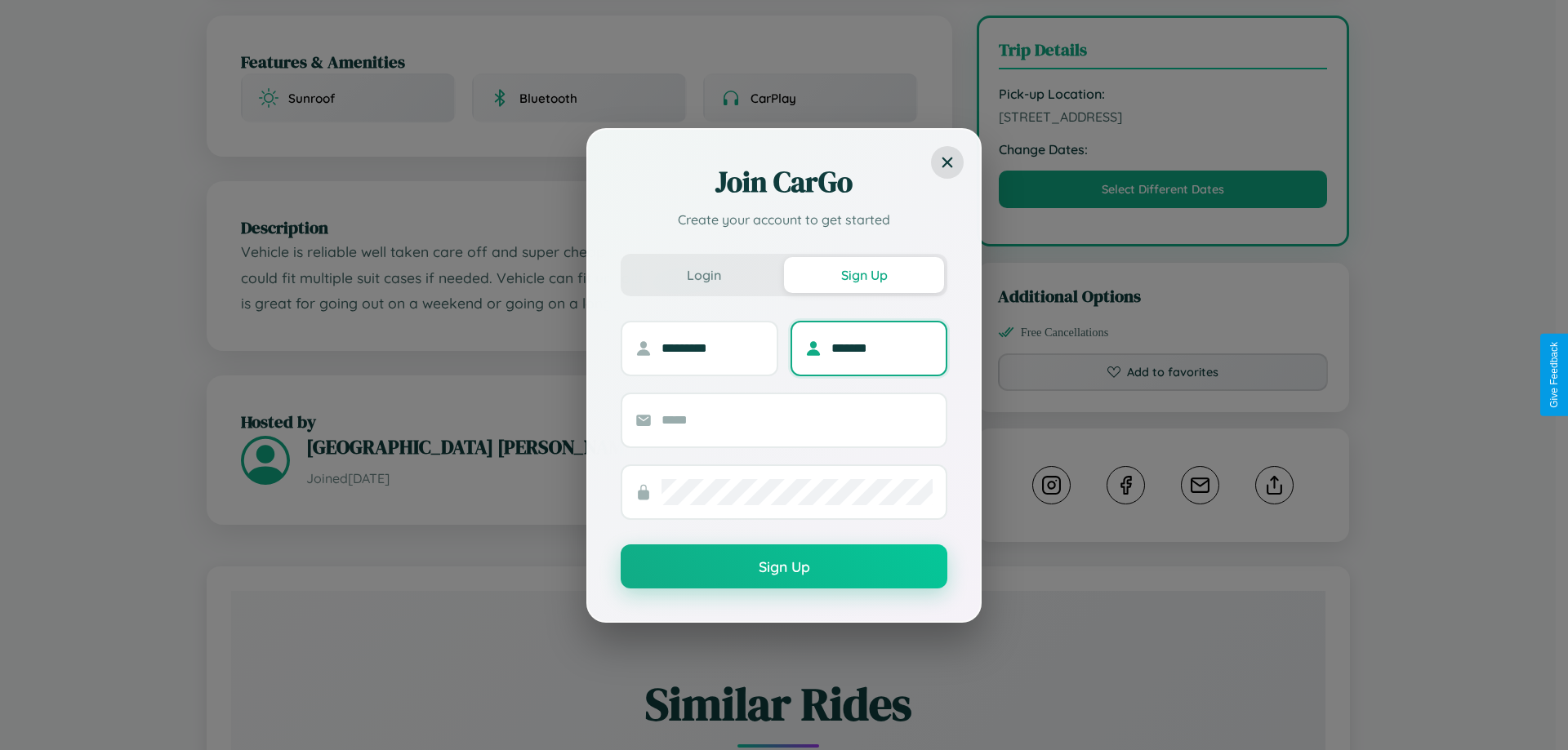
type input "*******"
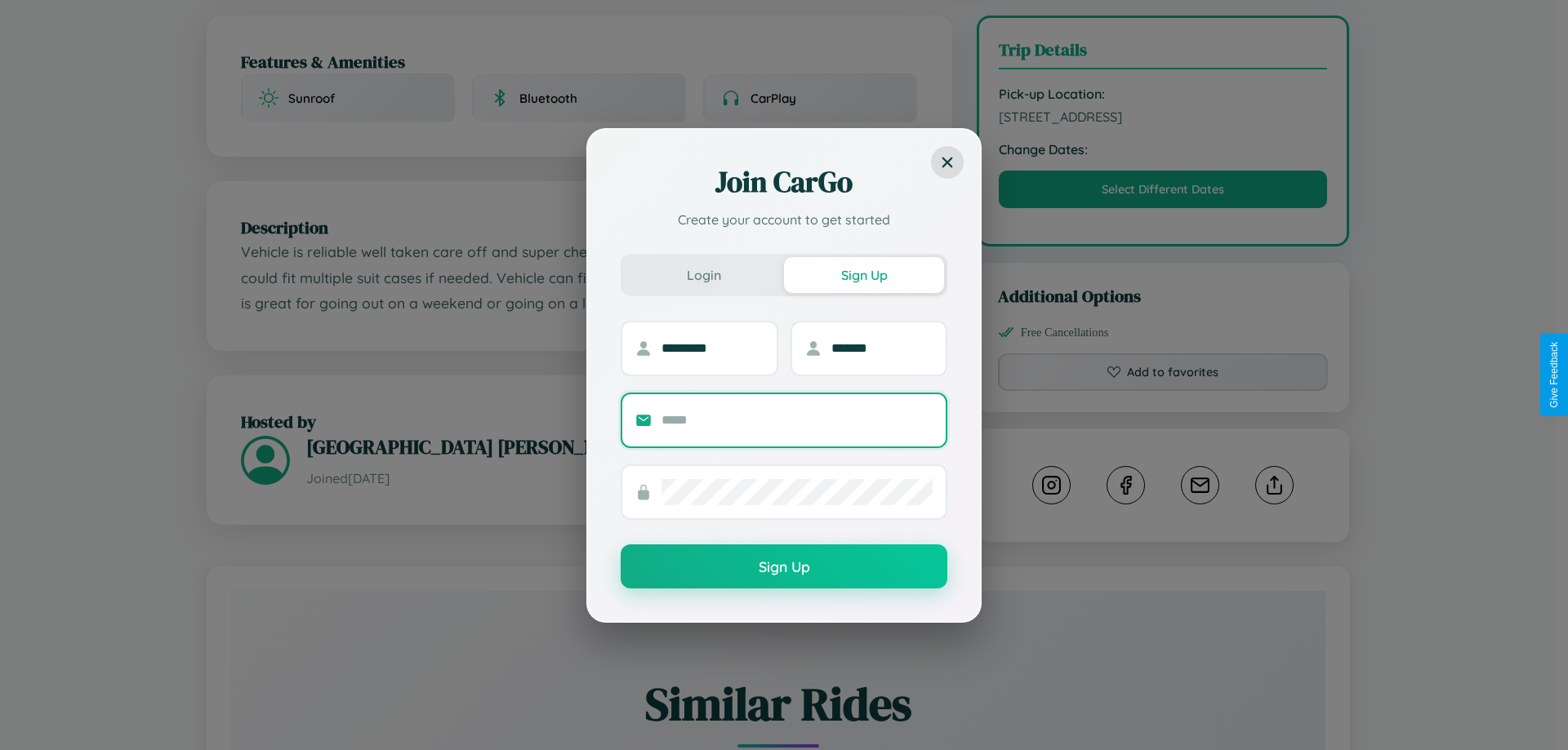
click at [797, 419] on input "text" at bounding box center [797, 420] width 271 height 26
type input "**********"
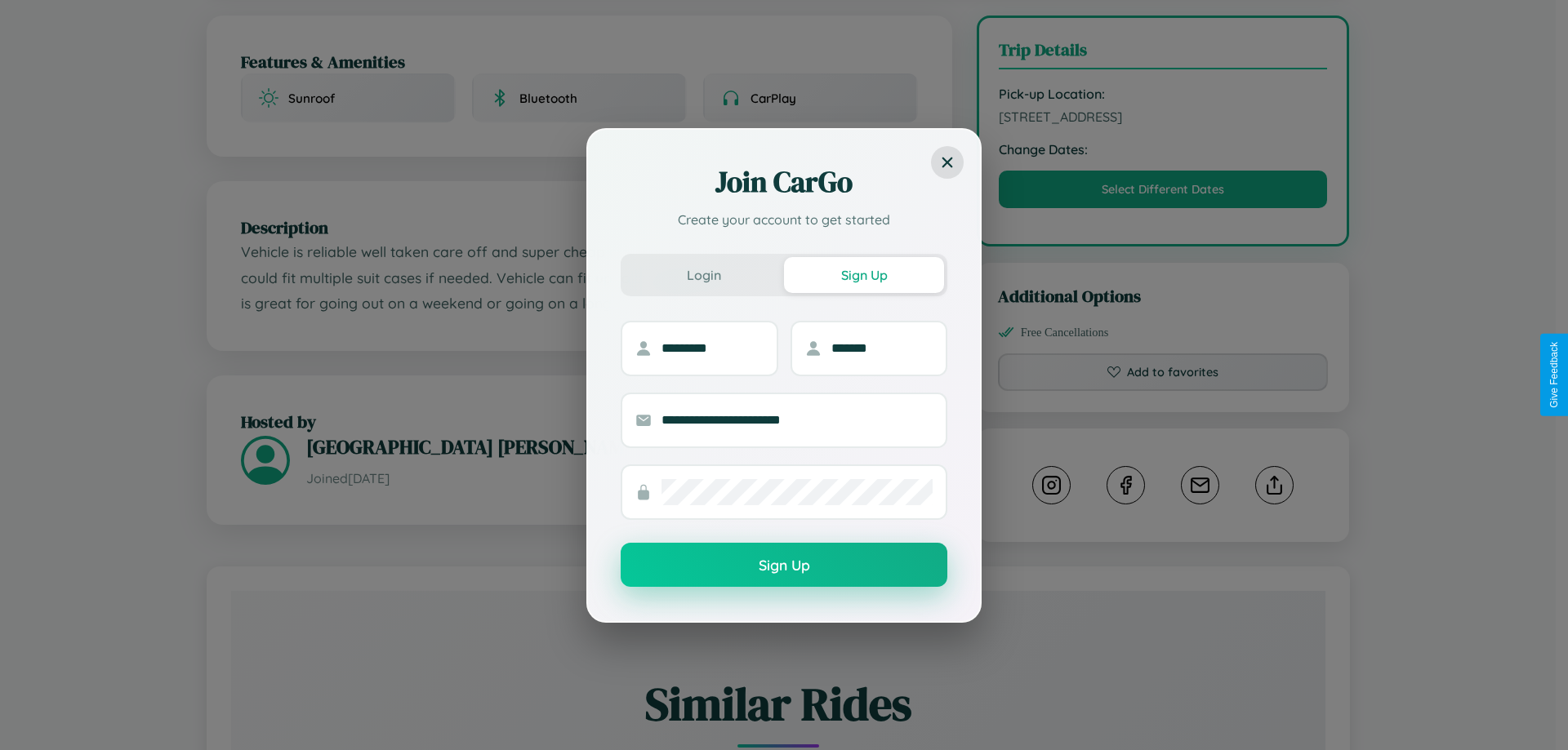
click at [784, 566] on button "Sign Up" at bounding box center [784, 565] width 327 height 44
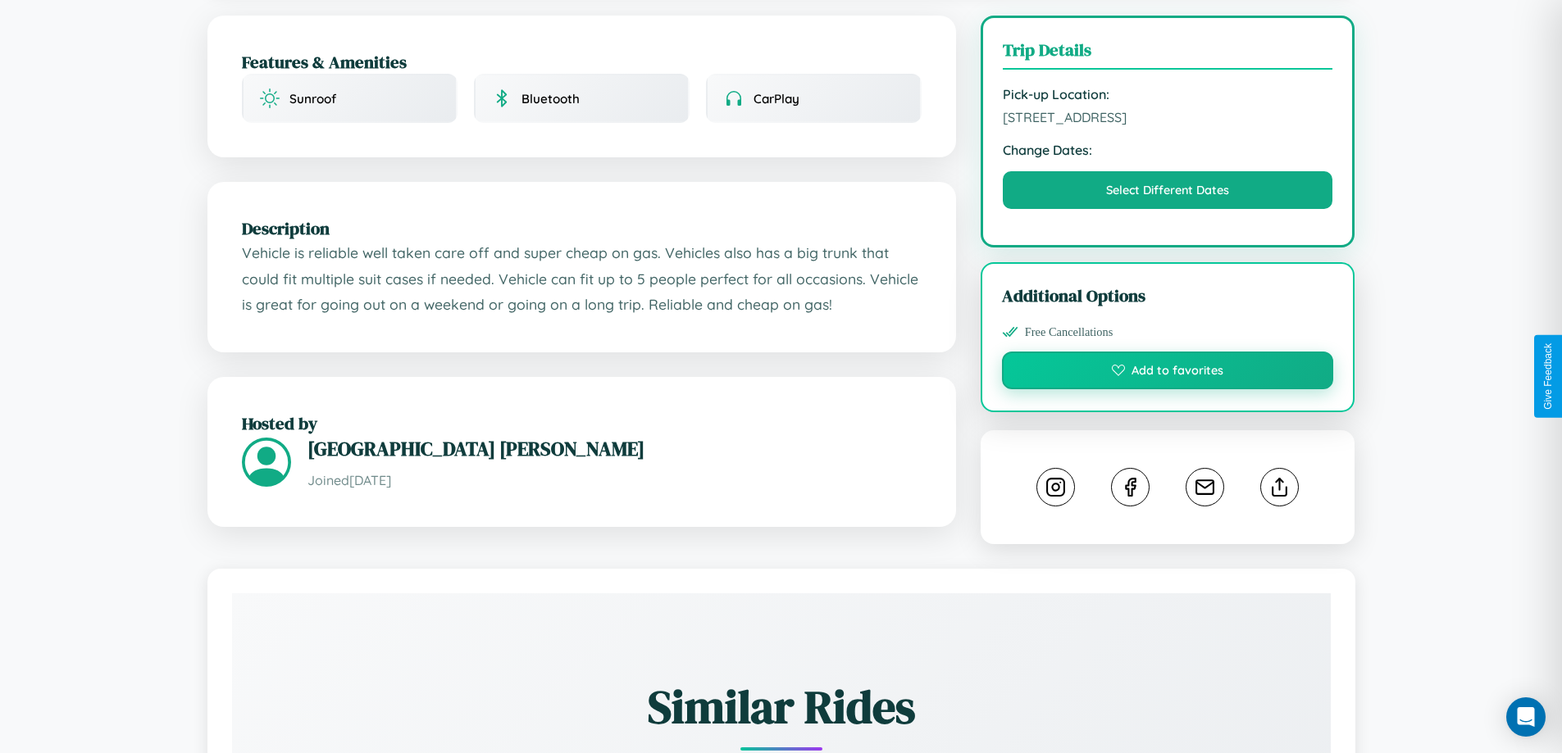
click at [1168, 374] on button "Add to favorites" at bounding box center [1168, 371] width 332 height 38
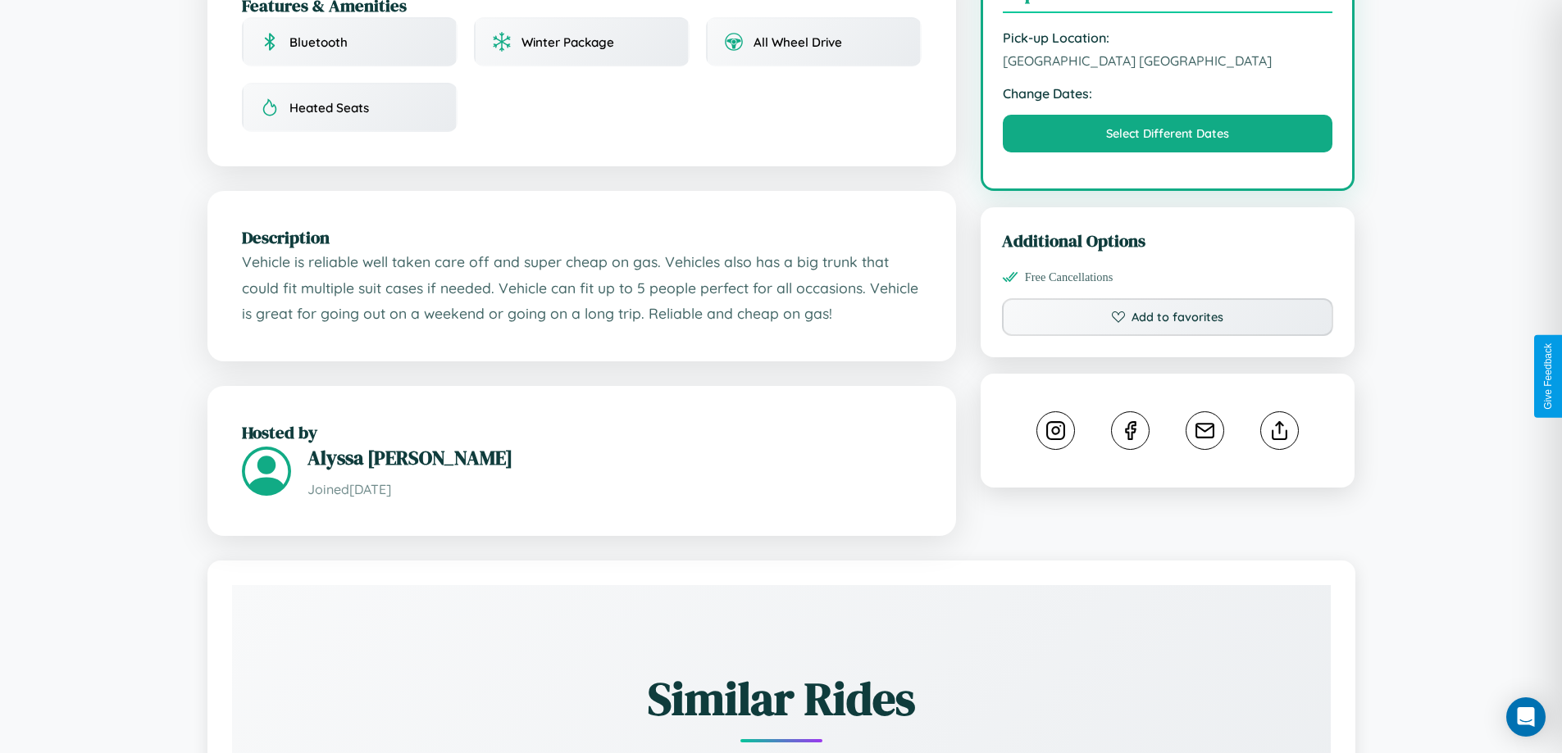
scroll to position [590, 0]
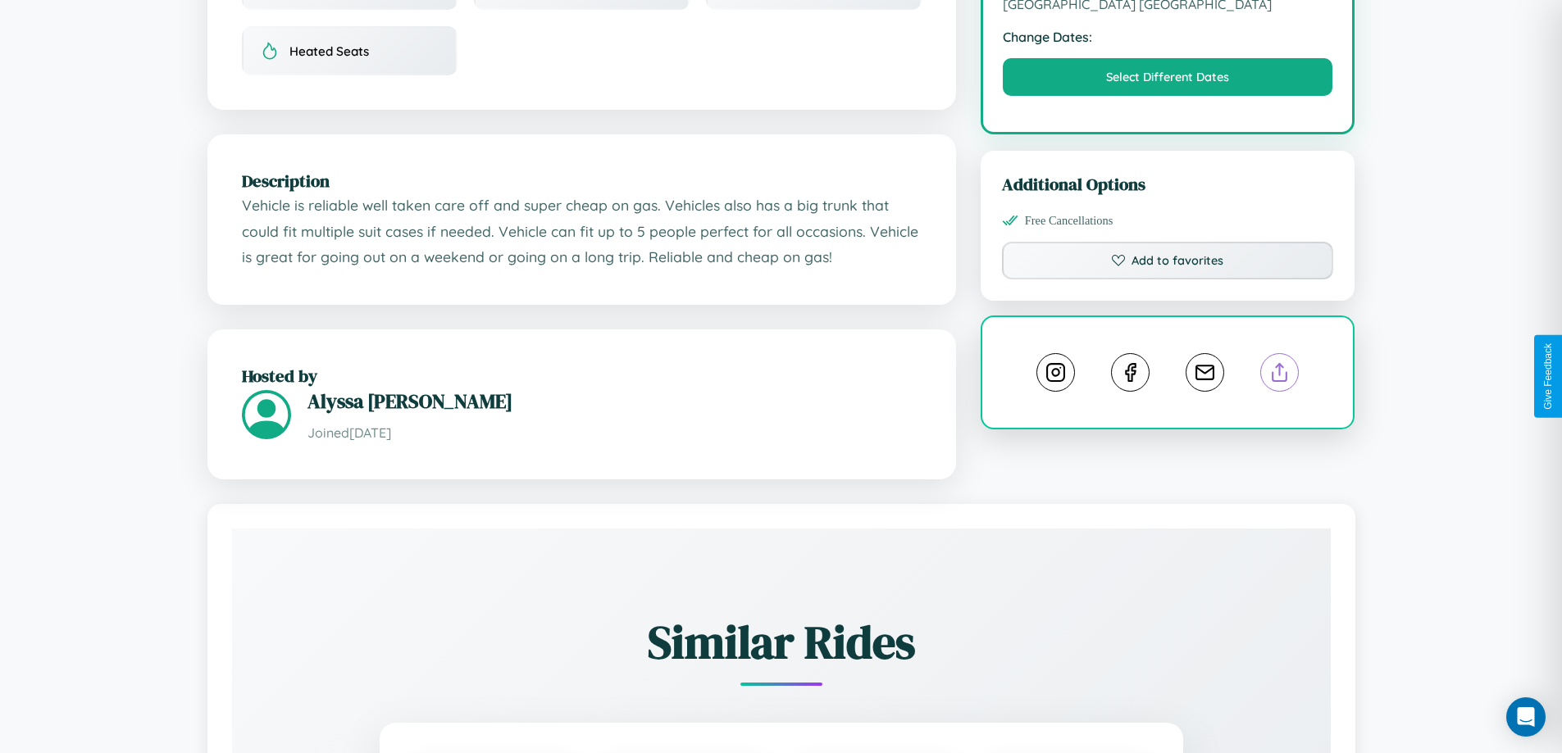
click at [1280, 376] on line at bounding box center [1280, 369] width 0 height 11
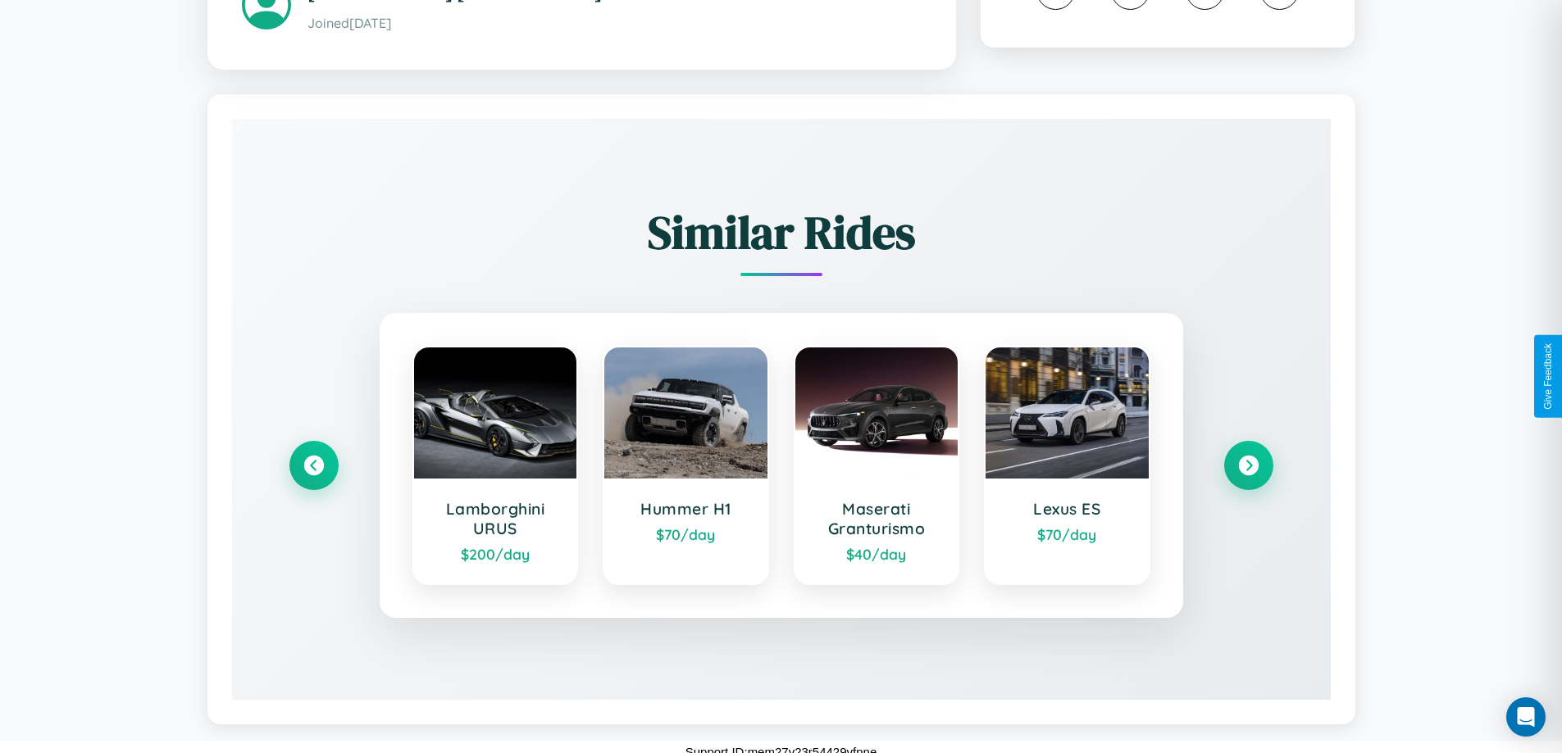
scroll to position [935, 0]
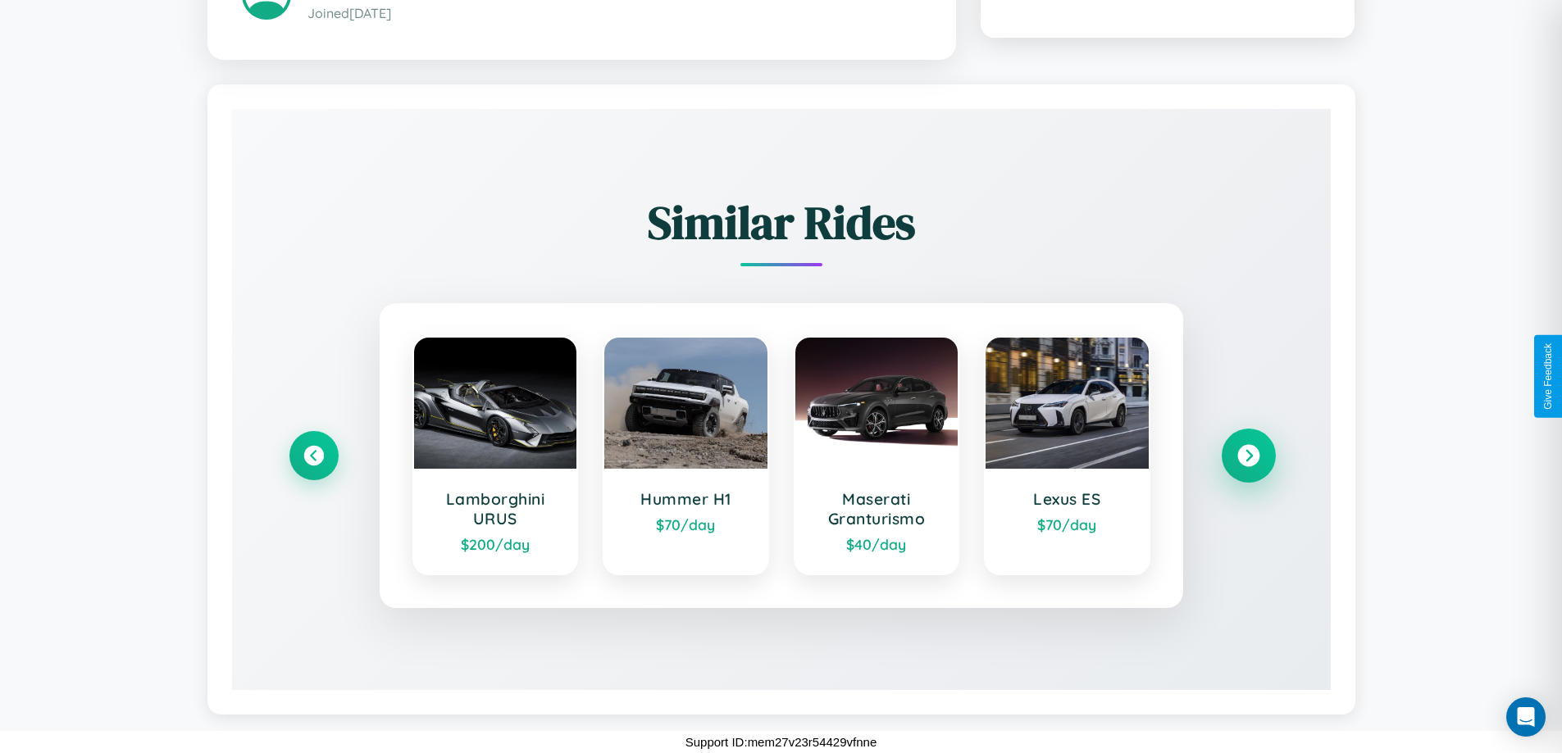
click at [1248, 456] on icon at bounding box center [1248, 456] width 22 height 22
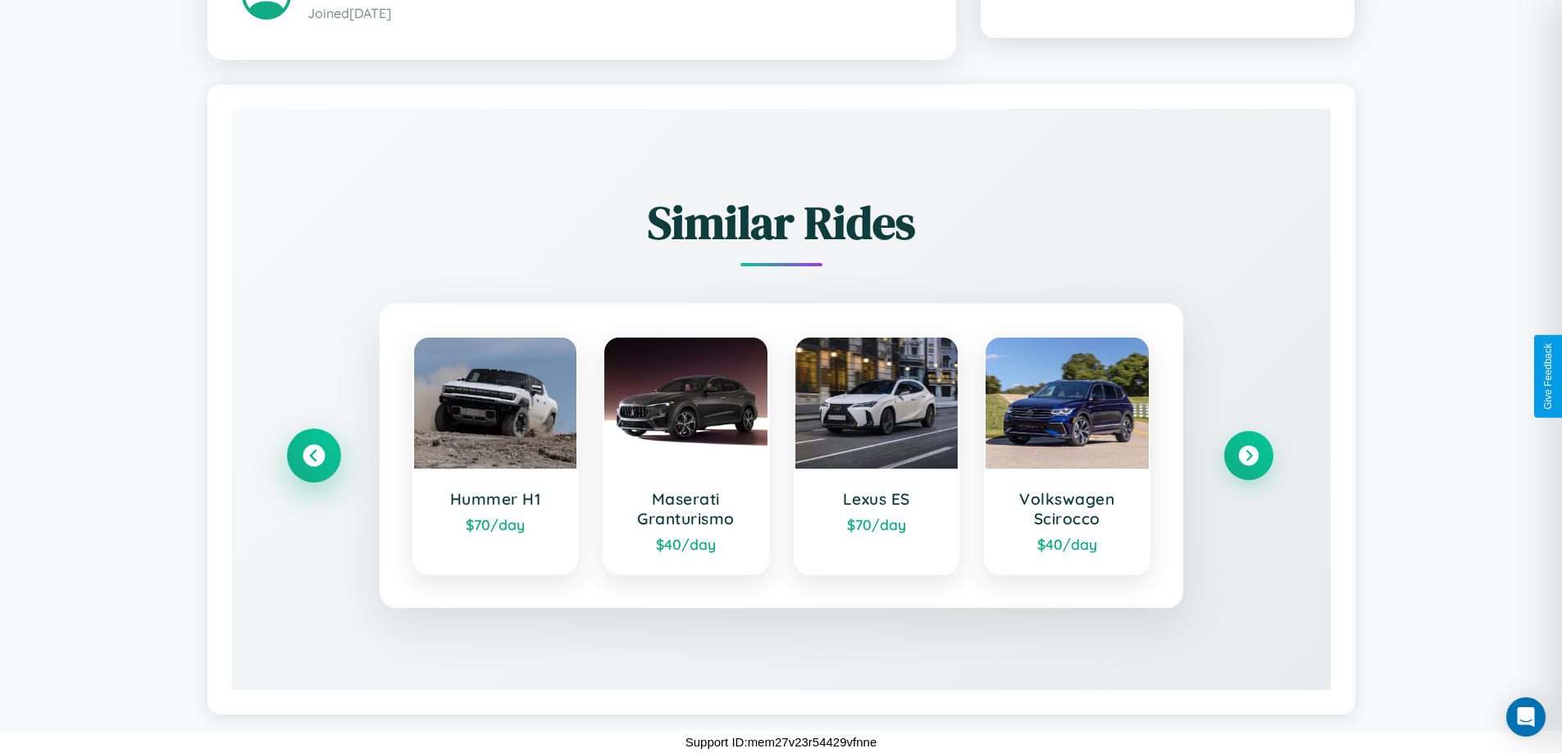
click at [313, 456] on icon at bounding box center [314, 456] width 22 height 22
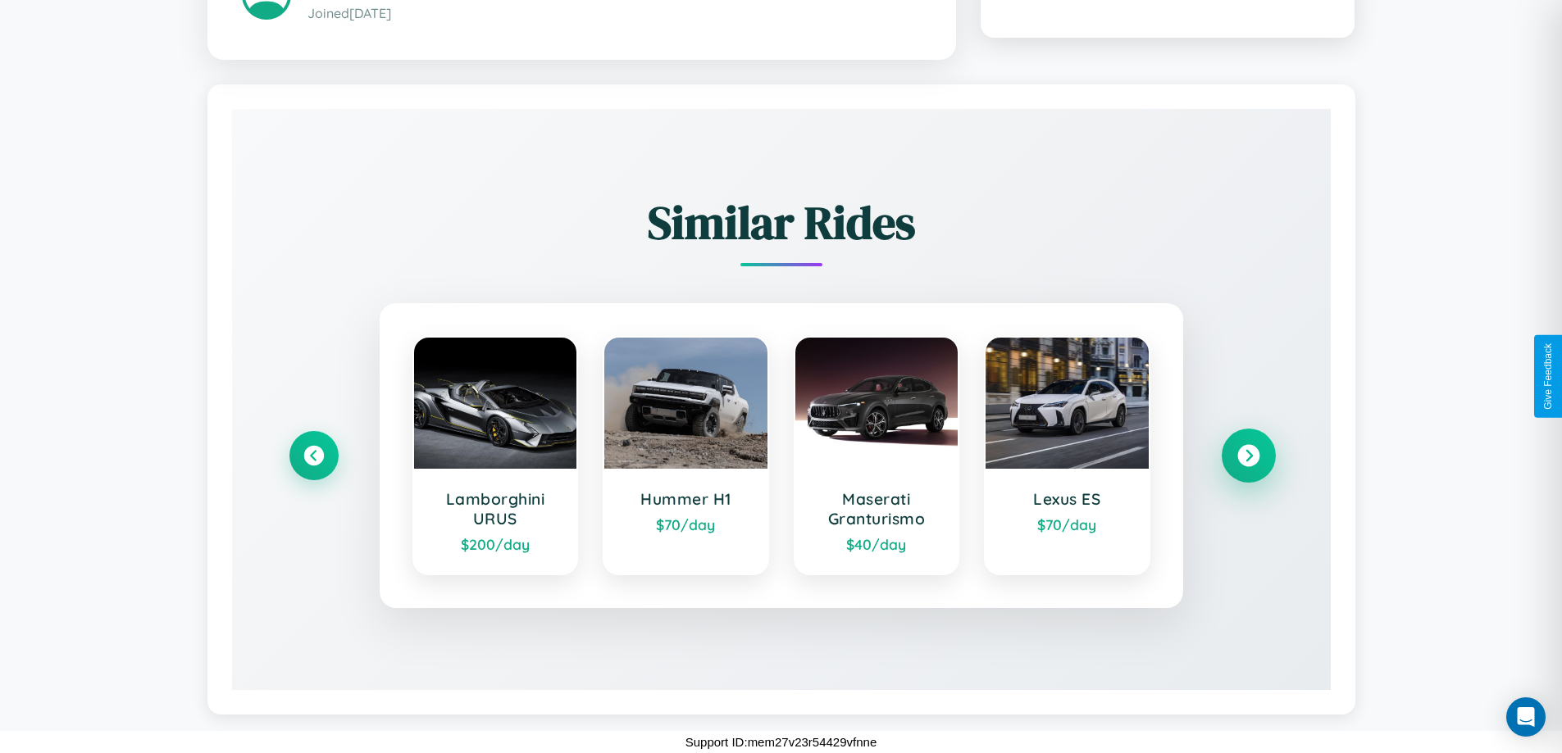
click at [1248, 456] on icon at bounding box center [1248, 456] width 22 height 22
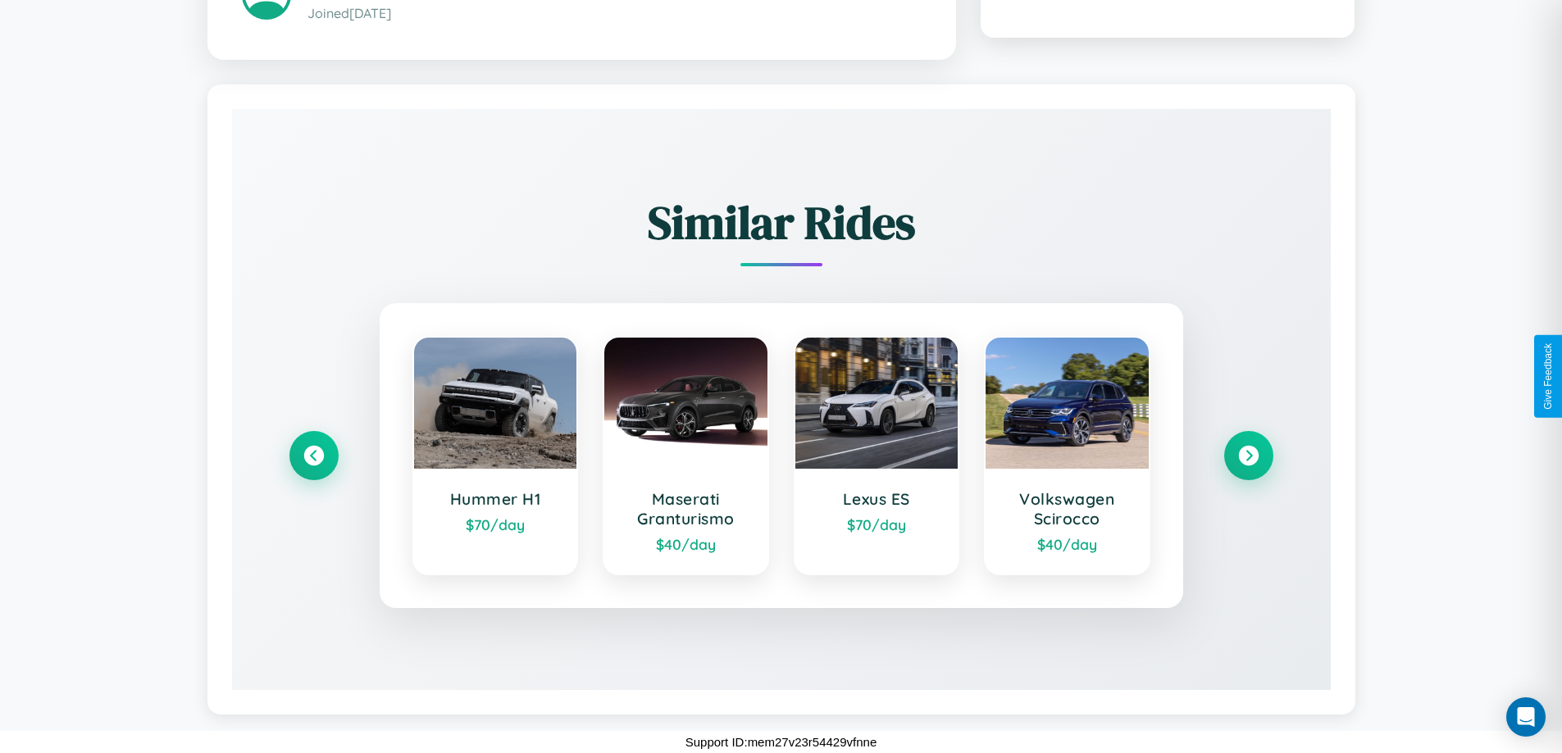
scroll to position [0, 0]
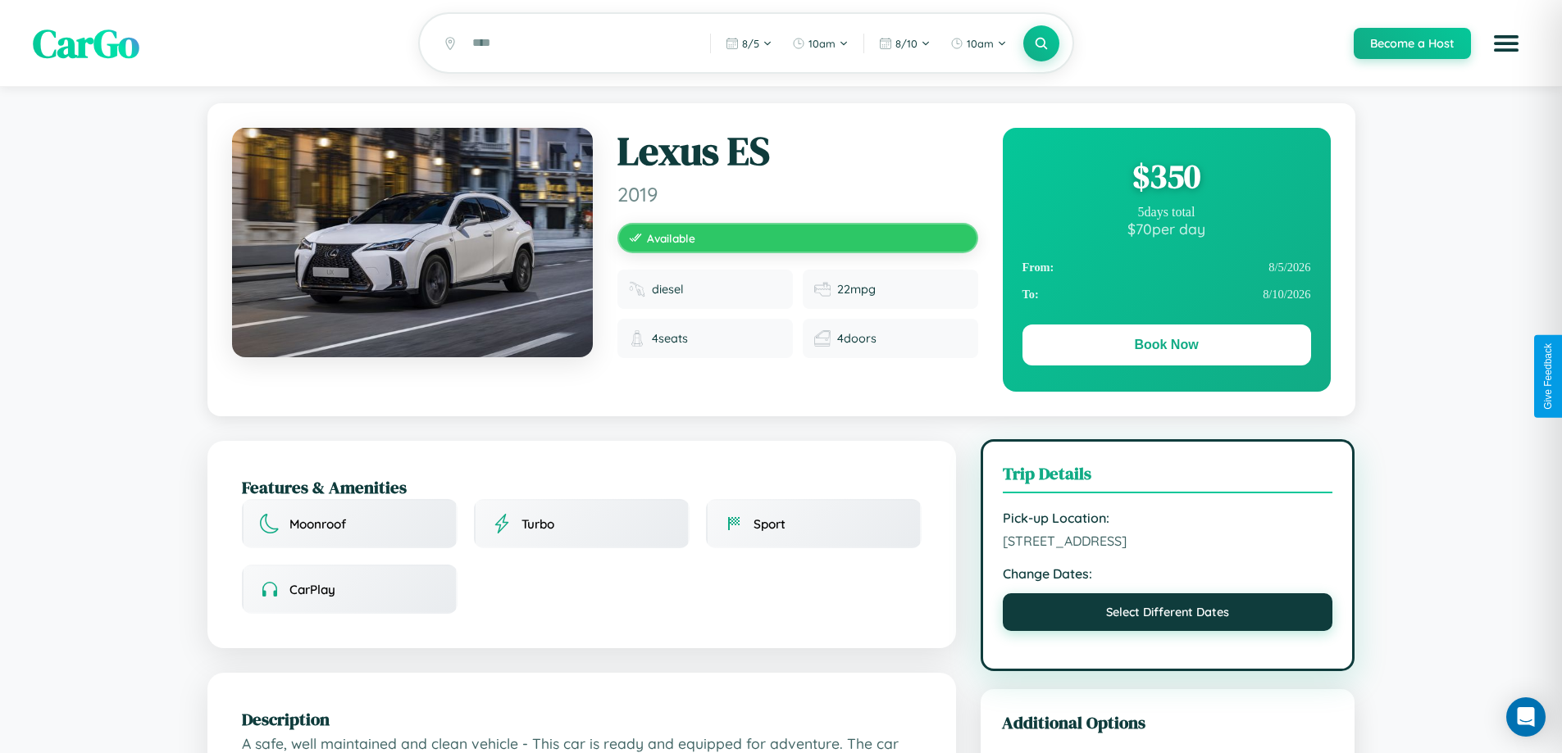
click at [1168, 616] on button "Select Different Dates" at bounding box center [1168, 613] width 330 height 38
select select "*"
select select "****"
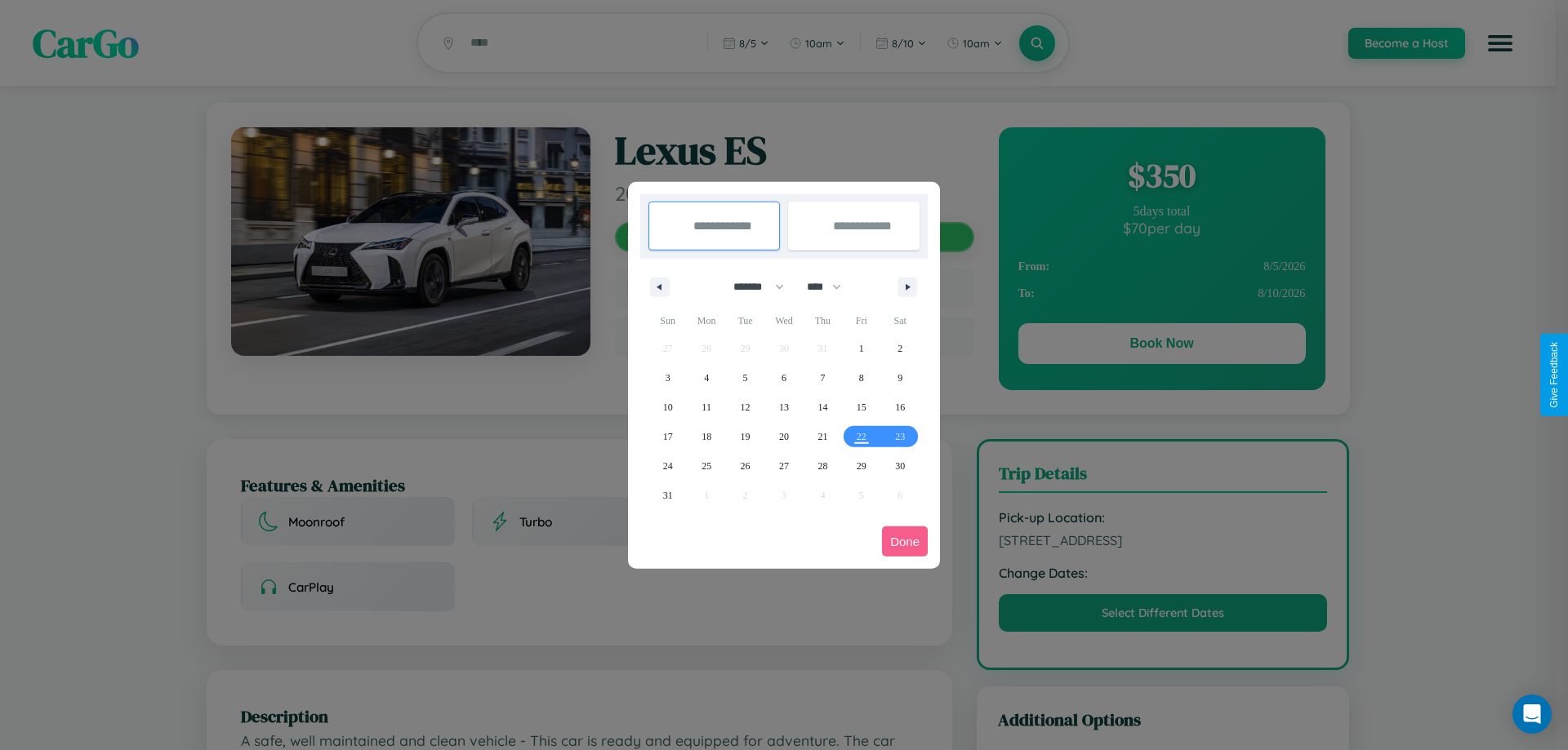
drag, startPoint x: 751, startPoint y: 287, endPoint x: 784, endPoint y: 328, distance: 52.6
click at [751, 287] on select "******* ******** ***** ***** *** **** **** ****** ********* ******* ******** **…" at bounding box center [756, 287] width 70 height 27
select select "*"
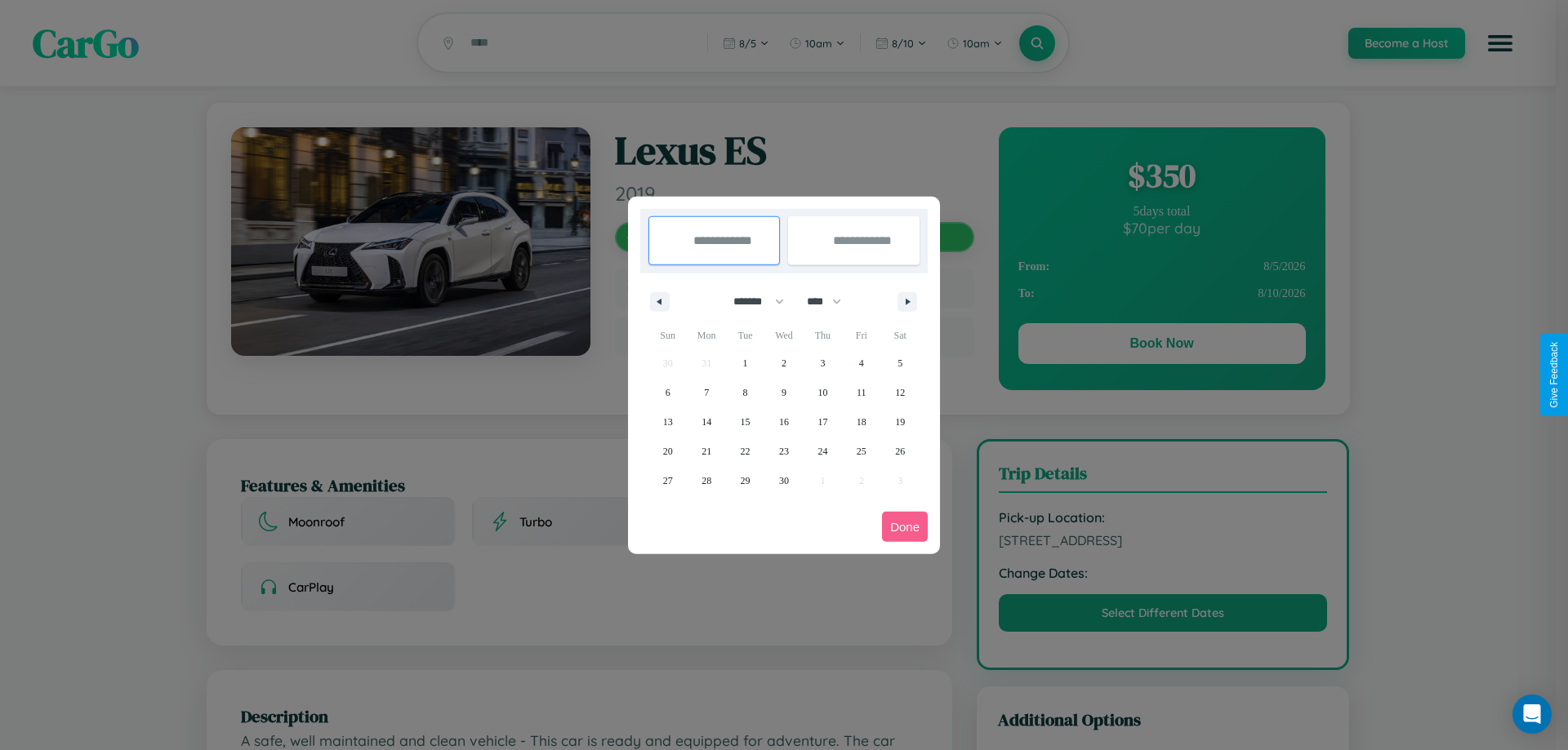
drag, startPoint x: 832, startPoint y: 302, endPoint x: 784, endPoint y: 328, distance: 54.6
click at [832, 302] on select "**** **** **** **** **** **** **** **** **** **** **** **** **** **** **** ****…" at bounding box center [823, 301] width 49 height 27
select select "****"
click at [783, 421] on span "15" at bounding box center [784, 422] width 10 height 30
type input "**********"
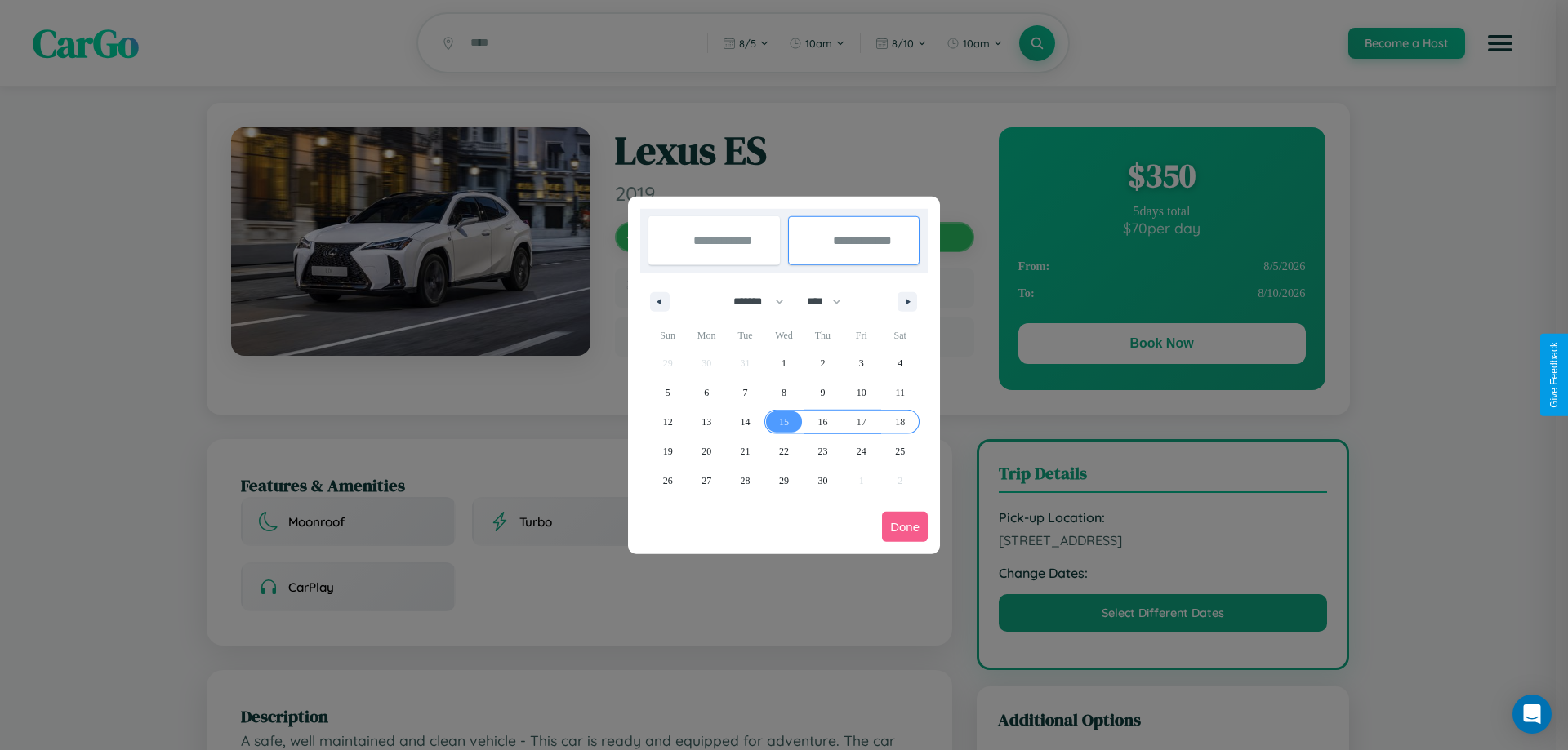
click at [901, 421] on span "18" at bounding box center [901, 422] width 10 height 30
type input "**********"
click at [905, 527] on button "Done" at bounding box center [905, 527] width 46 height 30
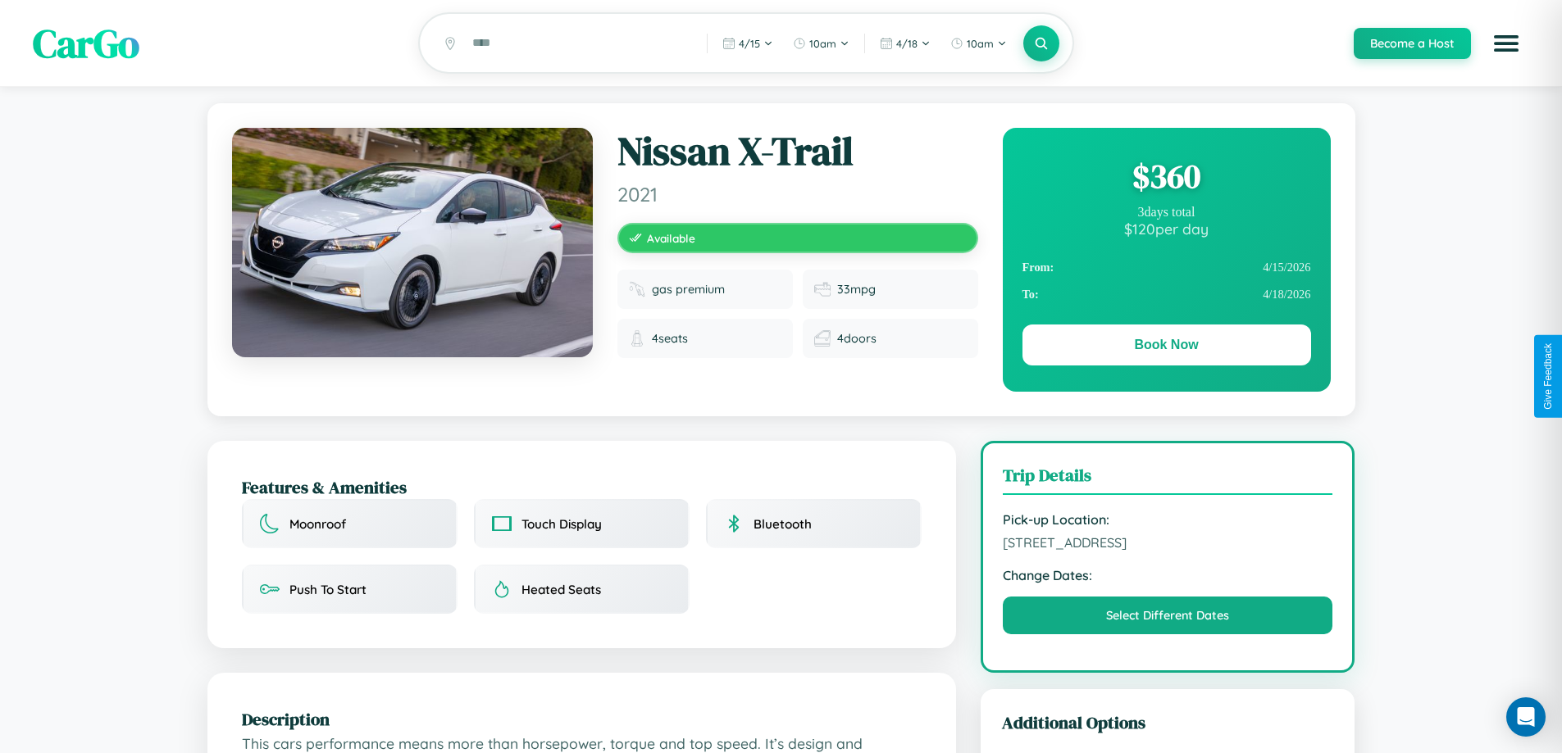
click at [1166, 179] on div "$ 360" at bounding box center [1166, 176] width 289 height 44
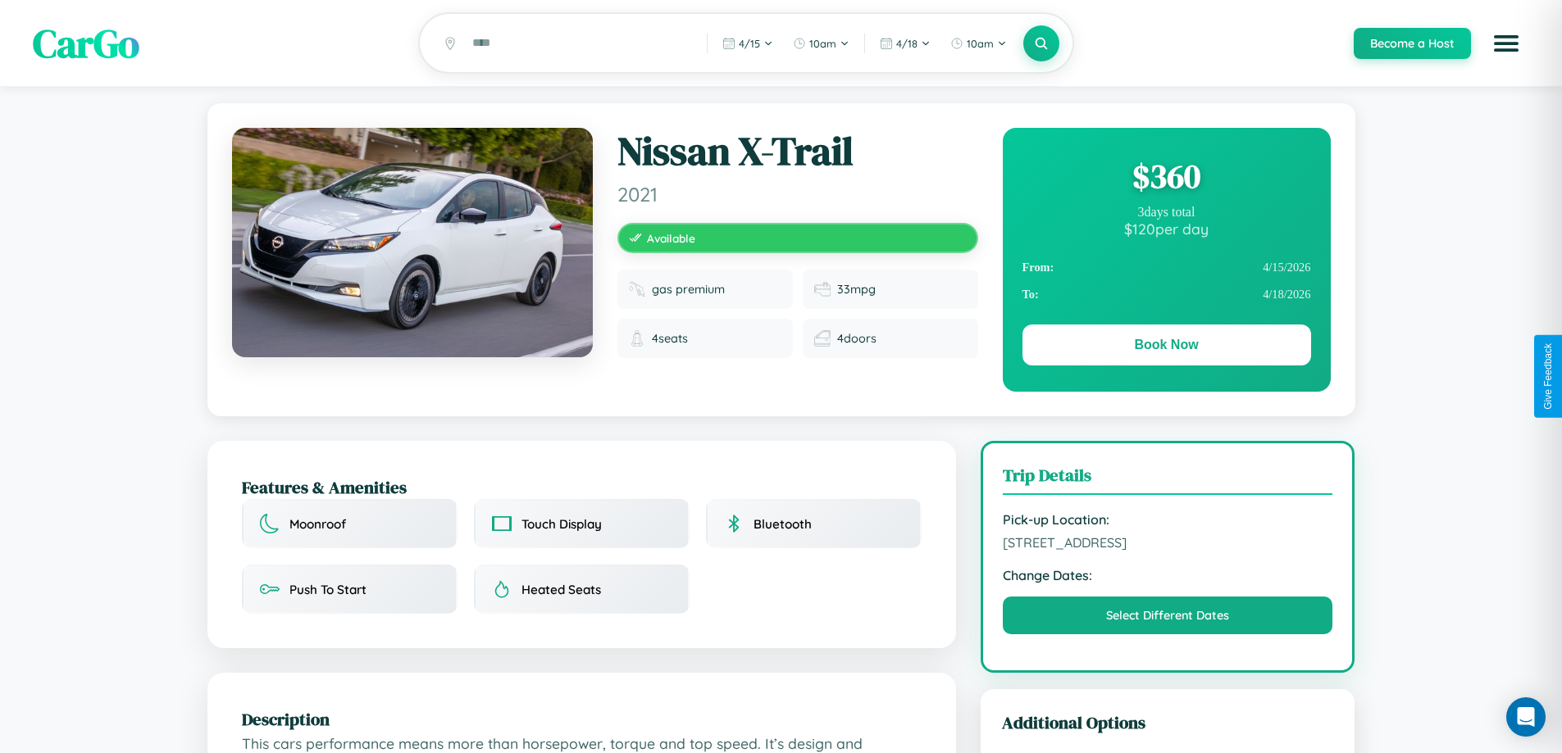
click at [1166, 179] on div "$ 360" at bounding box center [1166, 176] width 289 height 44
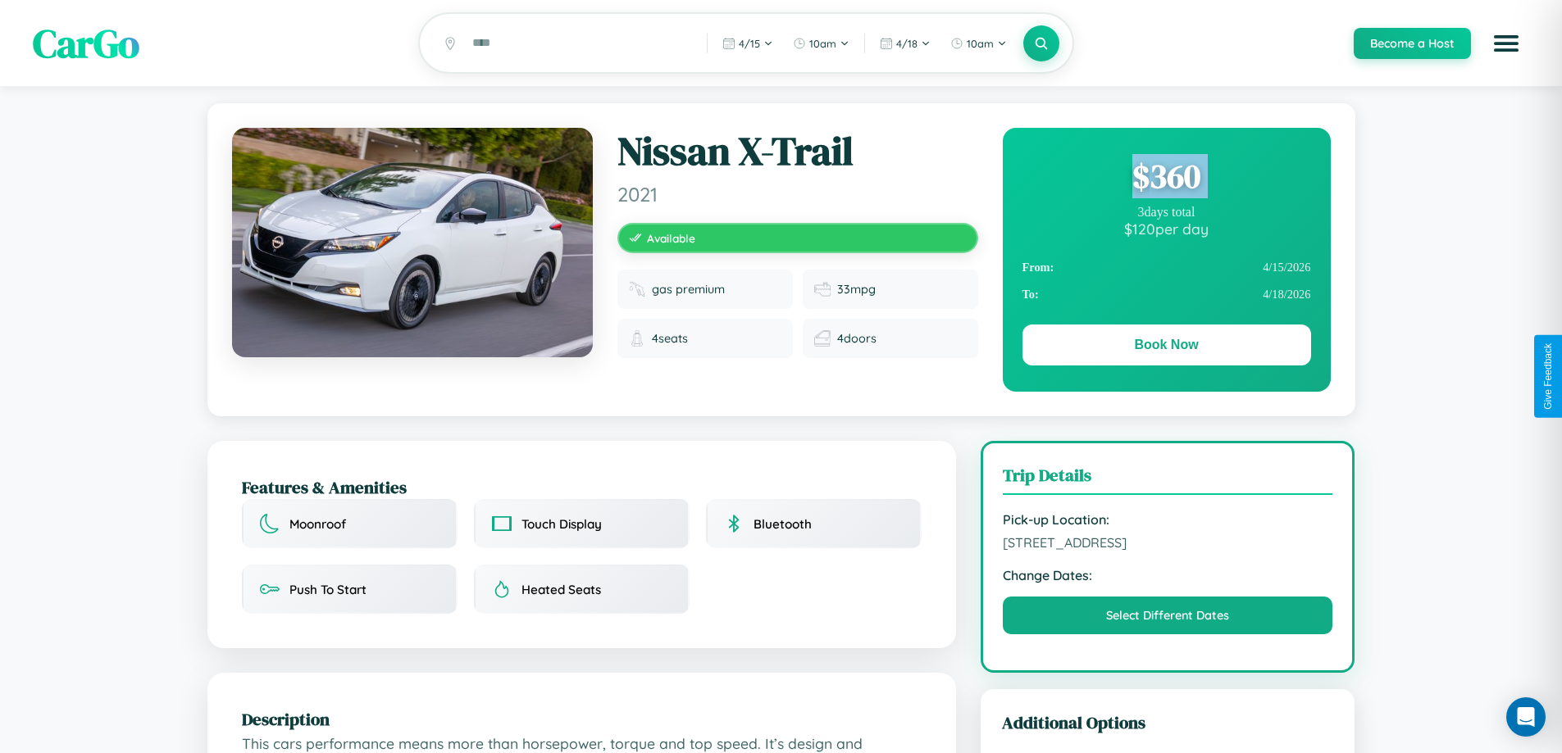
click at [1166, 179] on div "$ 360" at bounding box center [1166, 176] width 289 height 44
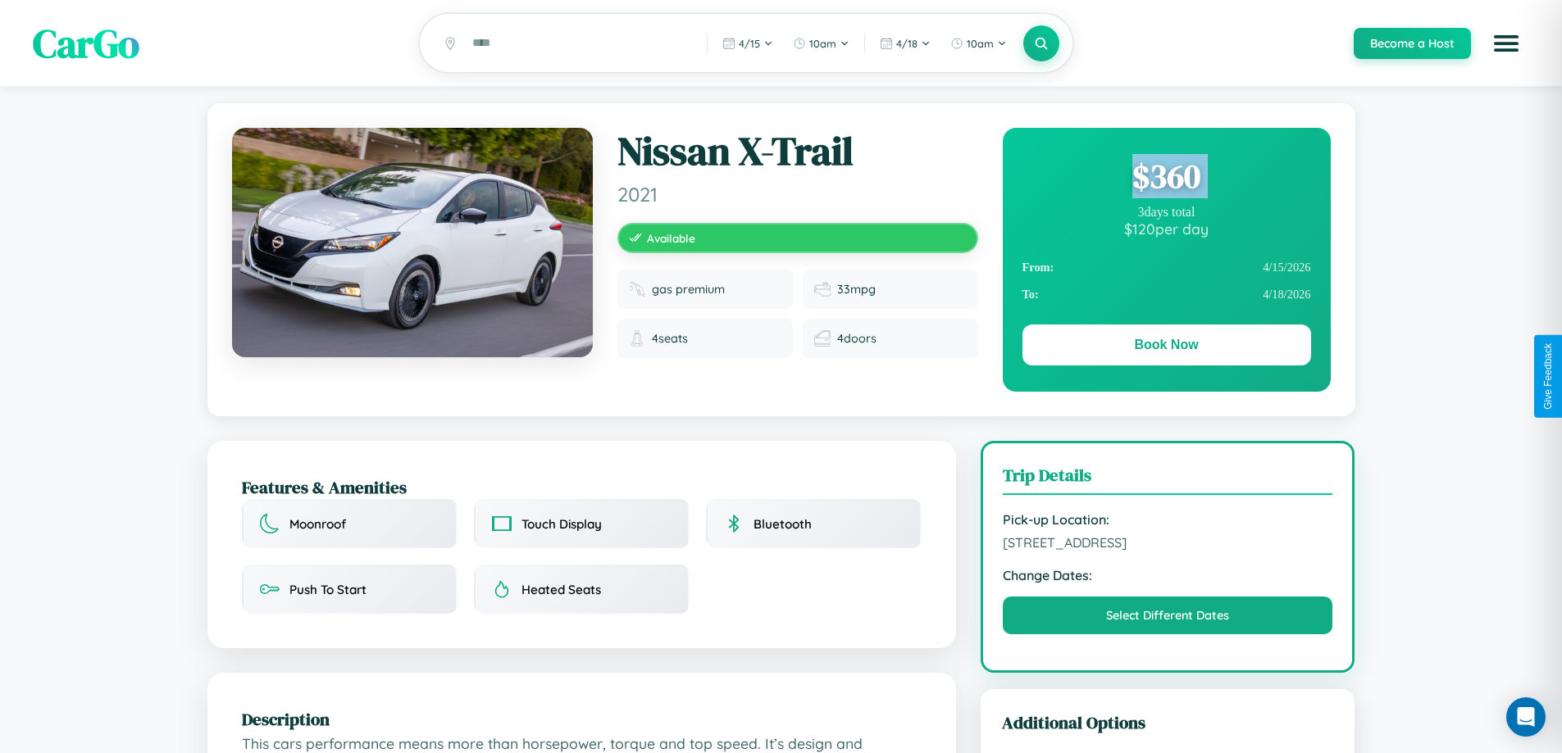
click at [1166, 179] on div "$ 360" at bounding box center [1166, 176] width 289 height 44
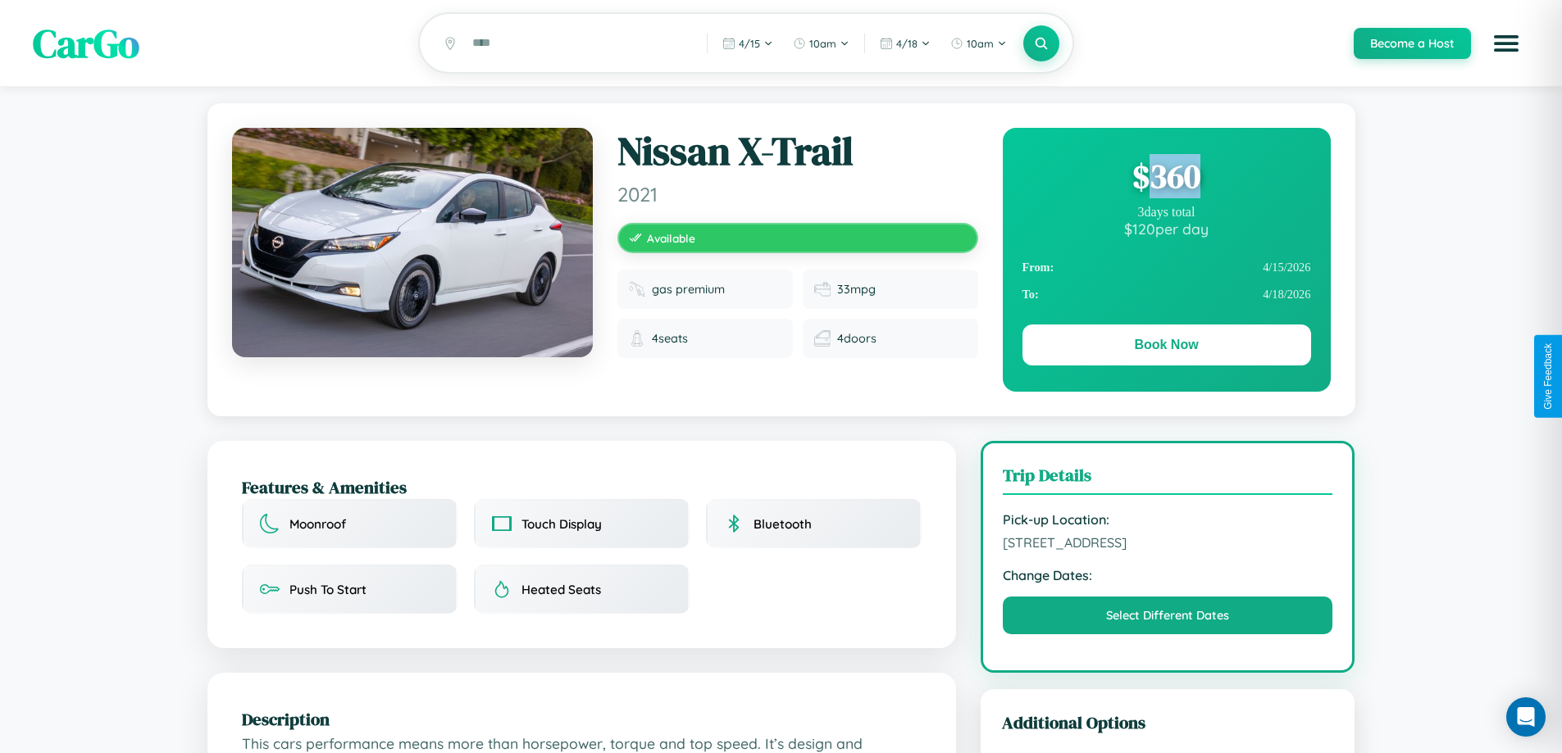
click at [1166, 179] on div "$ 360" at bounding box center [1166, 176] width 289 height 44
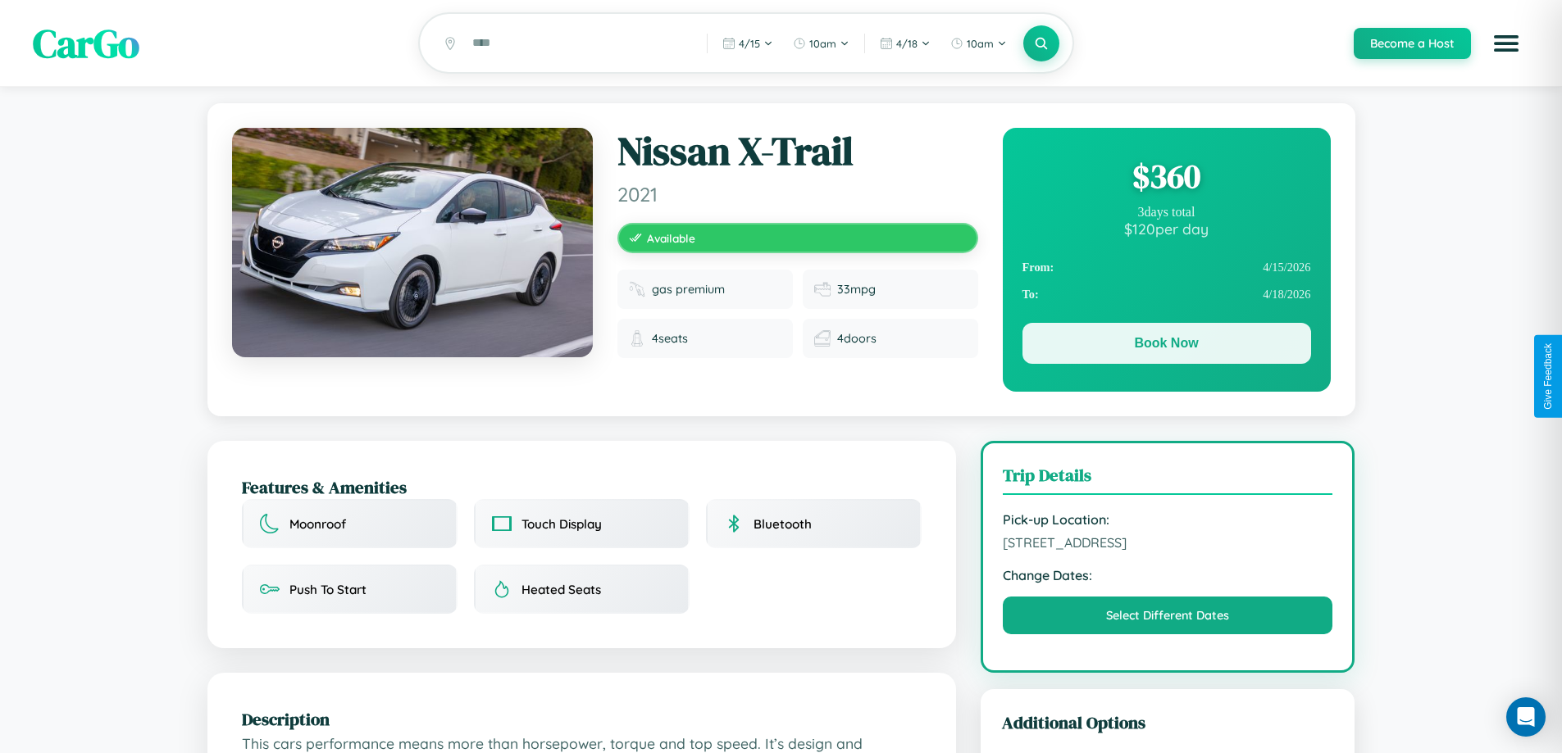
click at [1166, 346] on button "Book Now" at bounding box center [1166, 343] width 289 height 41
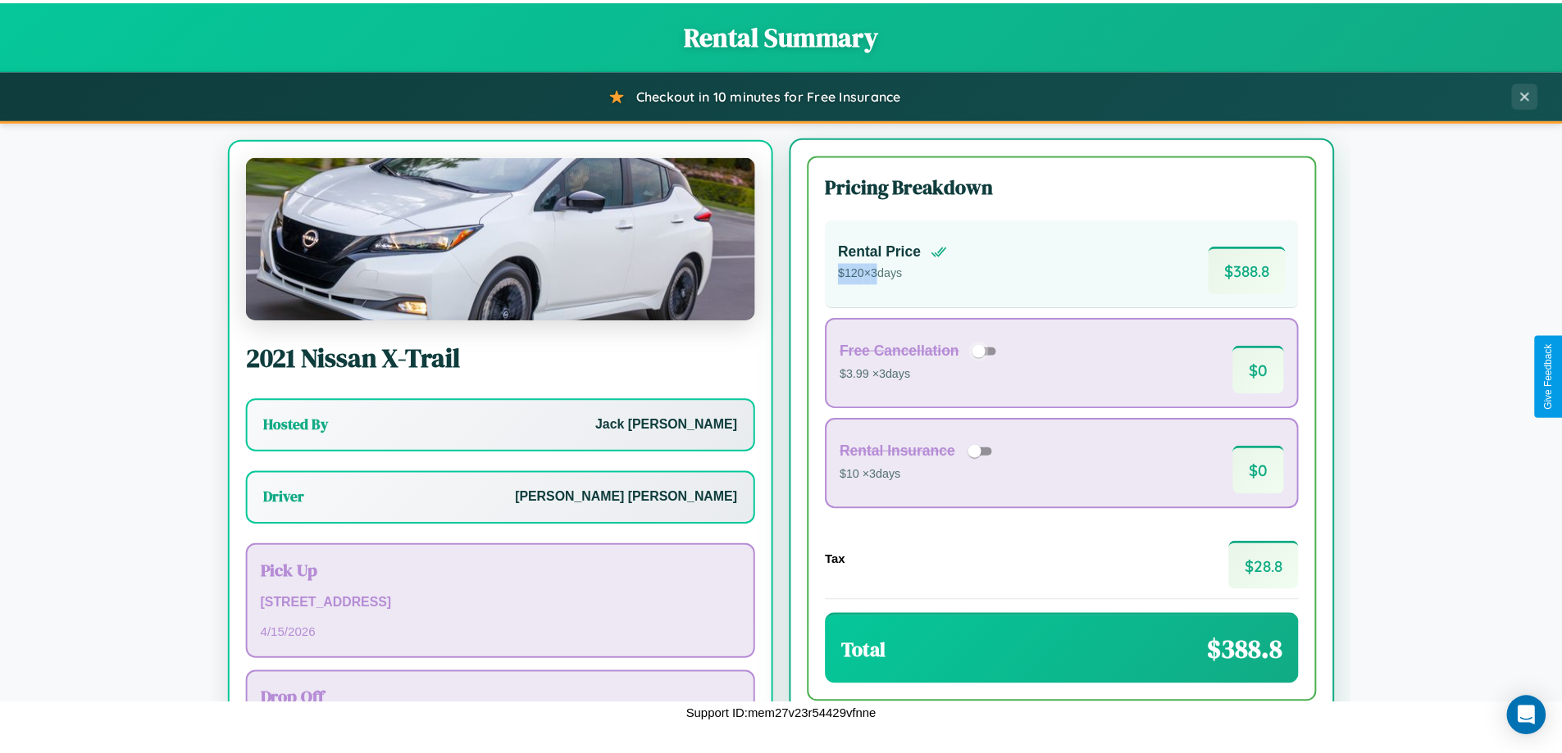
scroll to position [76, 0]
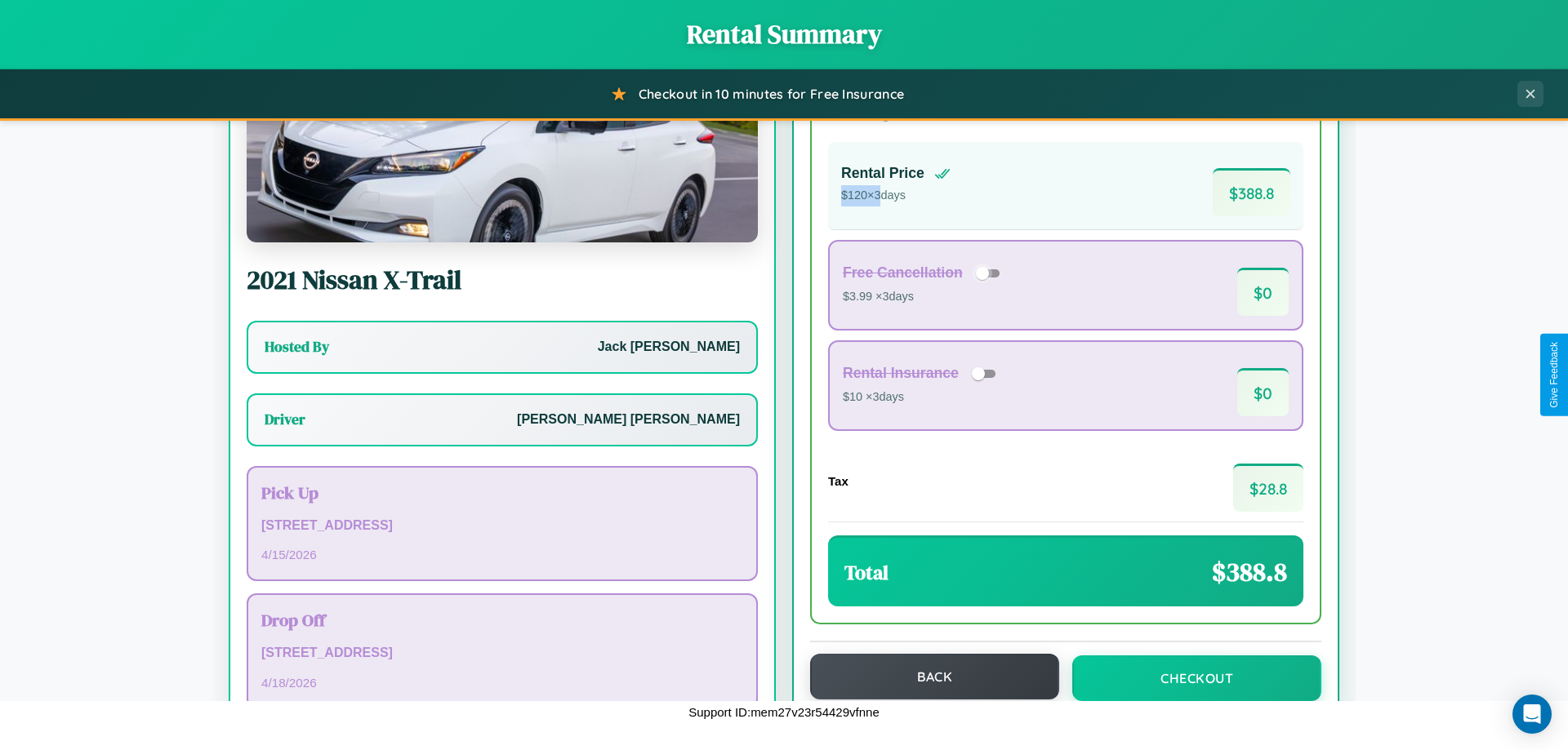
click at [927, 677] on button "Back" at bounding box center [934, 677] width 249 height 46
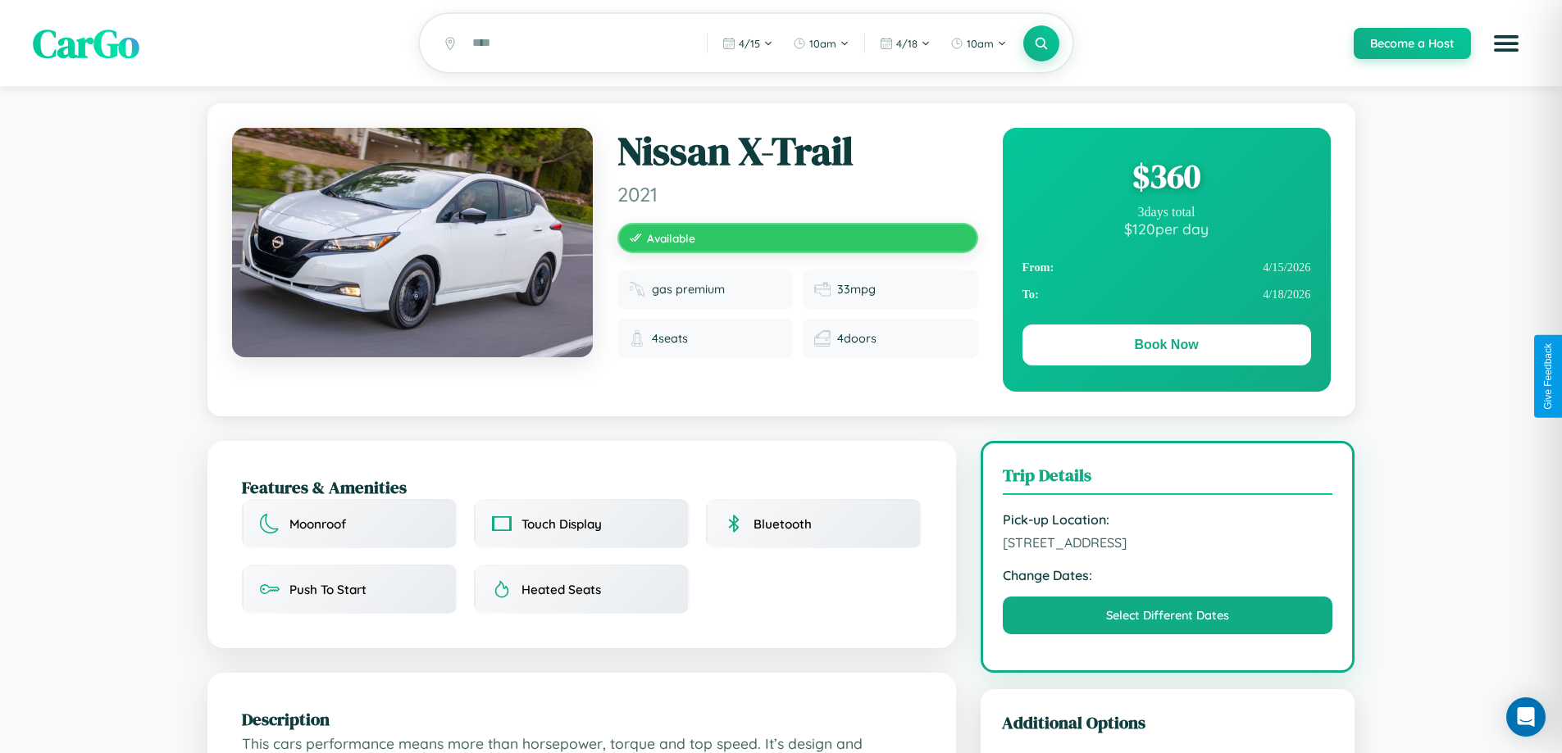
click at [1166, 179] on div "$ 360" at bounding box center [1166, 176] width 289 height 44
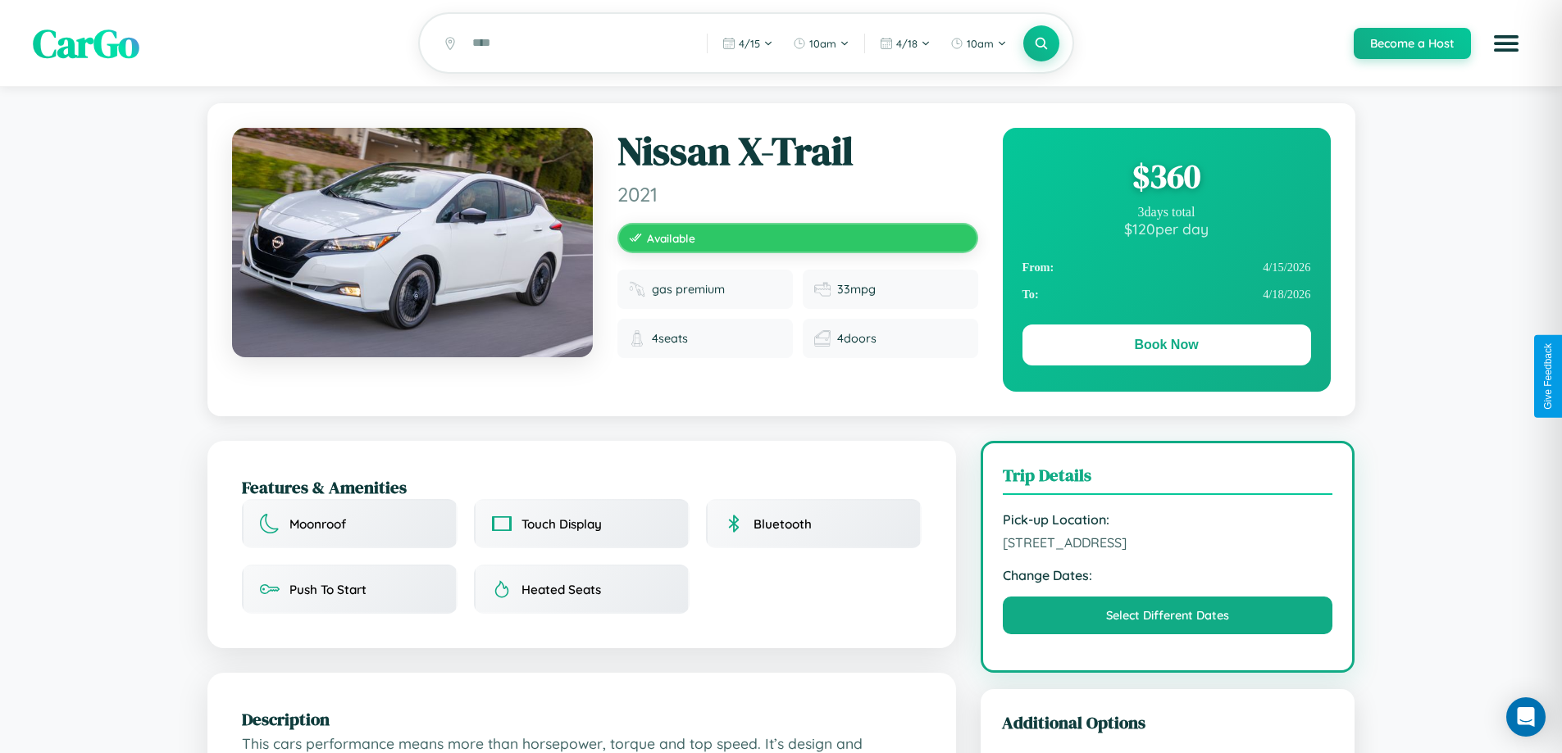
click at [1166, 179] on div "$ 360" at bounding box center [1166, 176] width 289 height 44
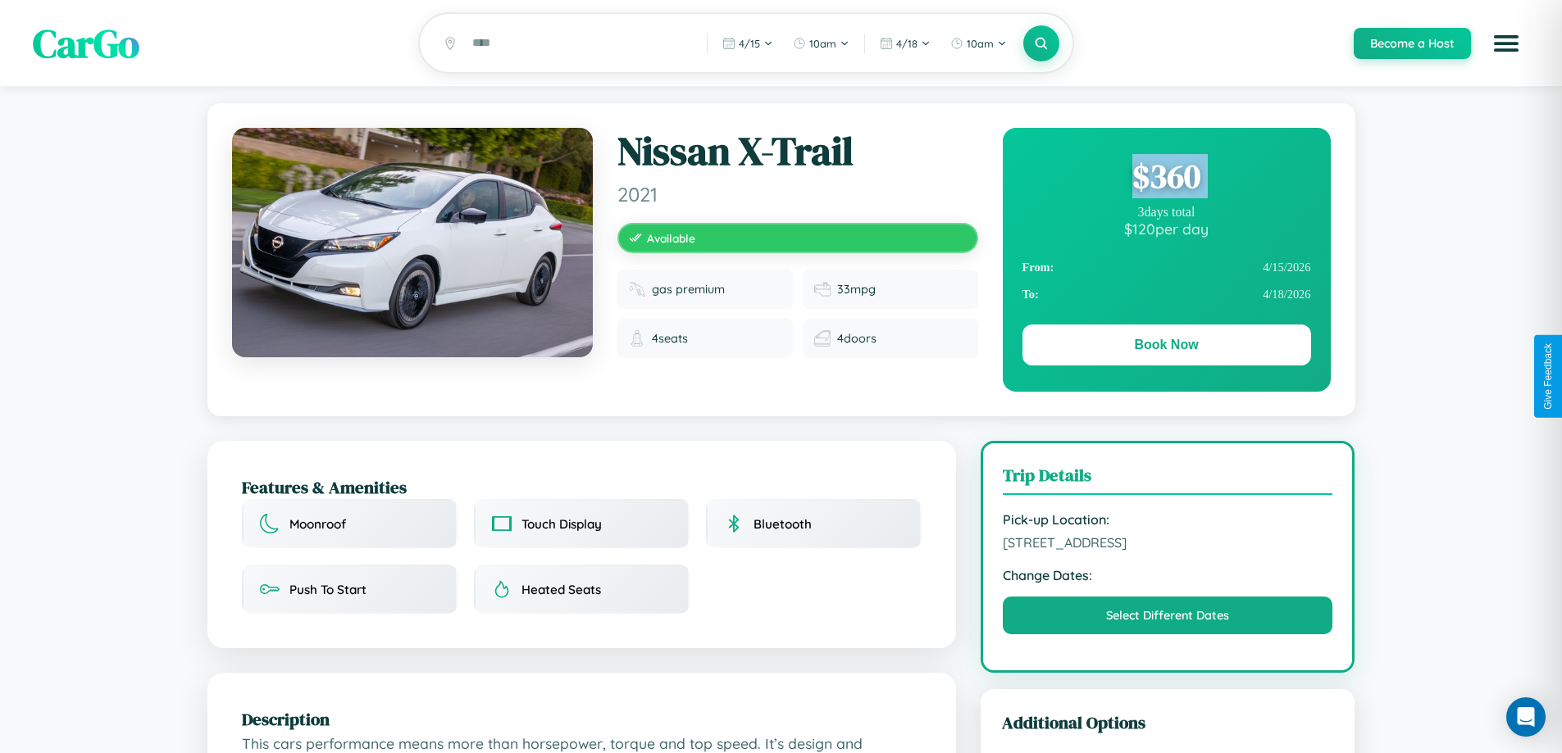
click at [1166, 179] on div "$ 360" at bounding box center [1166, 176] width 289 height 44
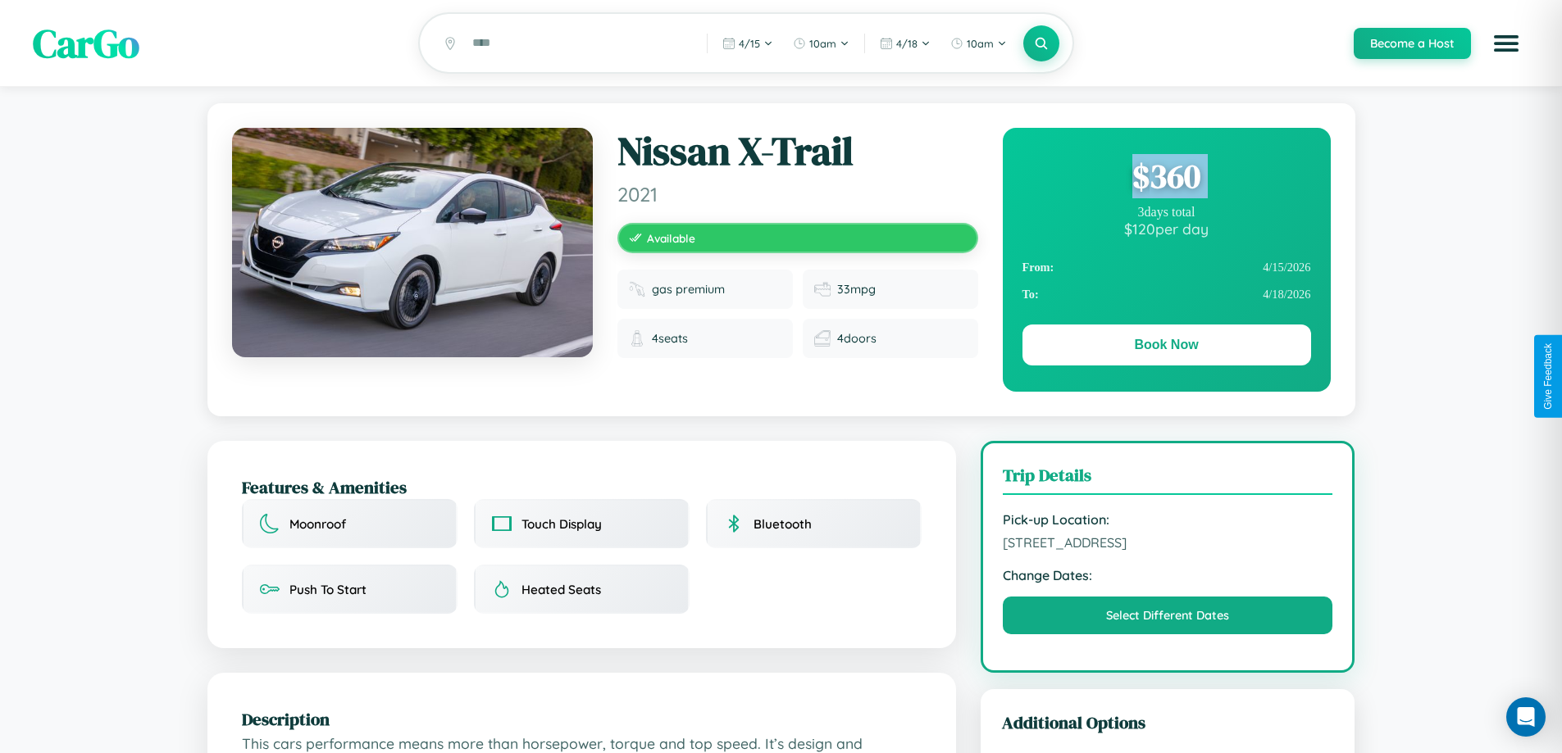
click at [1166, 179] on div "$ 360" at bounding box center [1166, 176] width 289 height 44
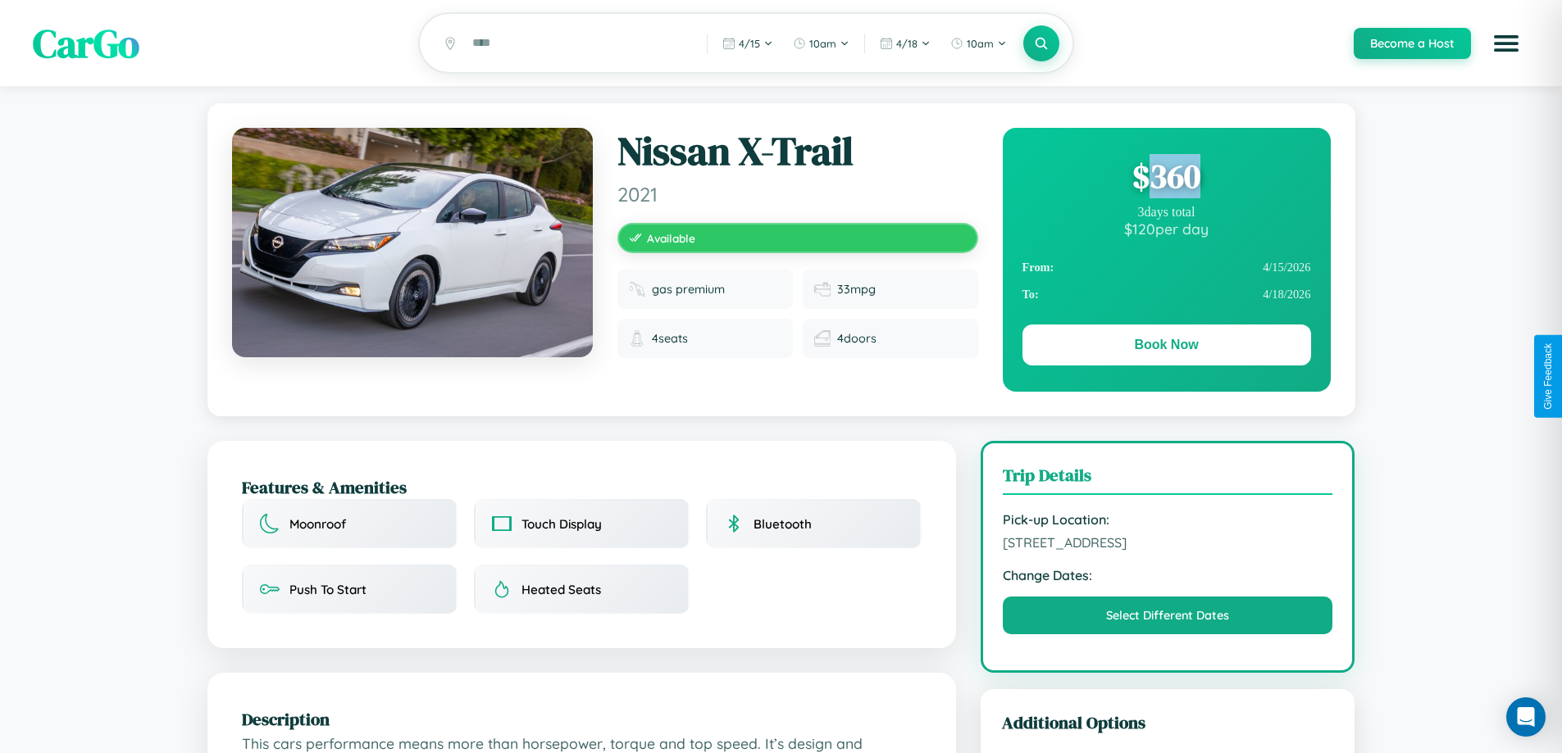
click at [1166, 179] on div "$ 360" at bounding box center [1166, 176] width 289 height 44
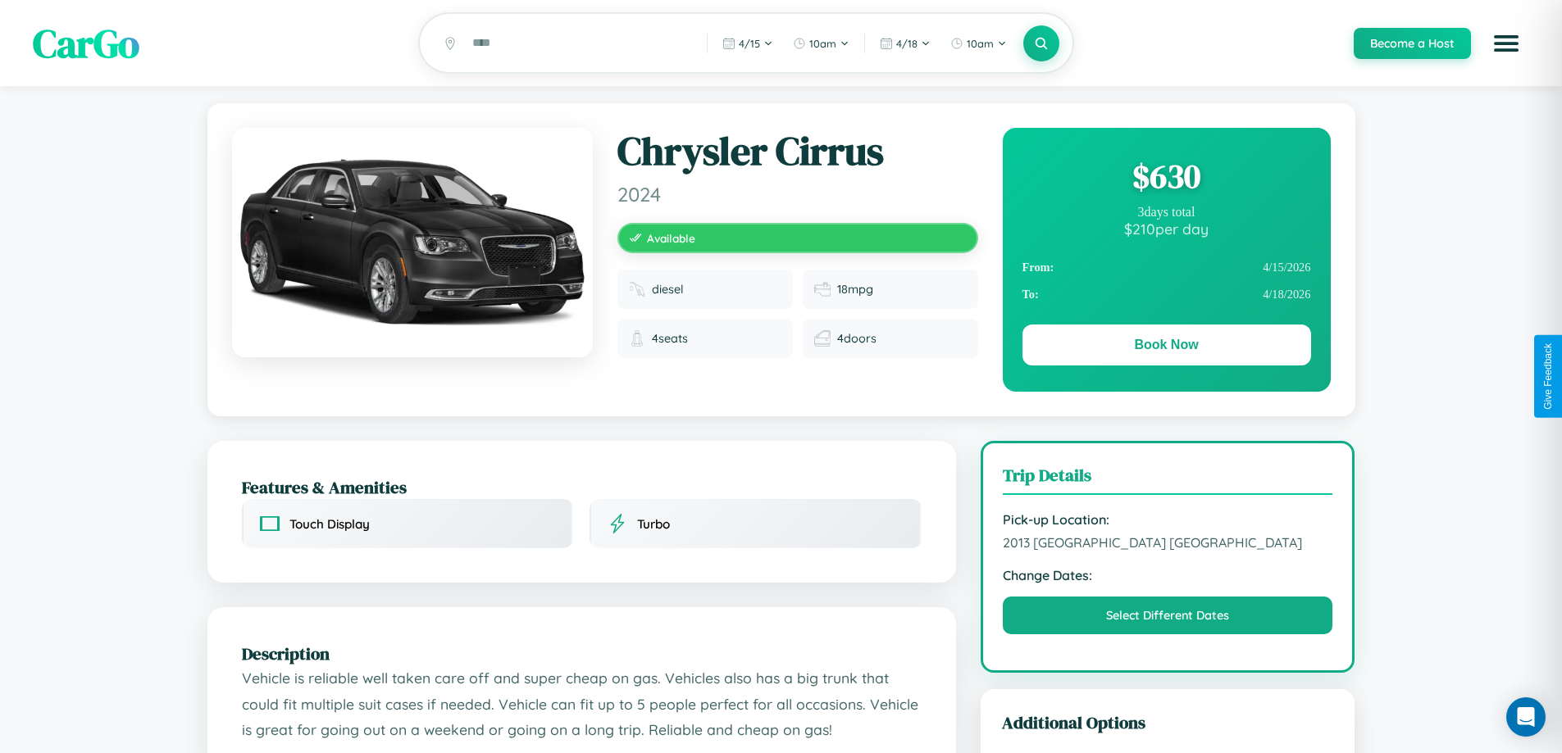
click at [1166, 179] on div "$ 630" at bounding box center [1166, 176] width 289 height 44
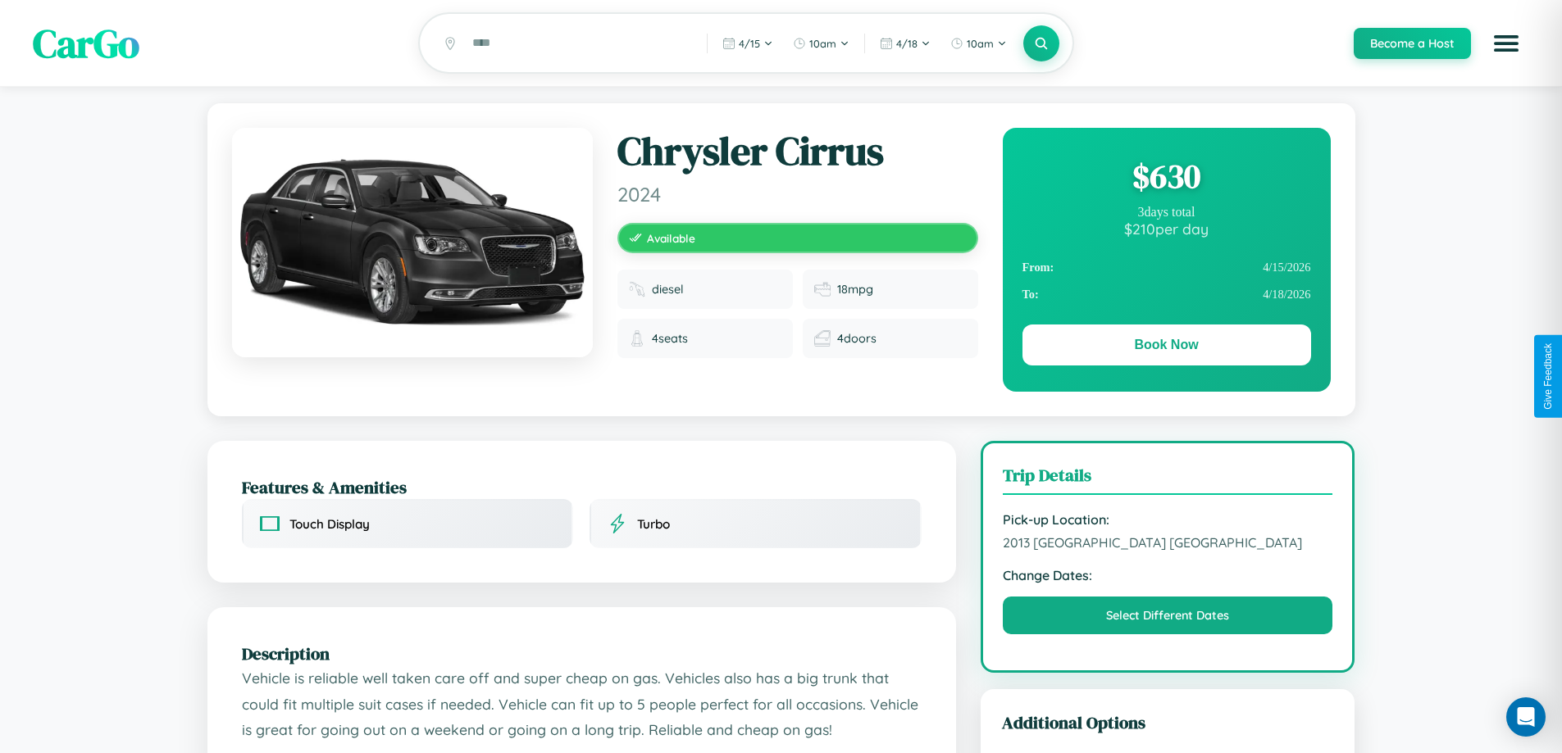
click at [1166, 179] on div "$ 630" at bounding box center [1166, 176] width 289 height 44
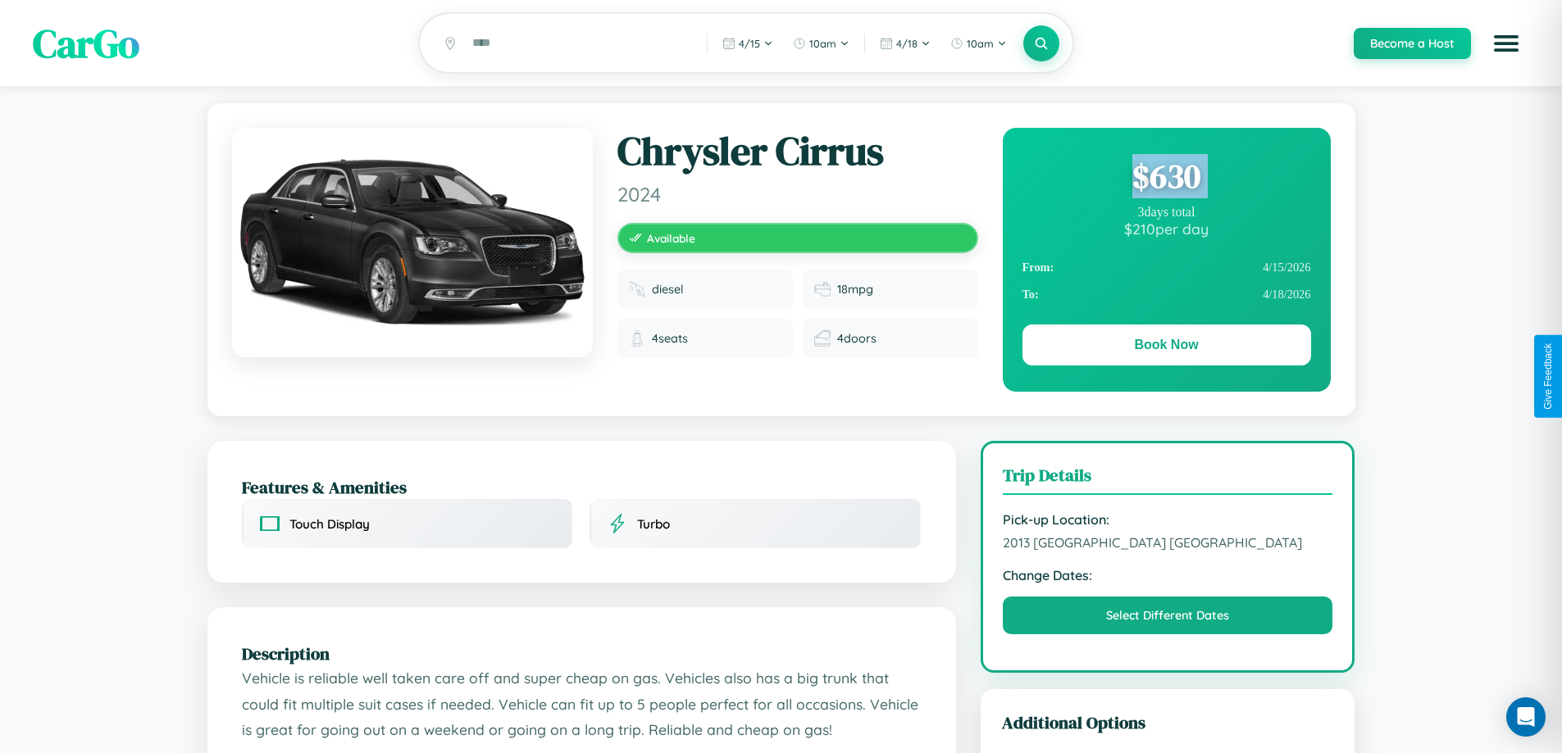
click at [1166, 179] on div "$ 630" at bounding box center [1166, 176] width 289 height 44
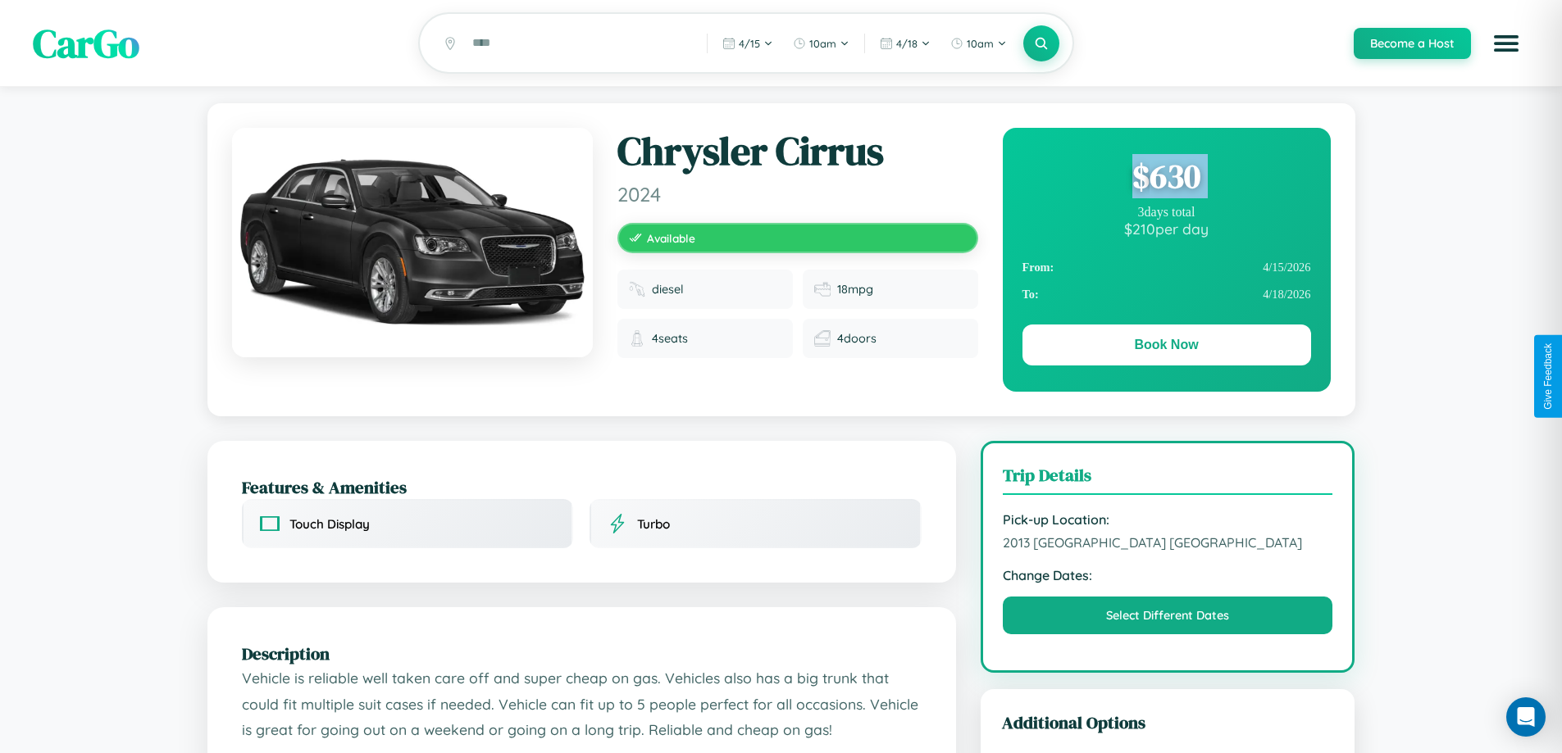
click at [1166, 179] on div "$ 630" at bounding box center [1166, 176] width 289 height 44
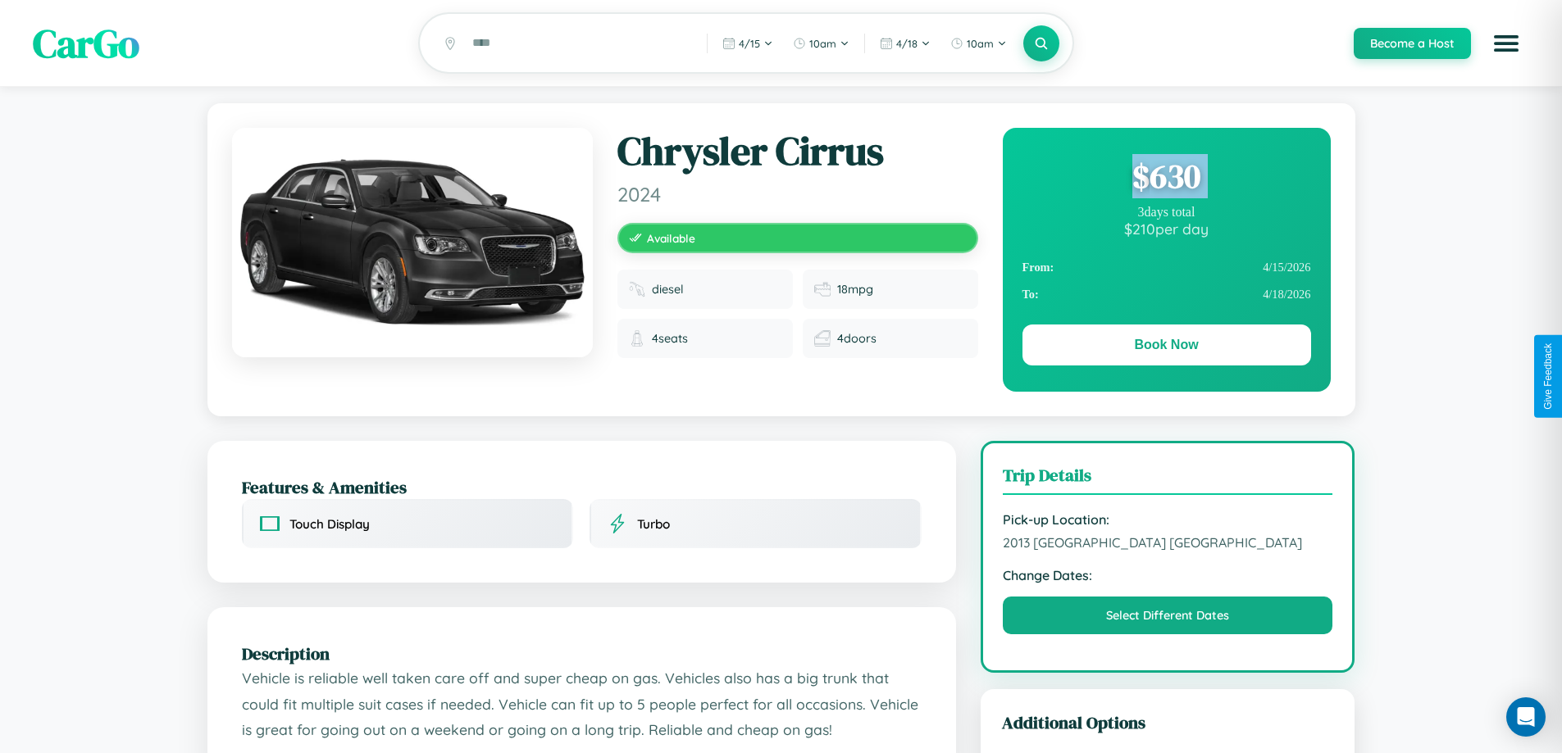
click at [1166, 179] on div "$ 630" at bounding box center [1166, 176] width 289 height 44
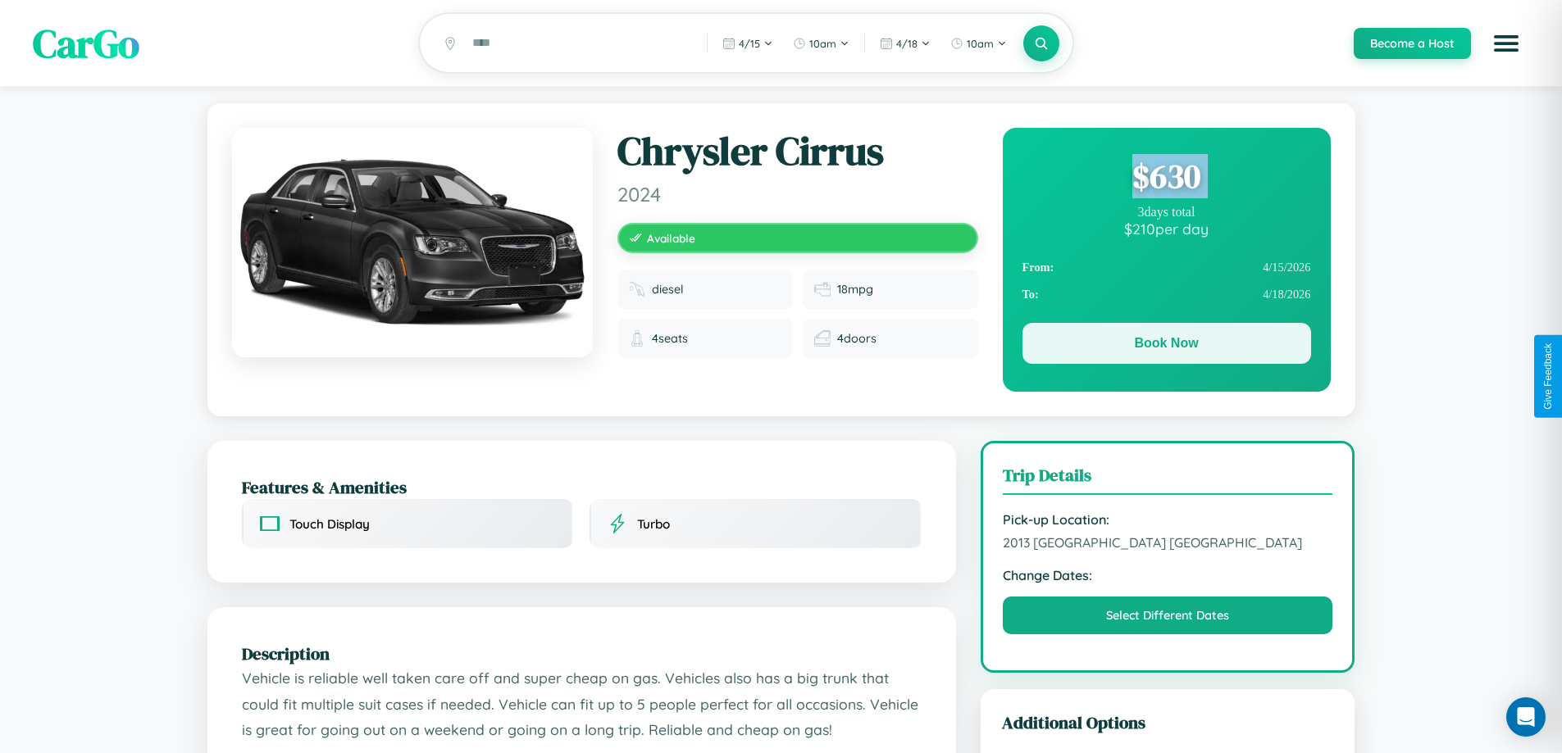
click at [1166, 347] on button "Book Now" at bounding box center [1166, 343] width 289 height 41
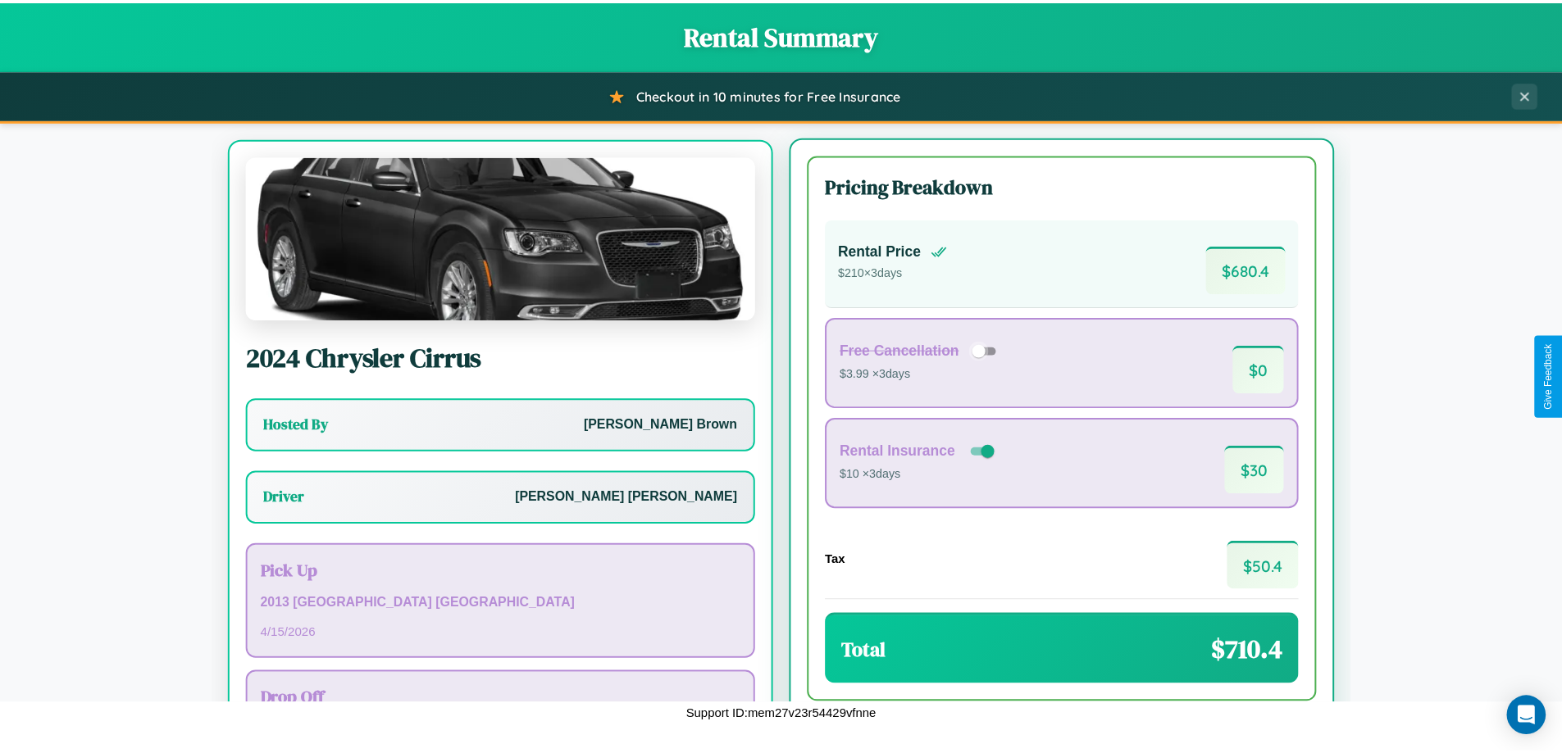
scroll to position [76, 0]
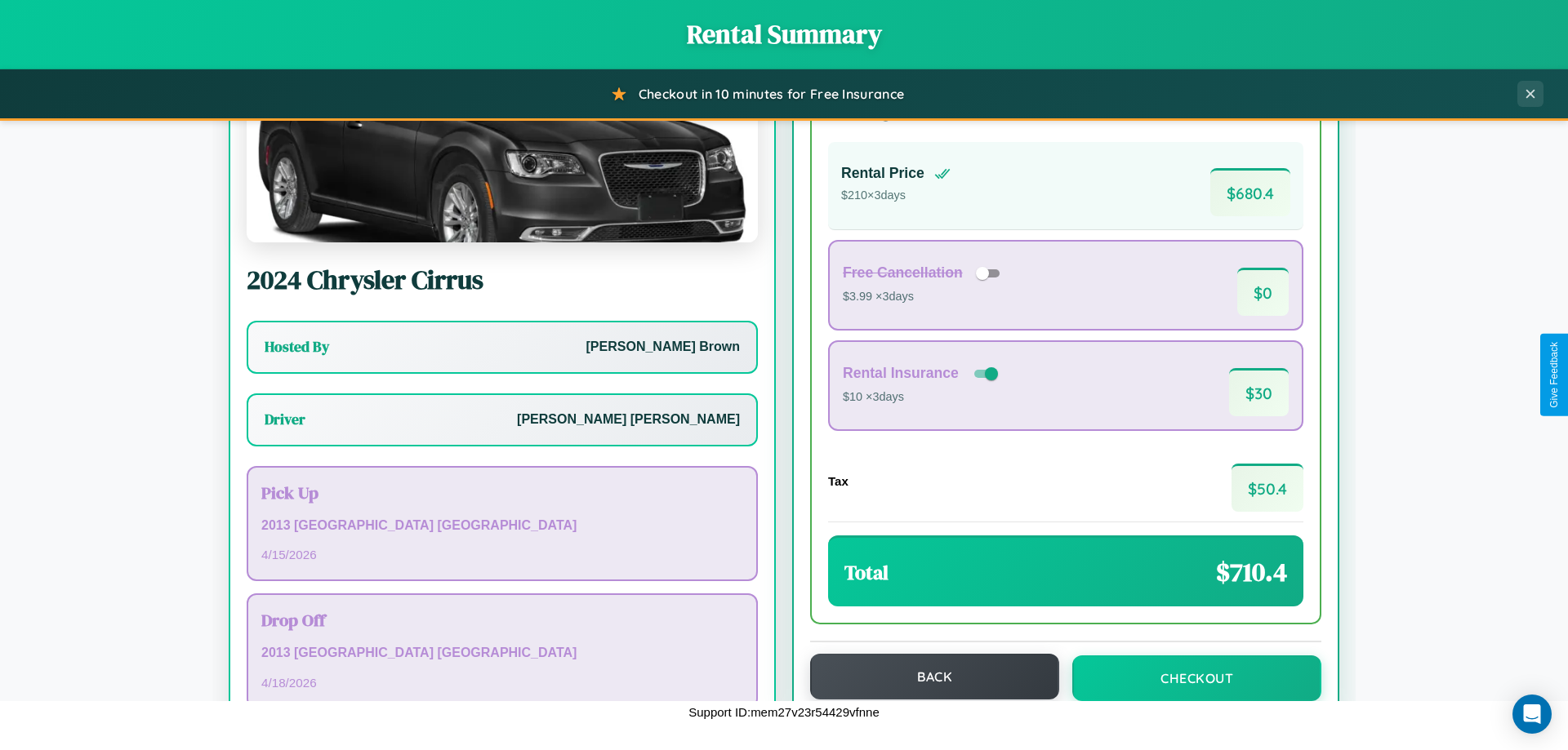
click at [927, 677] on button "Back" at bounding box center [934, 677] width 249 height 46
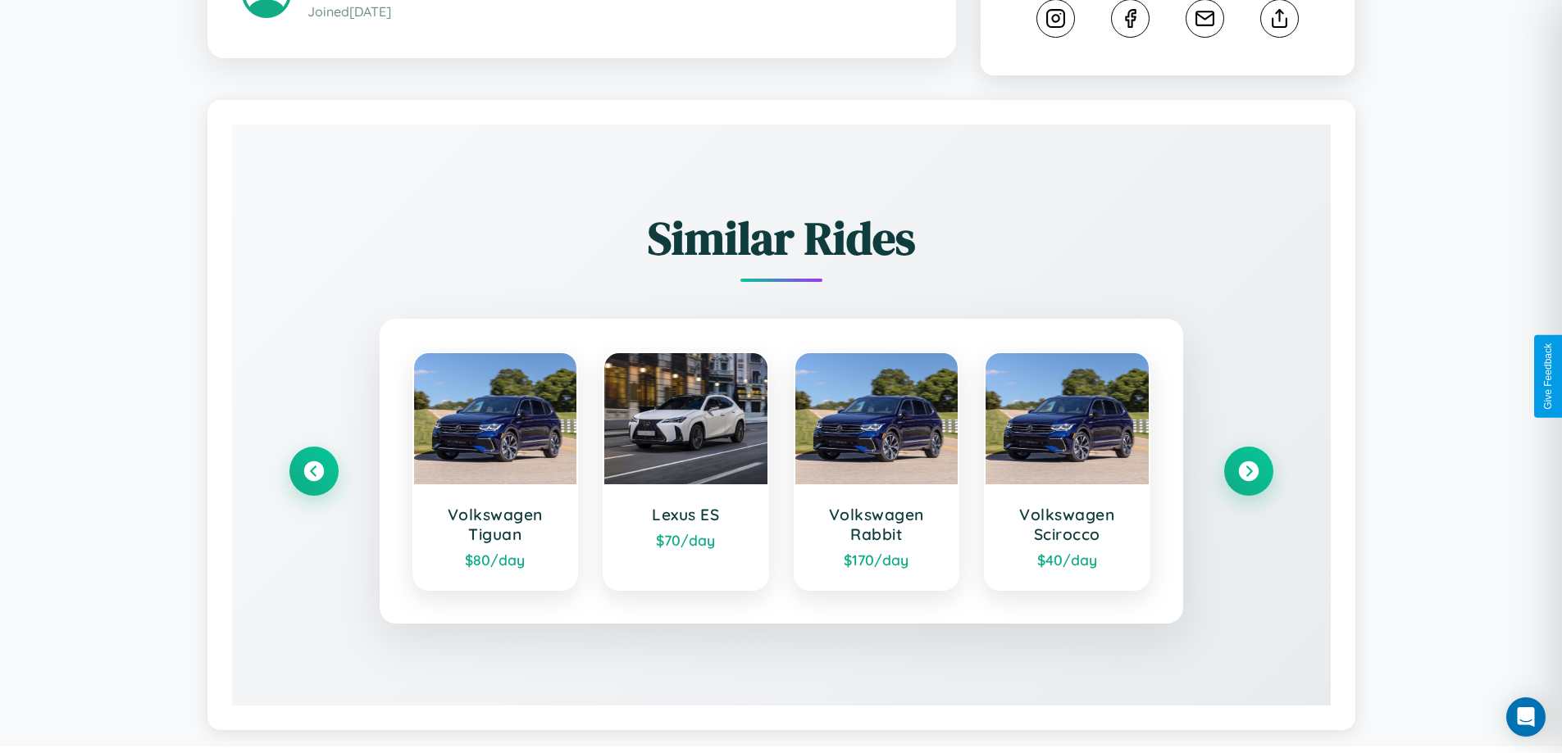
scroll to position [913, 0]
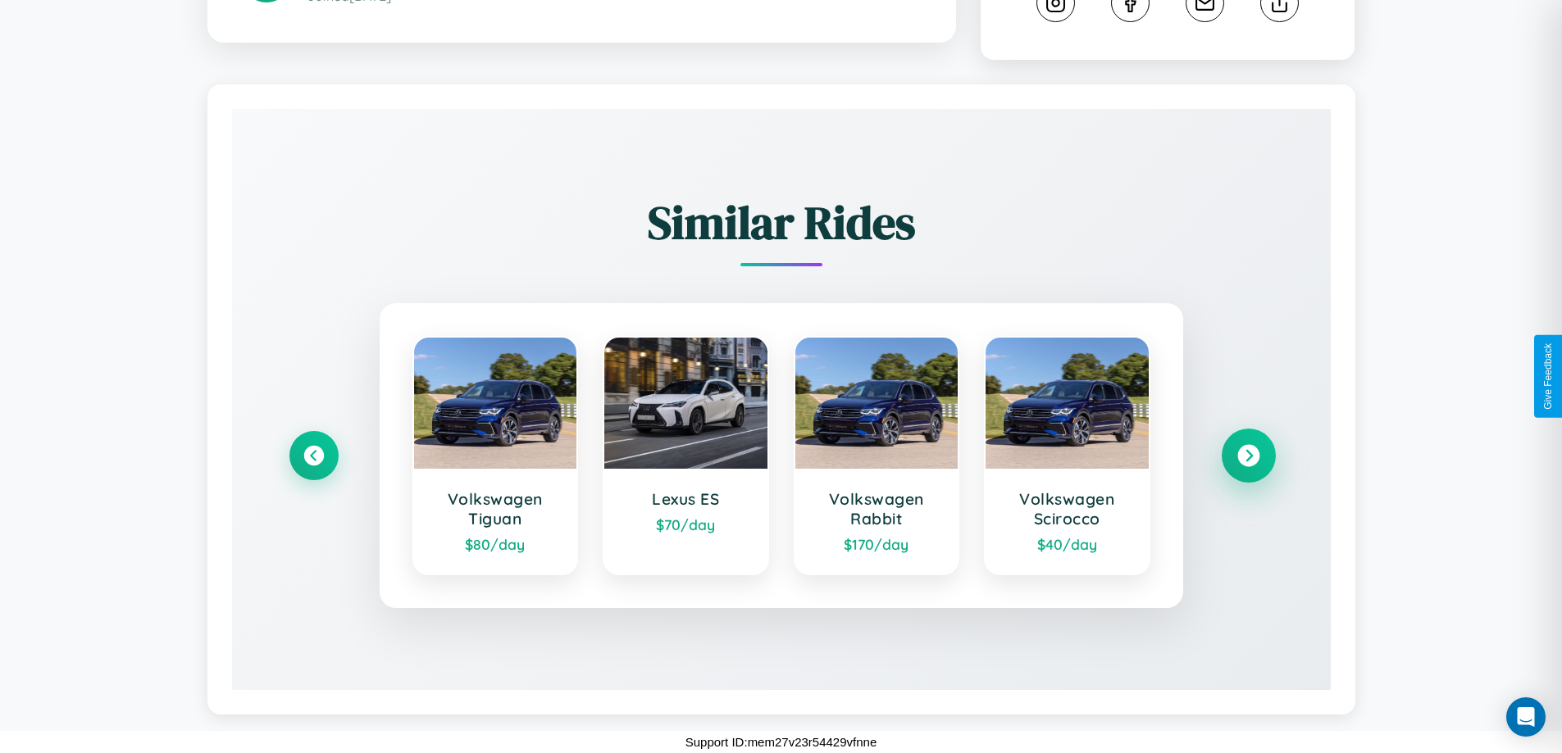
click at [1248, 456] on icon at bounding box center [1248, 456] width 22 height 22
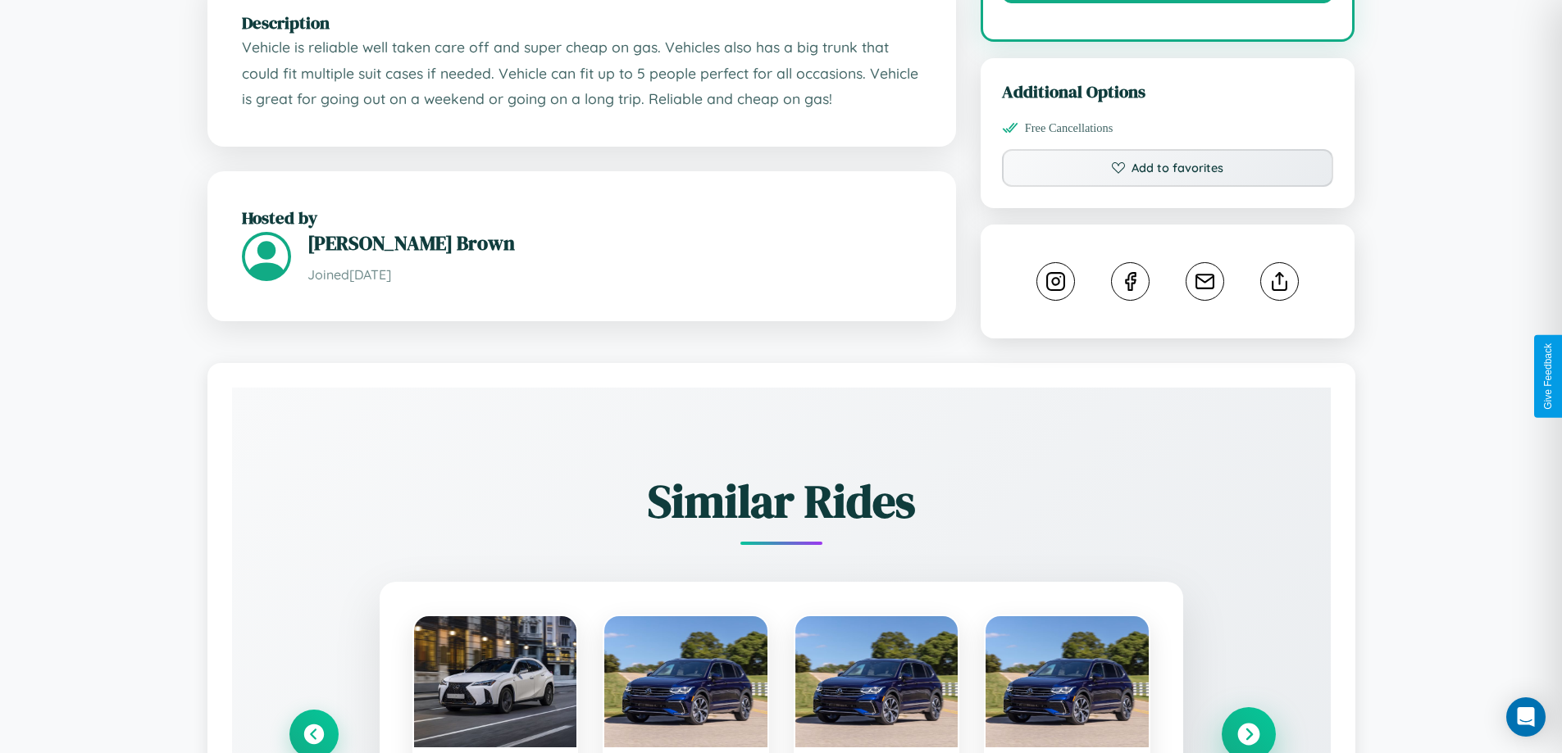
scroll to position [539, 0]
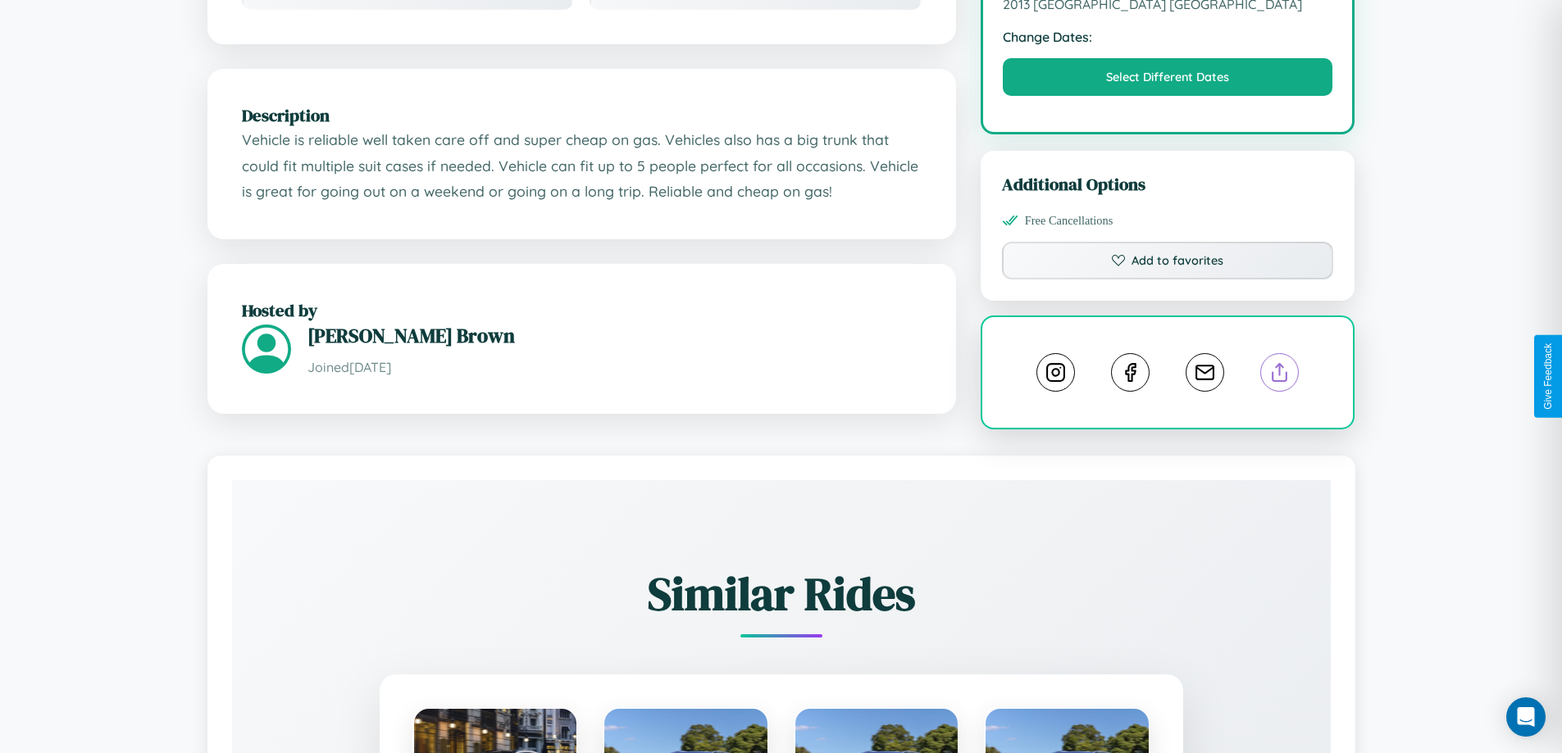
click at [1280, 375] on line at bounding box center [1280, 369] width 0 height 11
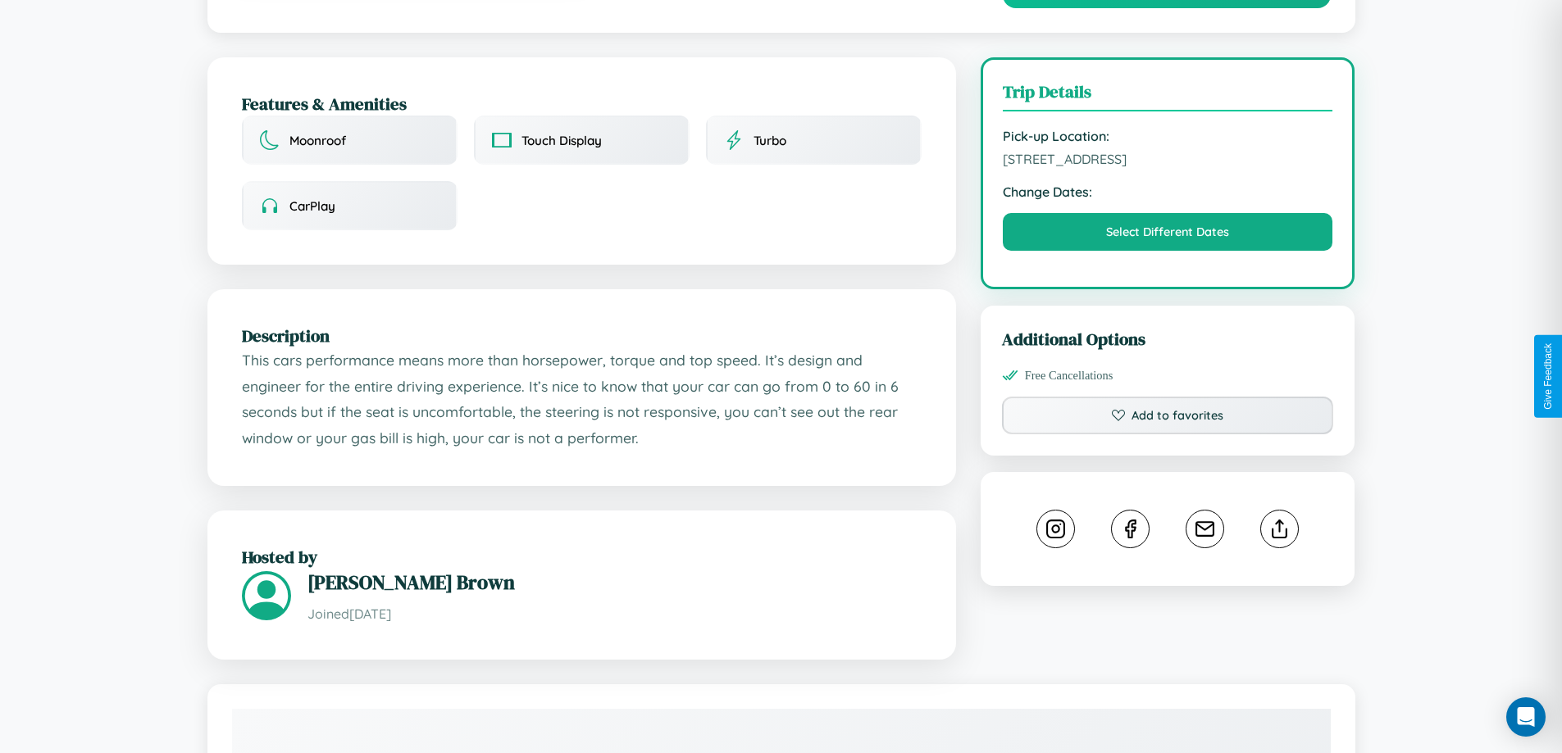
scroll to position [555, 0]
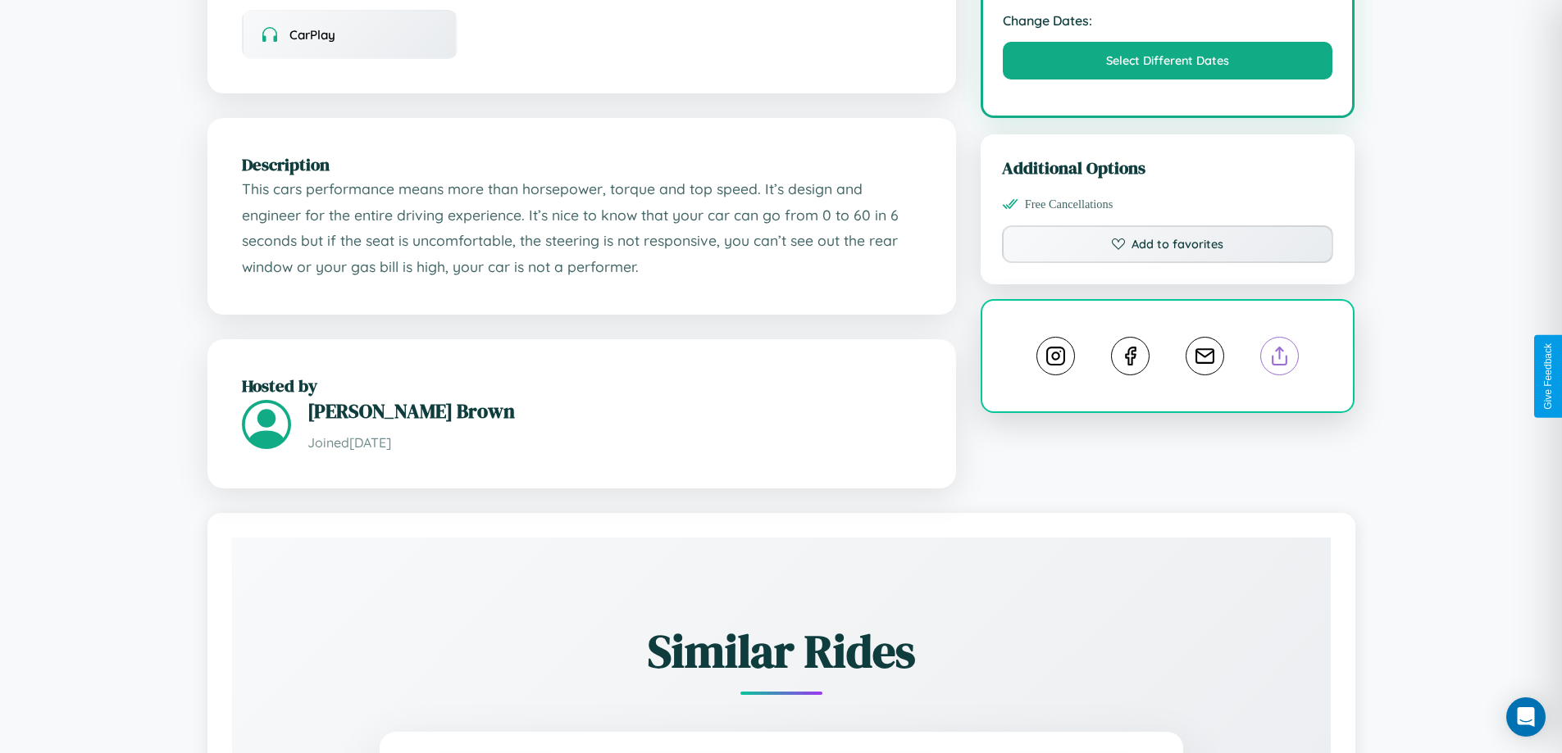
click at [1280, 359] on line at bounding box center [1280, 353] width 0 height 11
